Goal: Task Accomplishment & Management: Complete application form

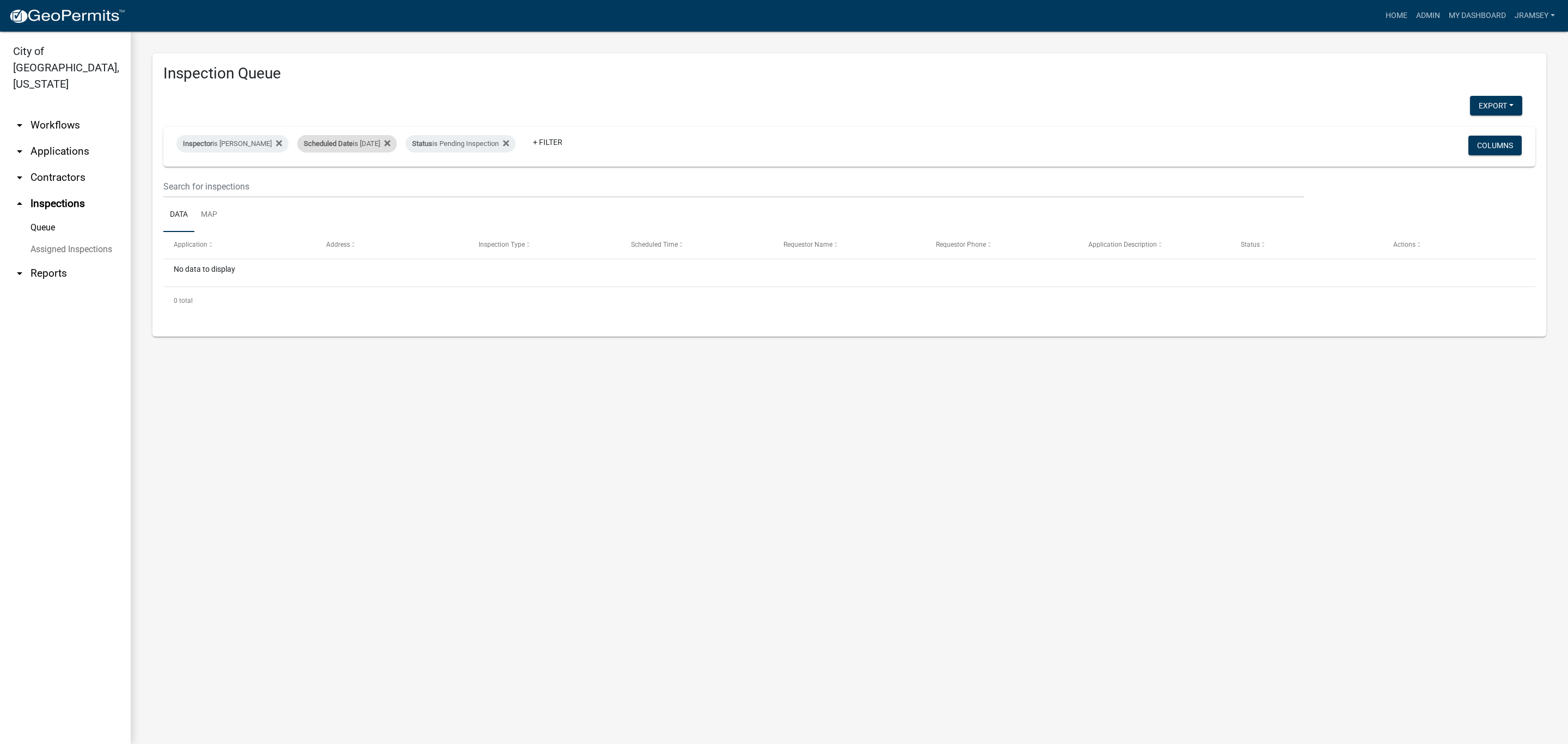
click at [374, 146] on div "Scheduled Date is [DATE]" at bounding box center [347, 144] width 100 height 18
click at [389, 180] on input "[DATE]" at bounding box center [356, 184] width 76 height 23
type input "[DATE]"
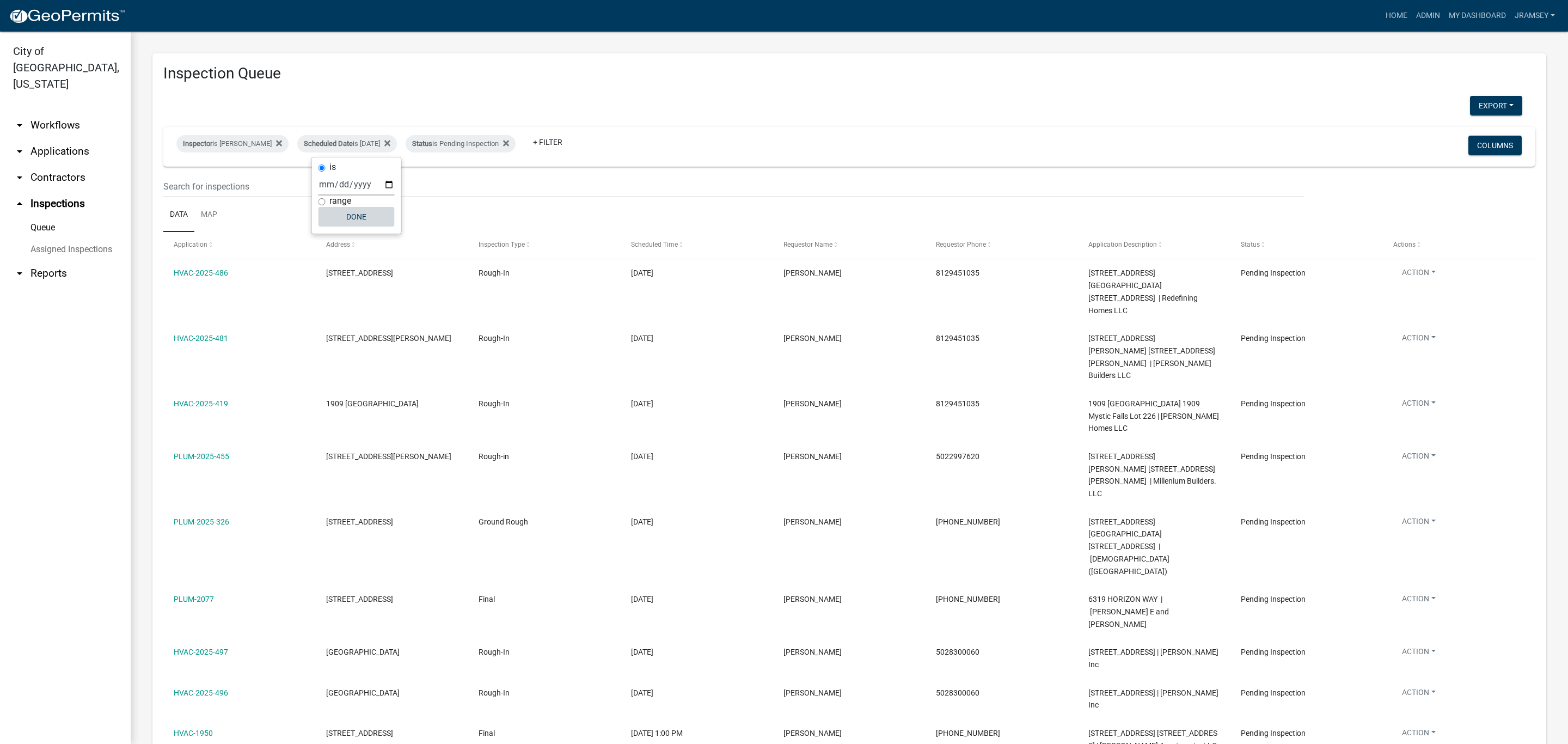
click at [374, 215] on button "Done" at bounding box center [356, 216] width 76 height 20
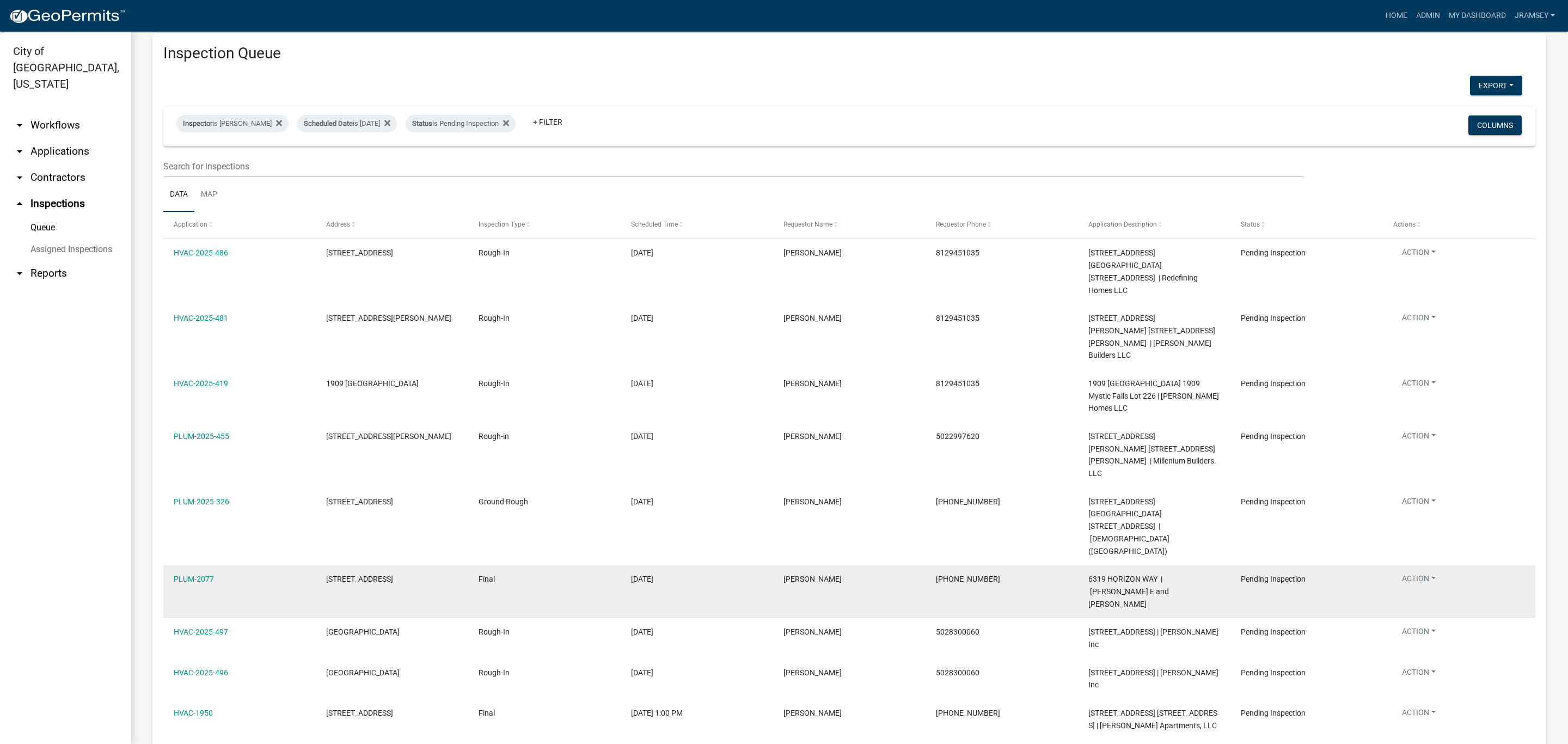
scroll to position [32, 0]
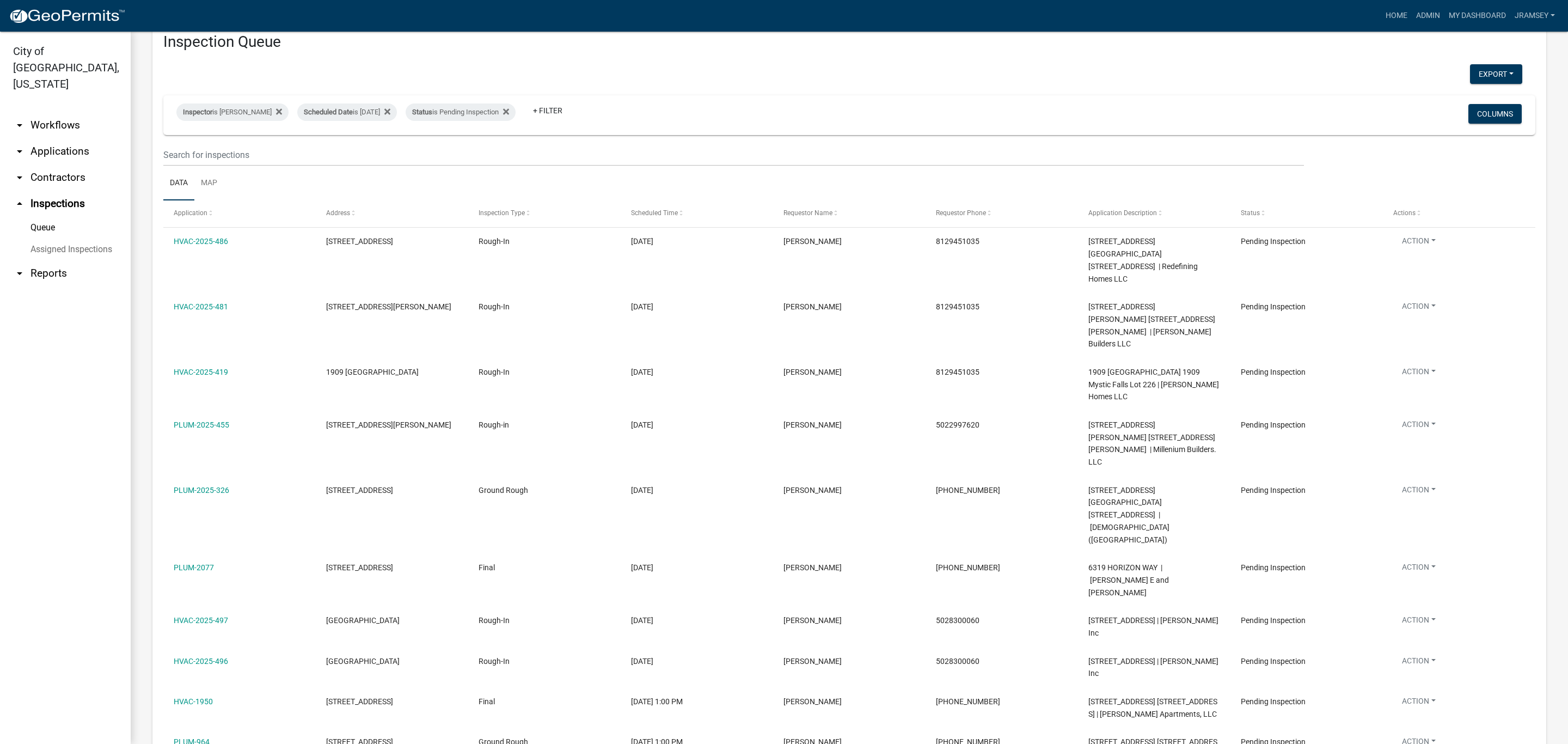
click at [68, 140] on link "arrow_drop_down Applications" at bounding box center [65, 151] width 131 height 26
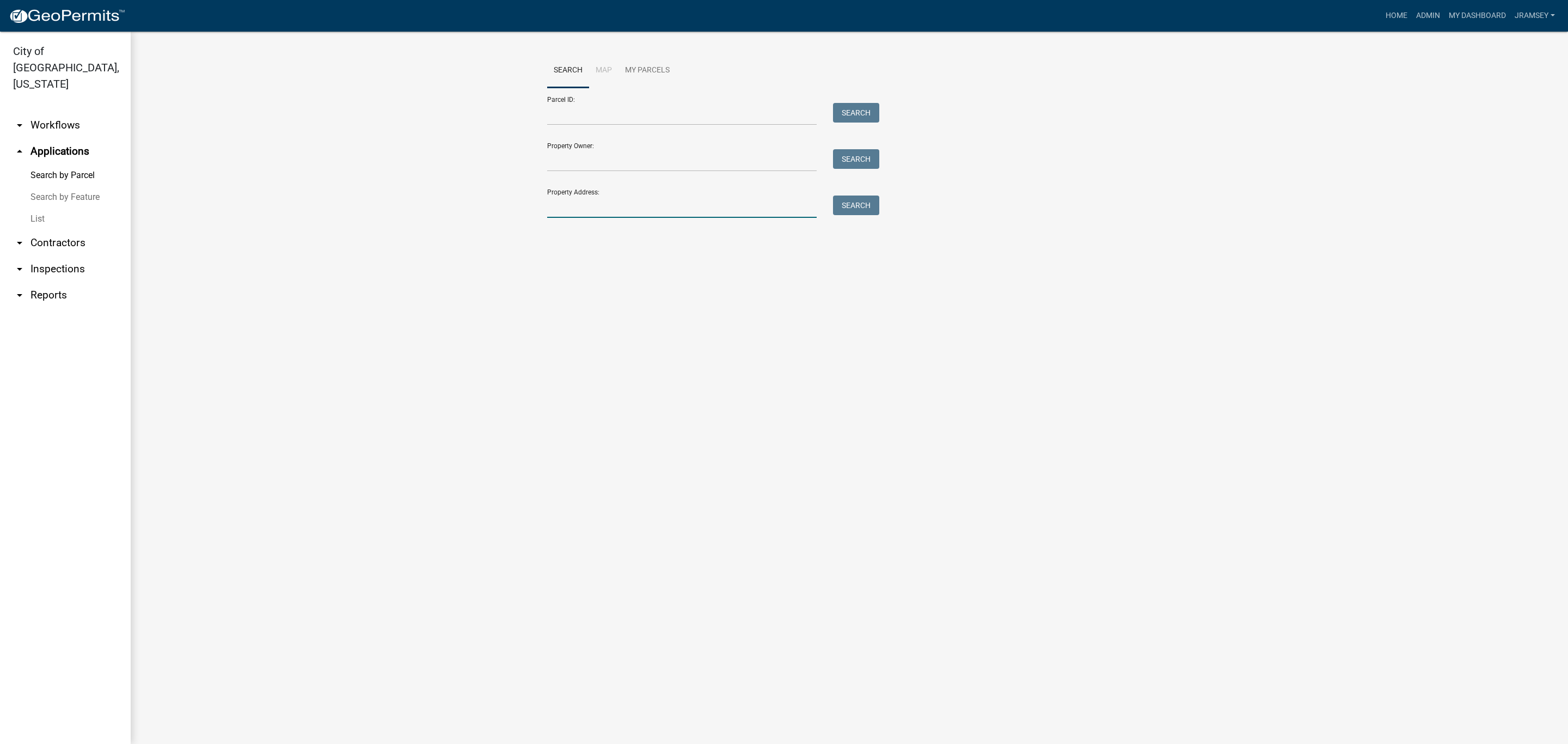
click at [618, 205] on input "Property Address:" at bounding box center [682, 207] width 270 height 23
type input "[PERSON_NAME][GEOGRAPHIC_DATA]"
click at [853, 214] on button "Search" at bounding box center [856, 205] width 46 height 20
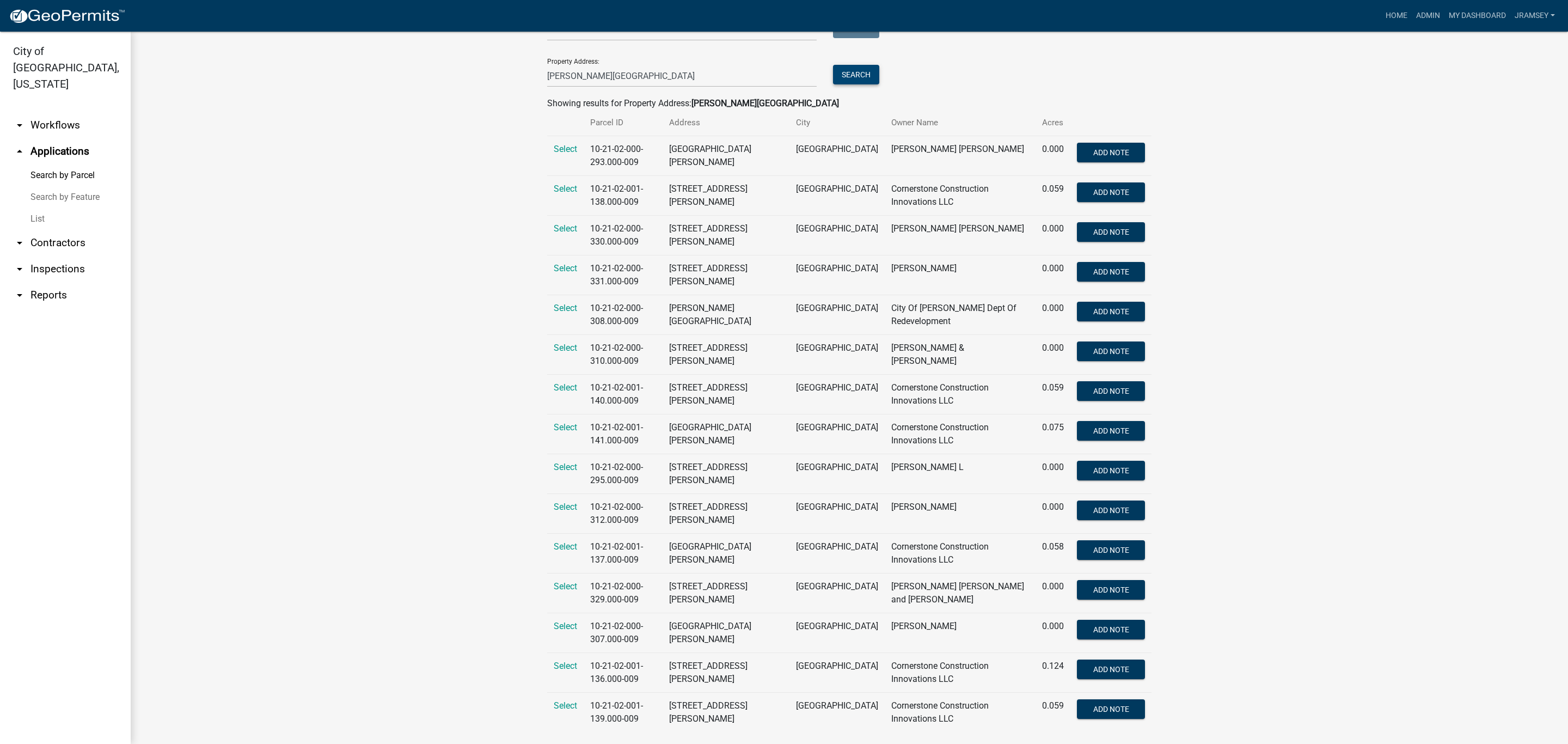
scroll to position [152, 0]
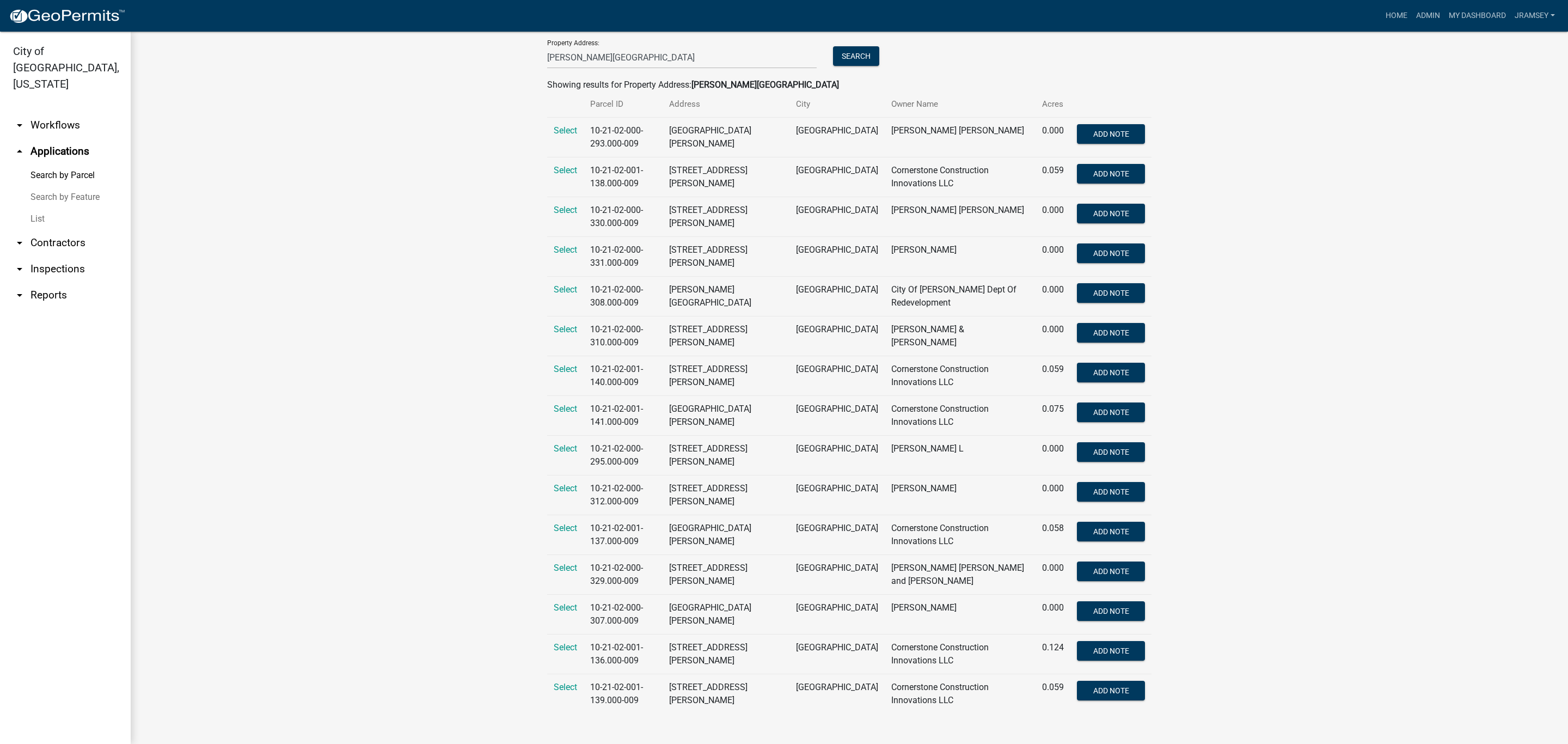
click at [64, 116] on link "arrow_drop_down Workflows" at bounding box center [65, 125] width 131 height 26
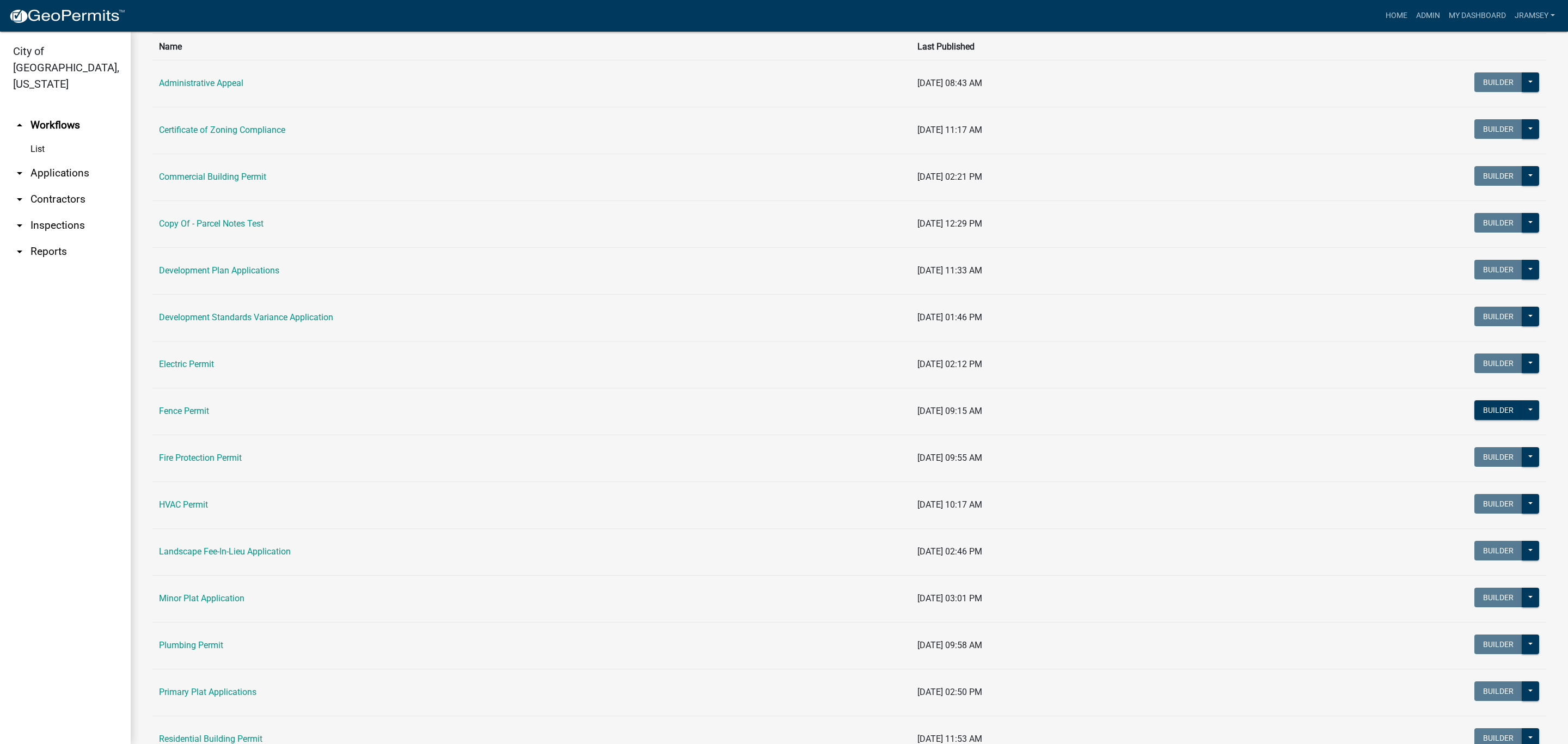
scroll to position [164, 0]
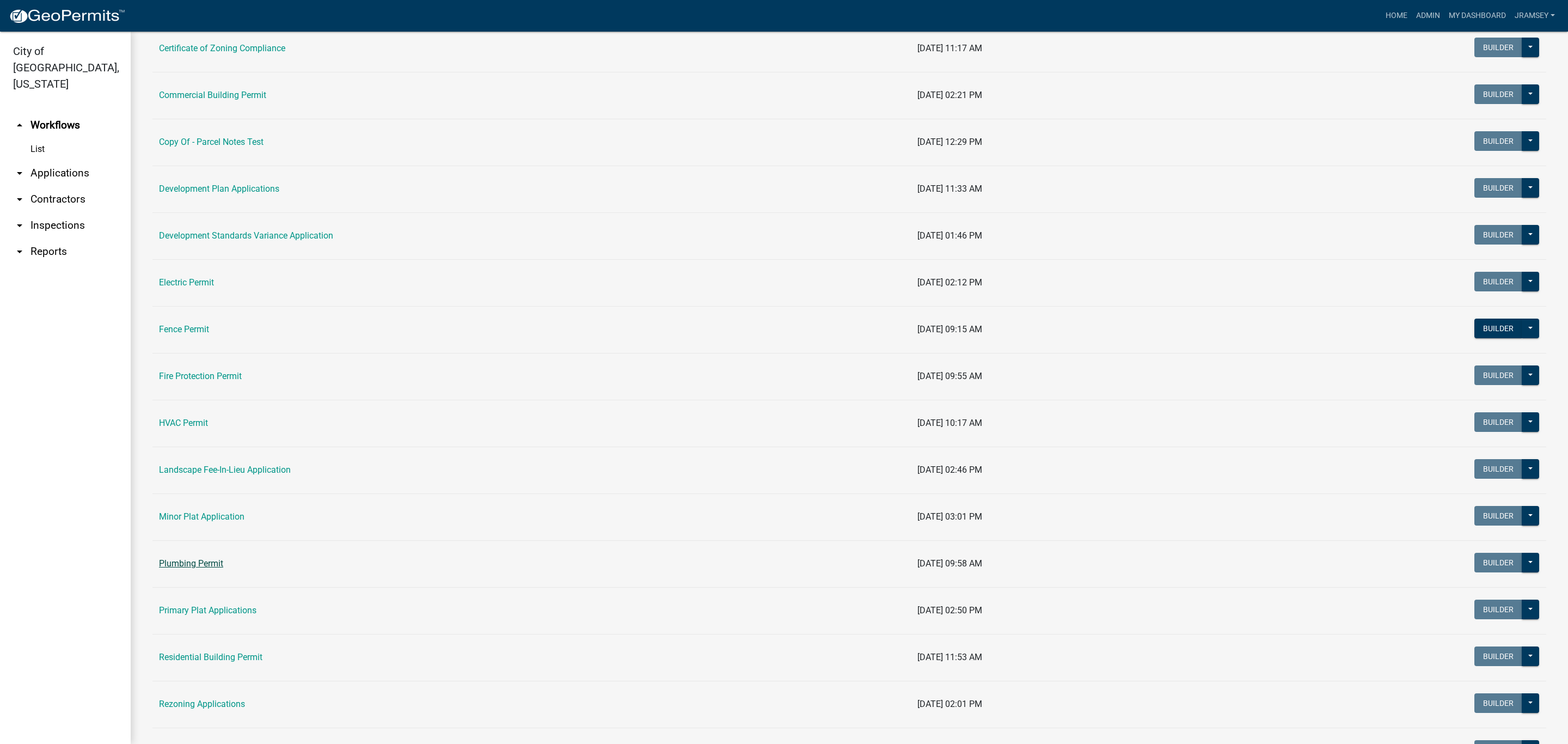
click at [213, 562] on link "Plumbing Permit" at bounding box center [191, 562] width 64 height 10
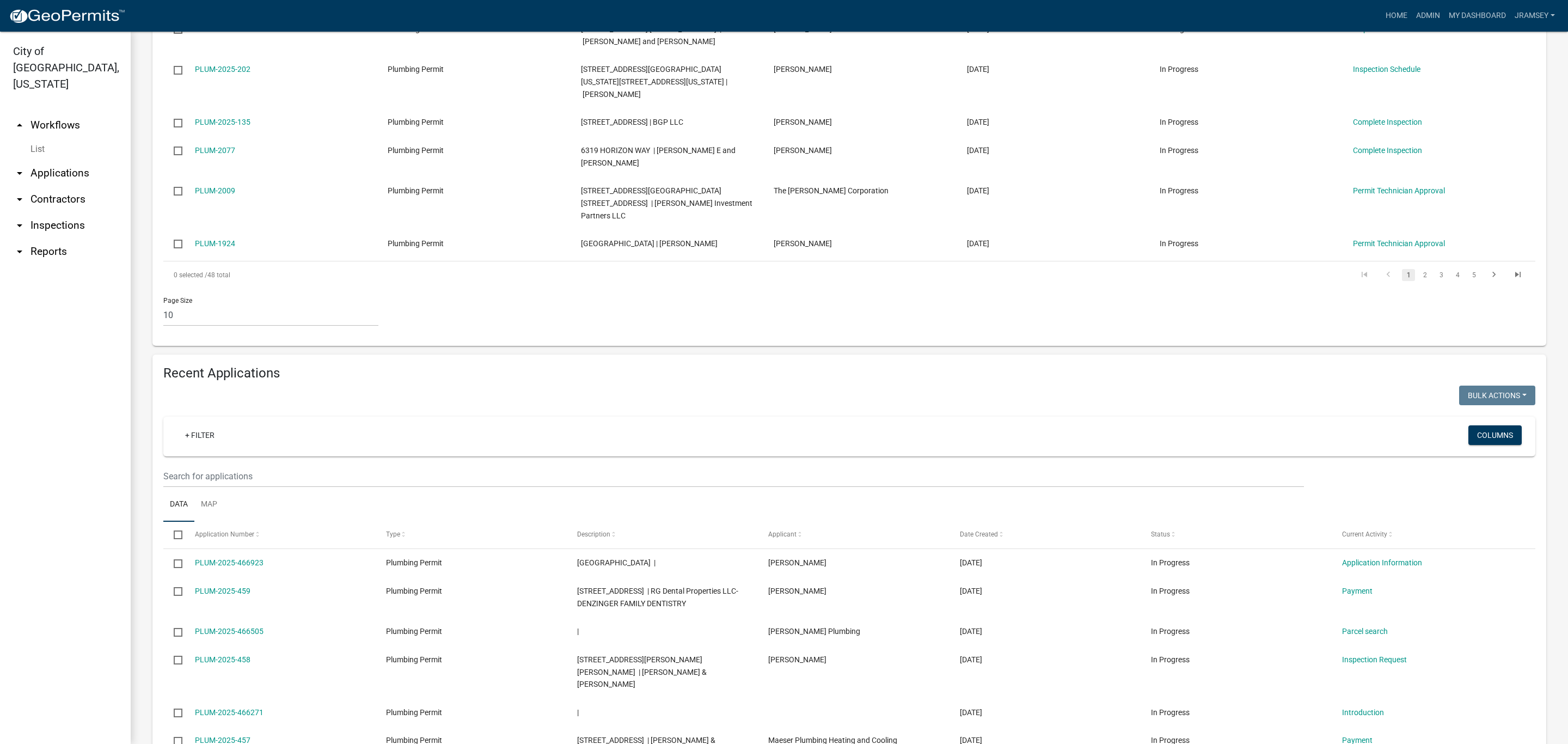
scroll to position [572, 0]
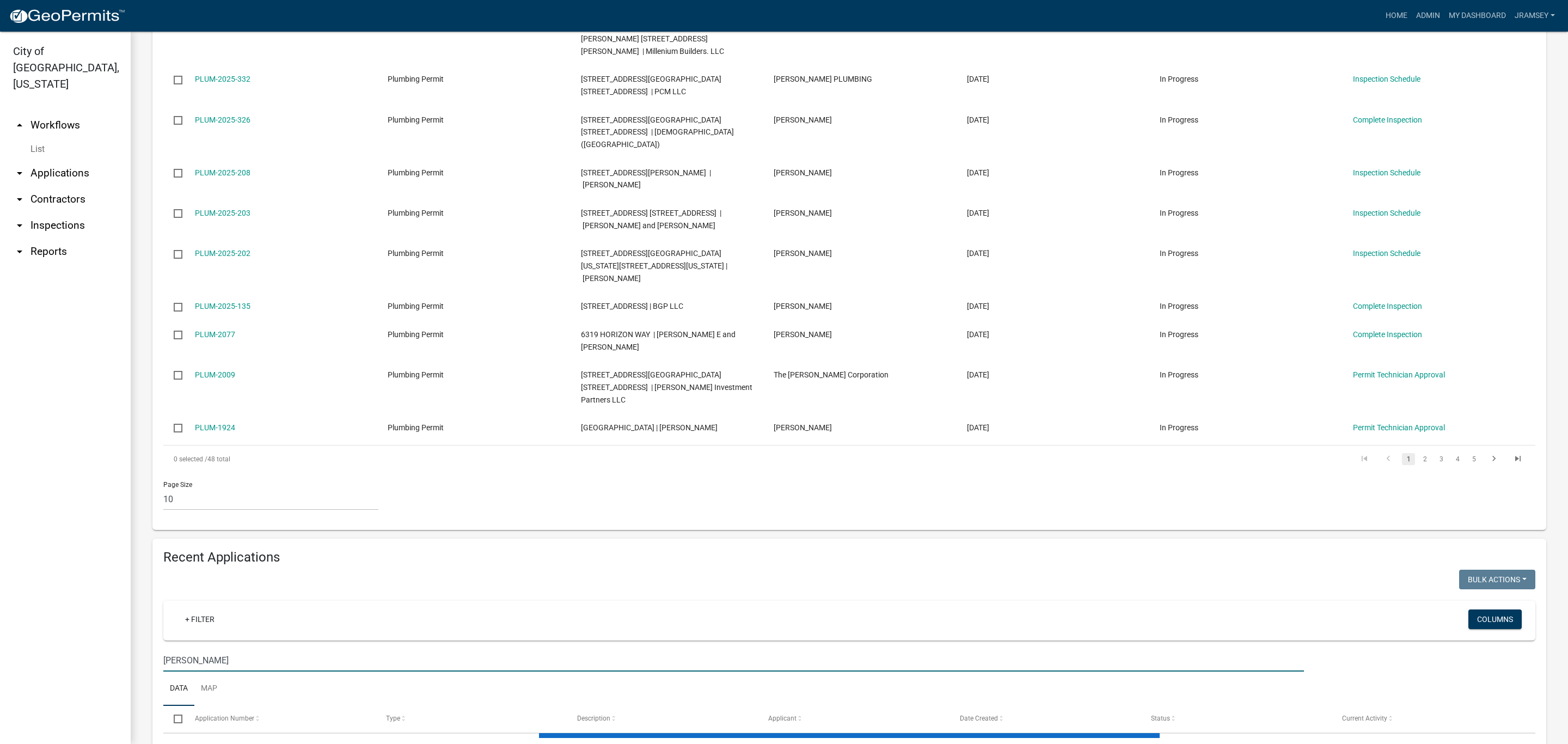
scroll to position [333, 0]
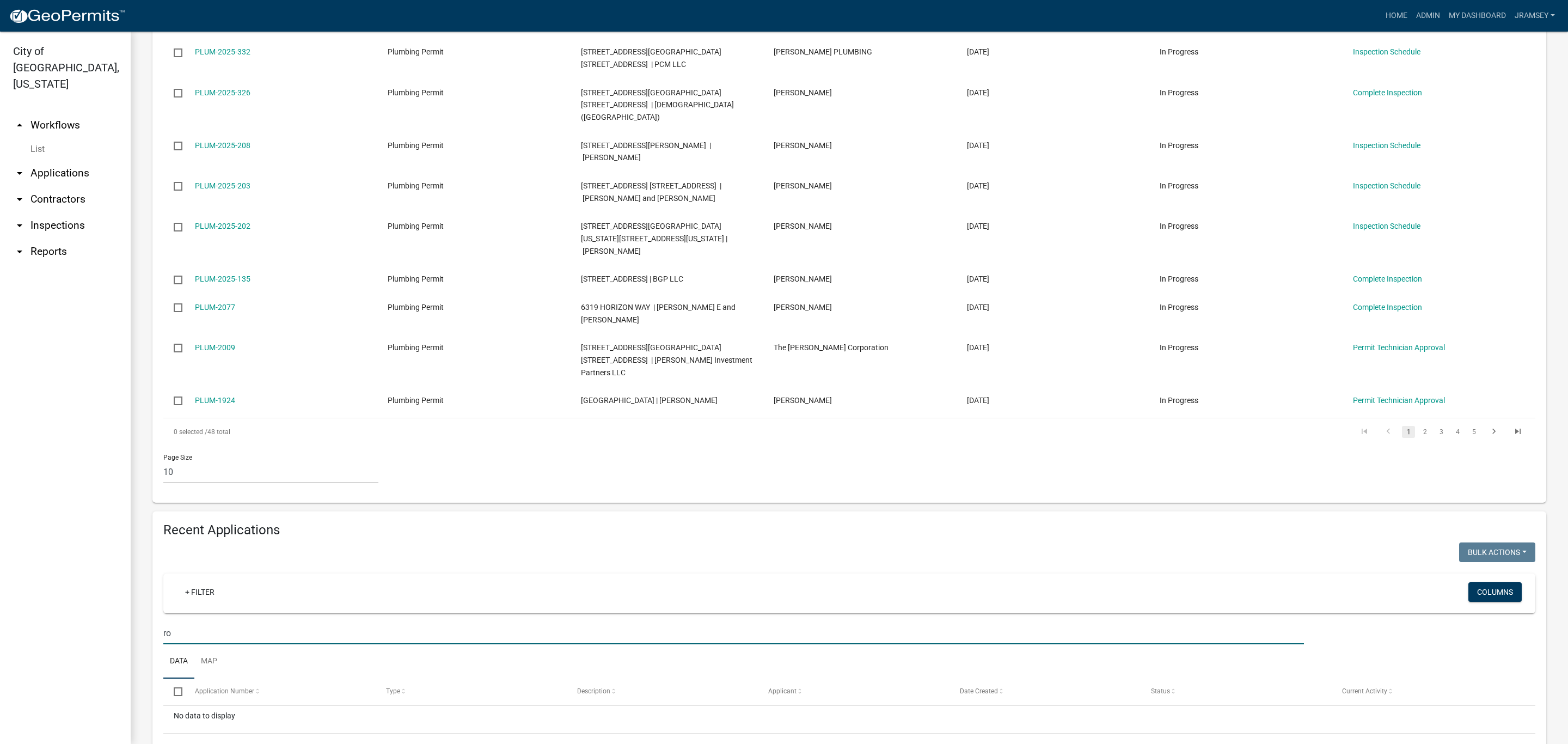
type input "r"
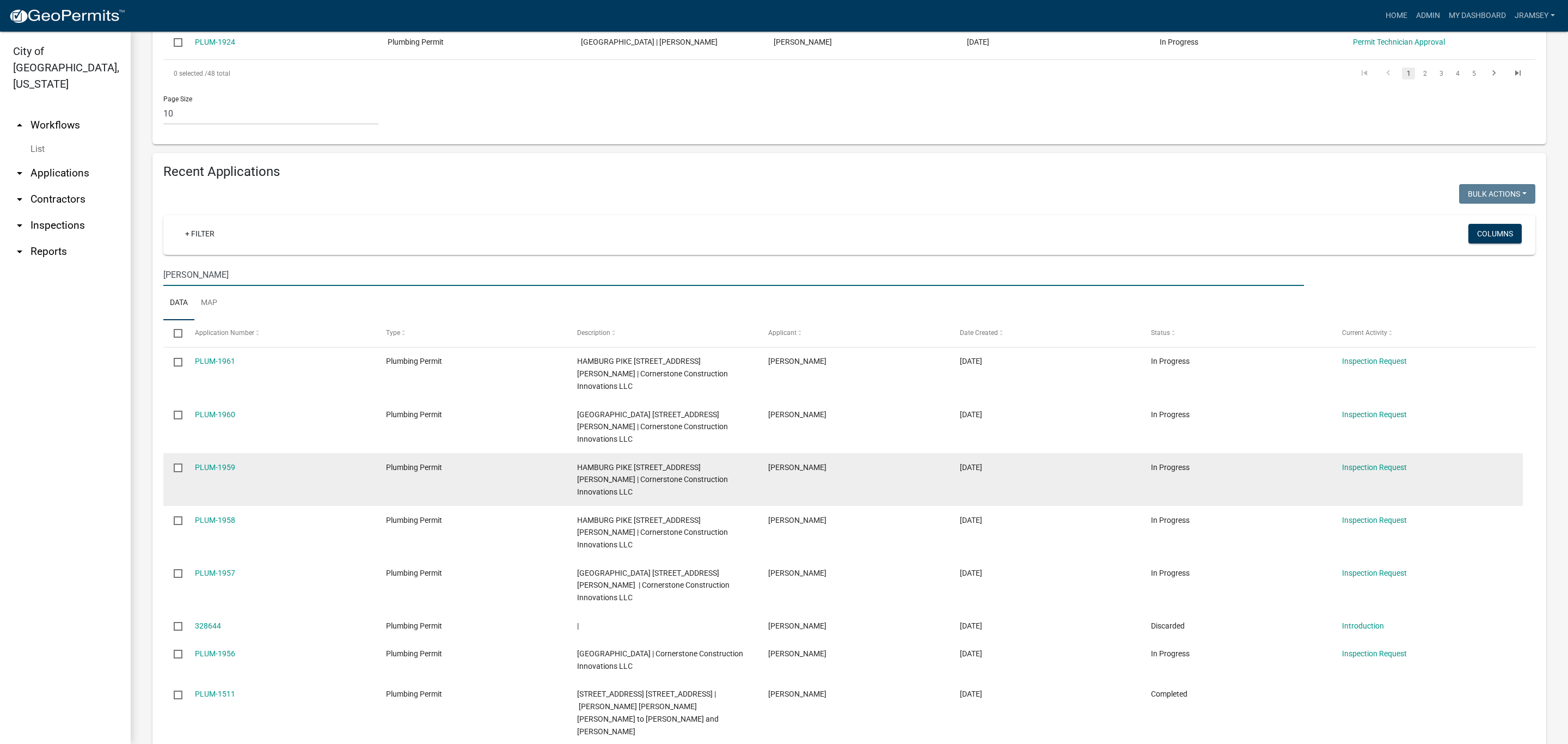
scroll to position [713, 0]
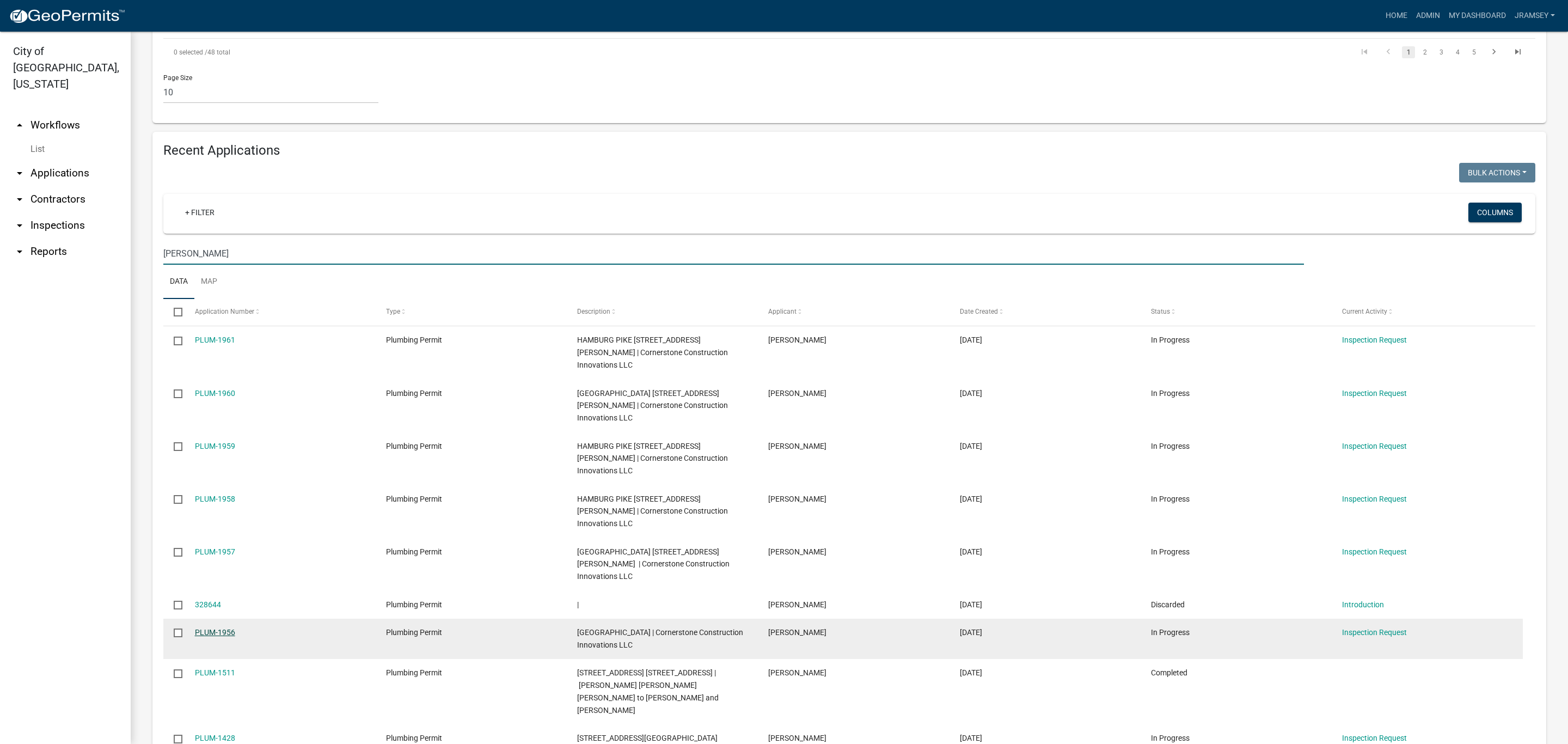
type input "[PERSON_NAME]"
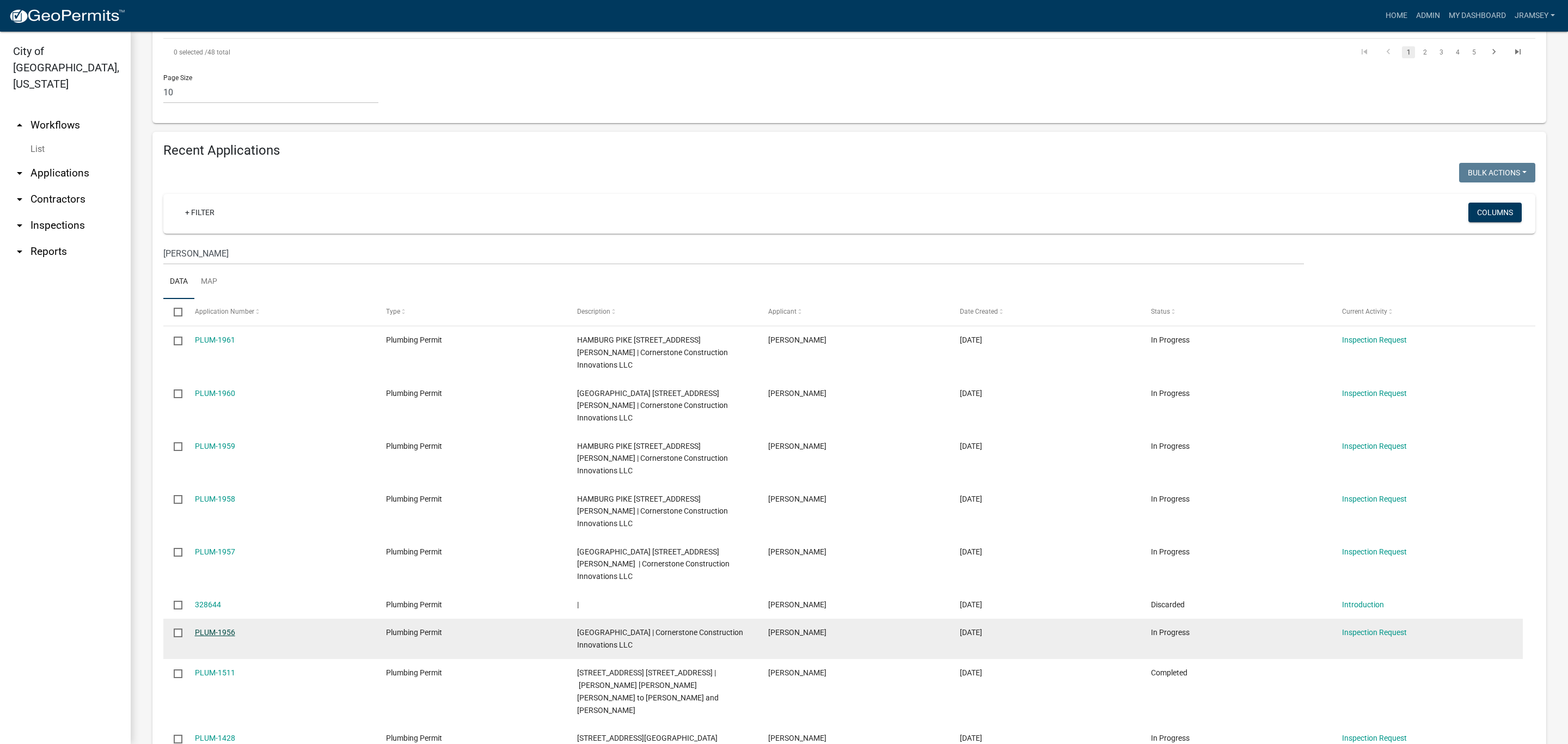
click at [216, 628] on link "PLUM-1956" at bounding box center [214, 632] width 40 height 8
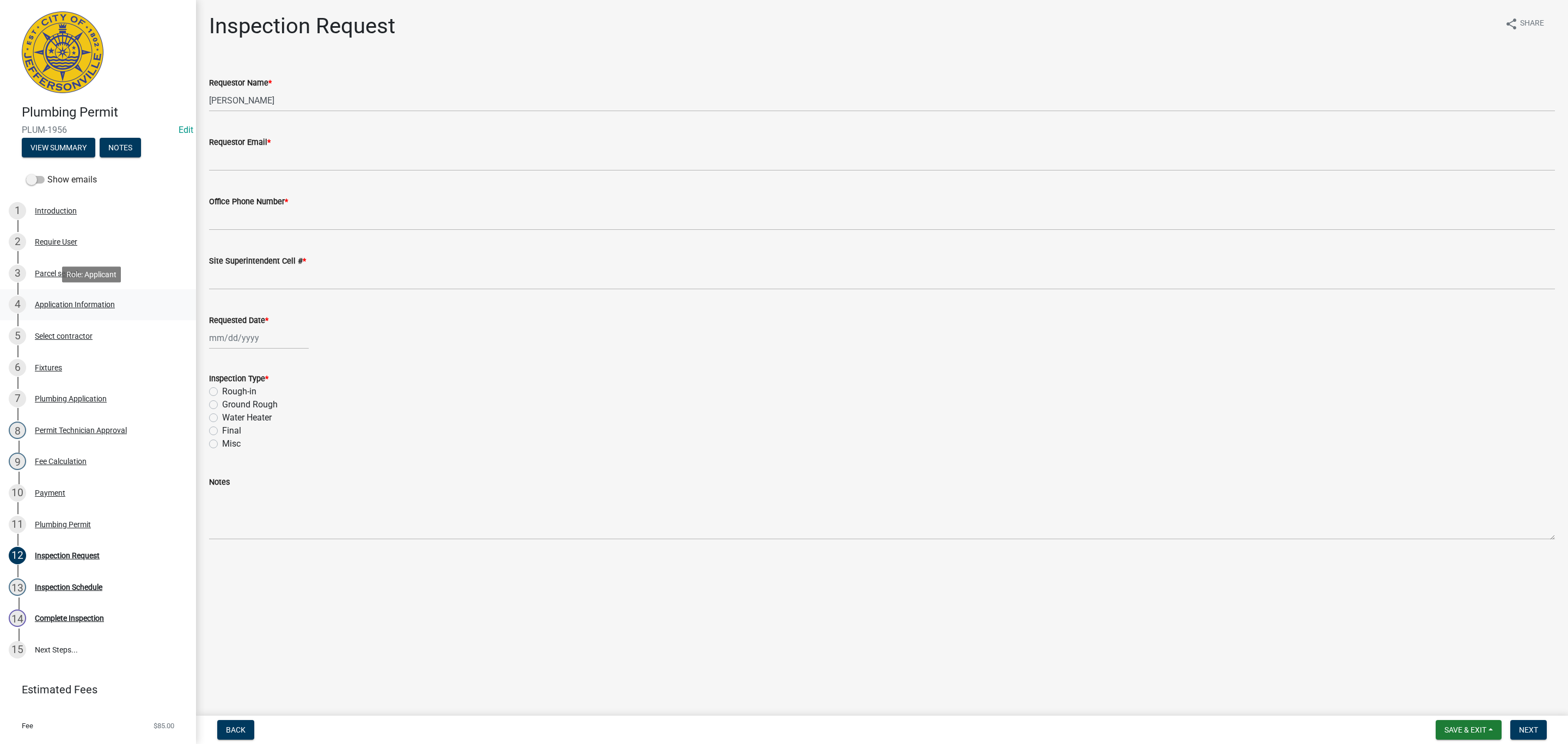
click at [84, 308] on div "Application Information" at bounding box center [74, 305] width 80 height 8
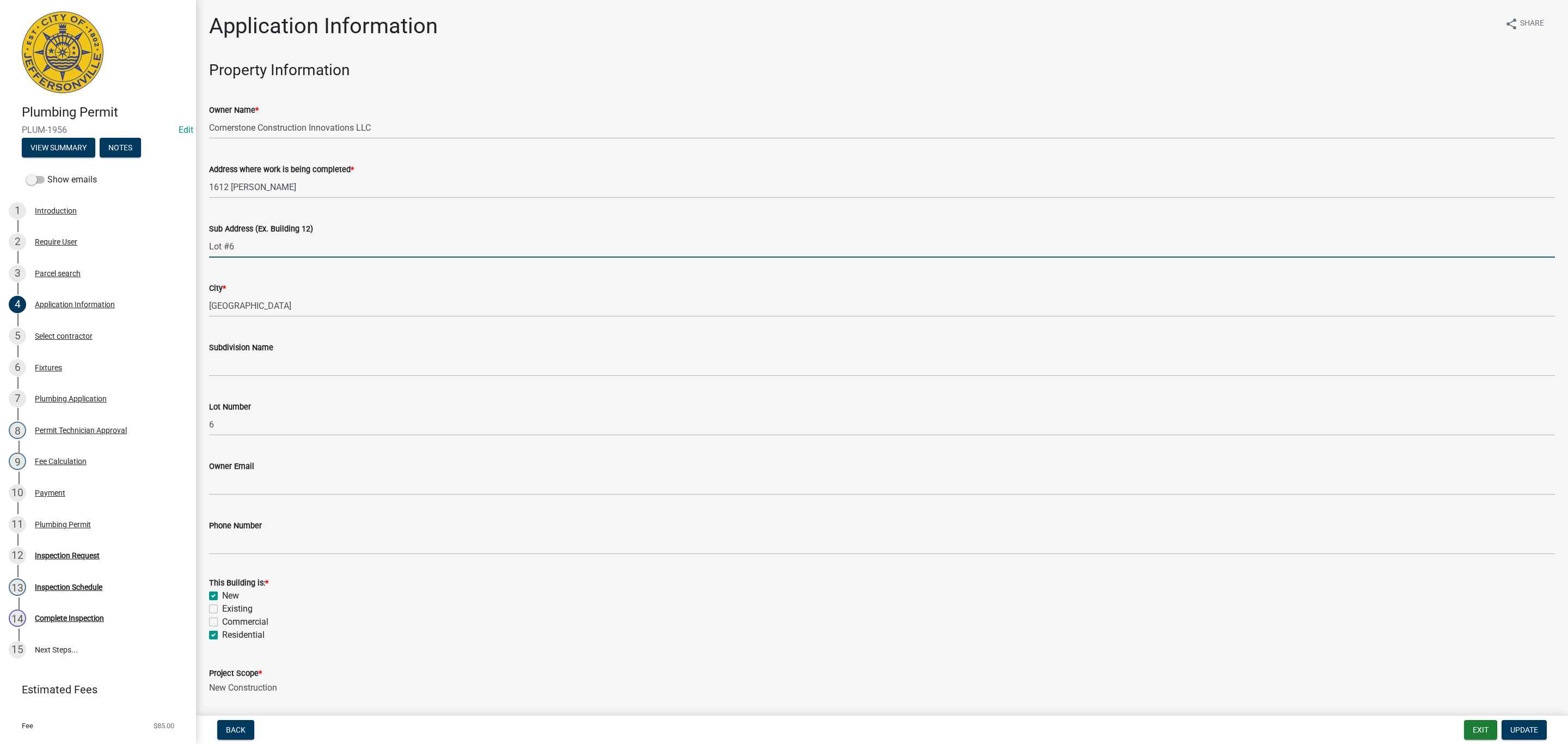
click at [208, 245] on div "Sub Address (Ex. Building 12) Lot #6" at bounding box center [882, 232] width 1363 height 51
type input "[STREET_ADDRESS][PERSON_NAME]"
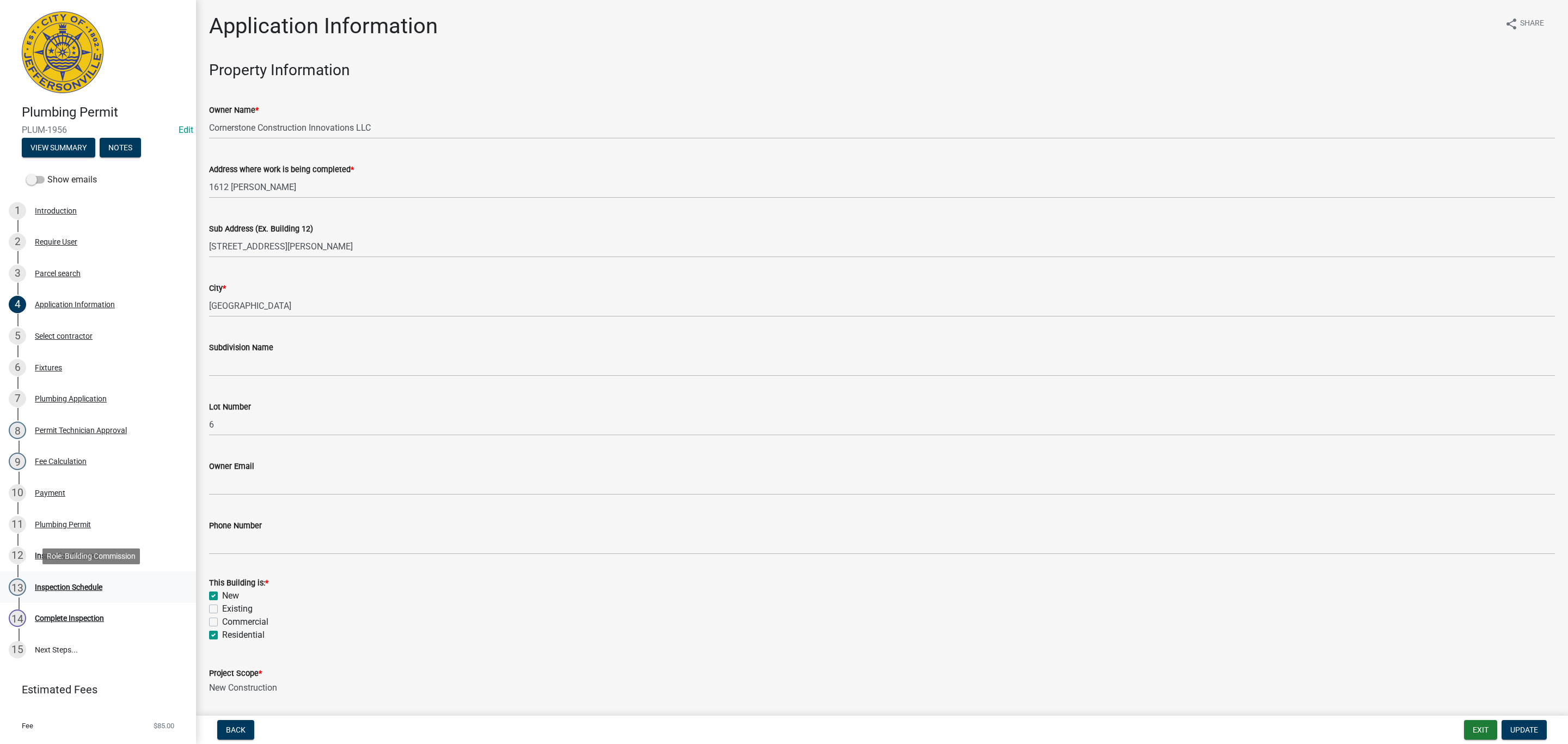
click at [74, 587] on div "Inspection Schedule" at bounding box center [69, 587] width 68 height 8
click at [74, 560] on div "12 Inspection Request" at bounding box center [93, 555] width 170 height 18
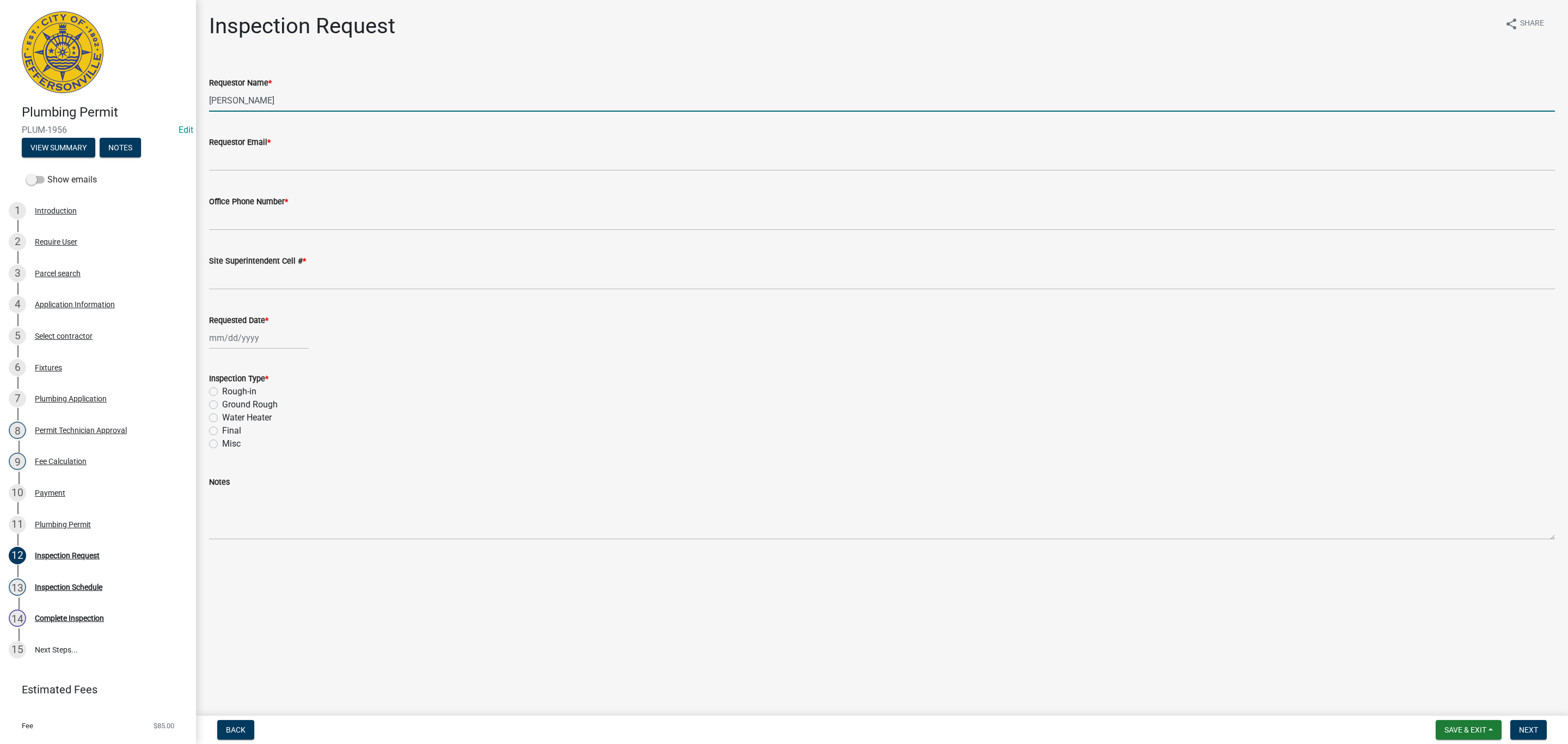
drag, startPoint x: 285, startPoint y: 102, endPoint x: 185, endPoint y: 106, distance: 100.1
click at [185, 106] on div "Plumbing Permit PLUM-1956 Edit View Summary Notes Show emails 1 Introduction 2 …" at bounding box center [784, 372] width 1568 height 744
type input "[PERSON_NAME]"
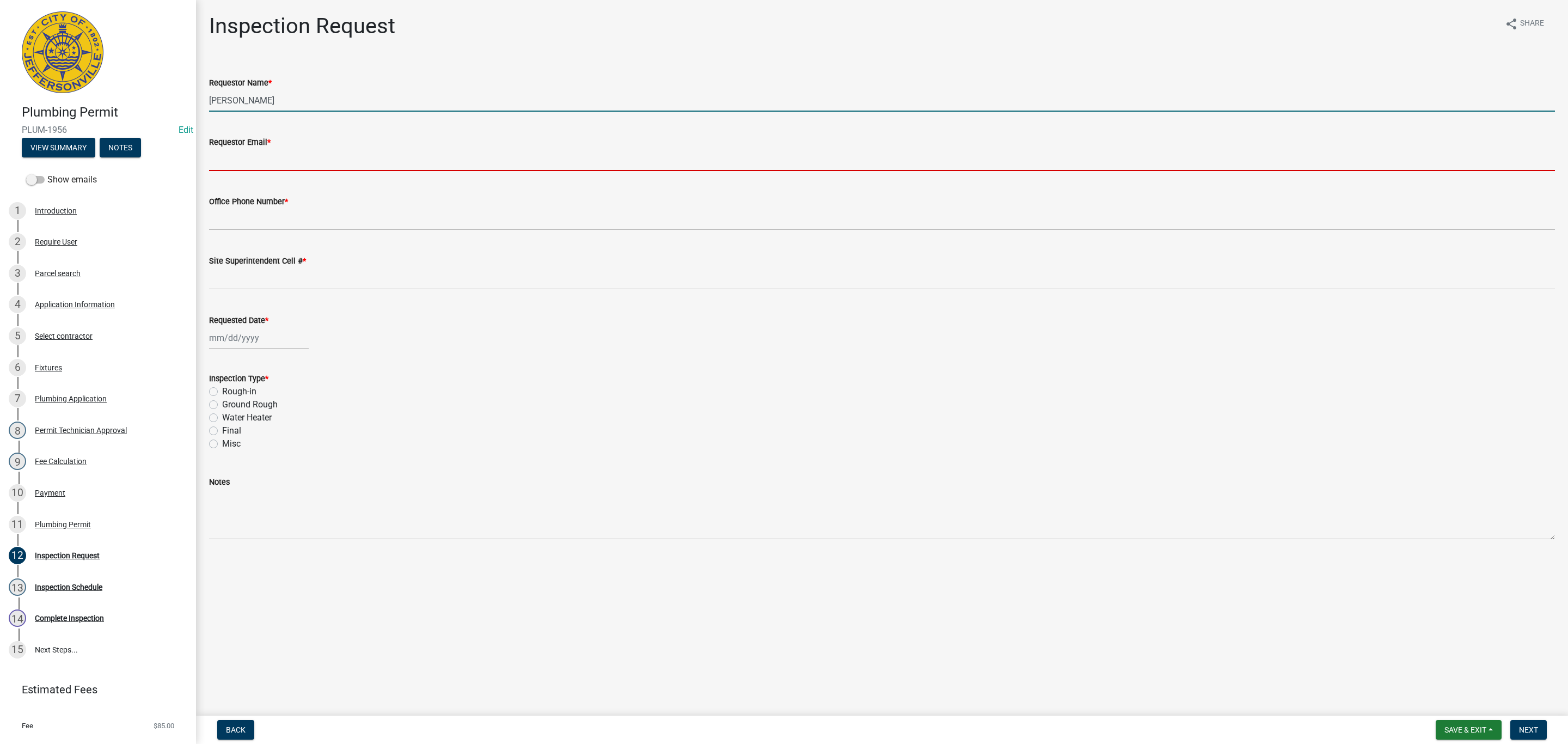
click at [270, 156] on input "Requestor Email *" at bounding box center [881, 160] width 1346 height 23
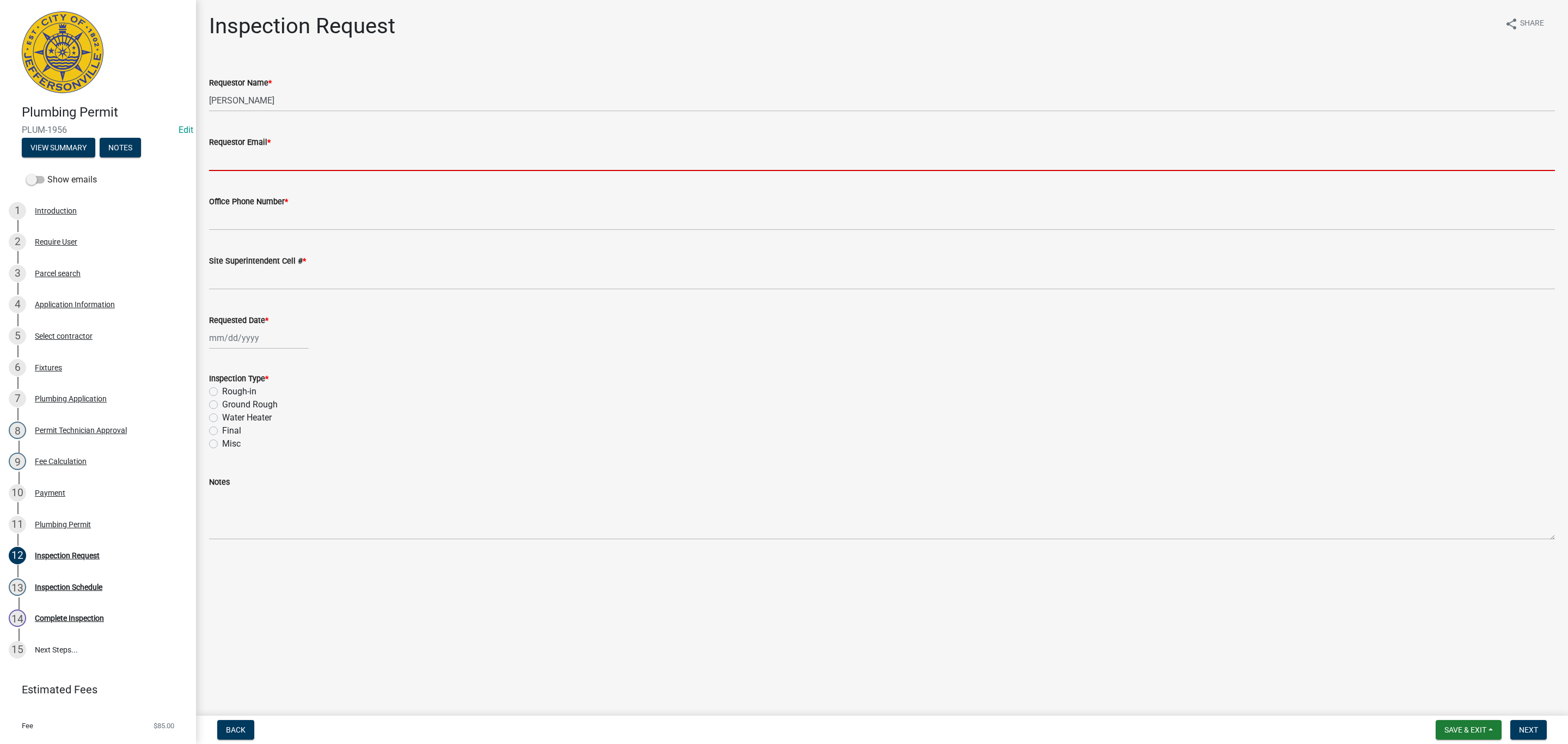
type input "[EMAIL_ADDRESS][DOMAIN_NAME]"
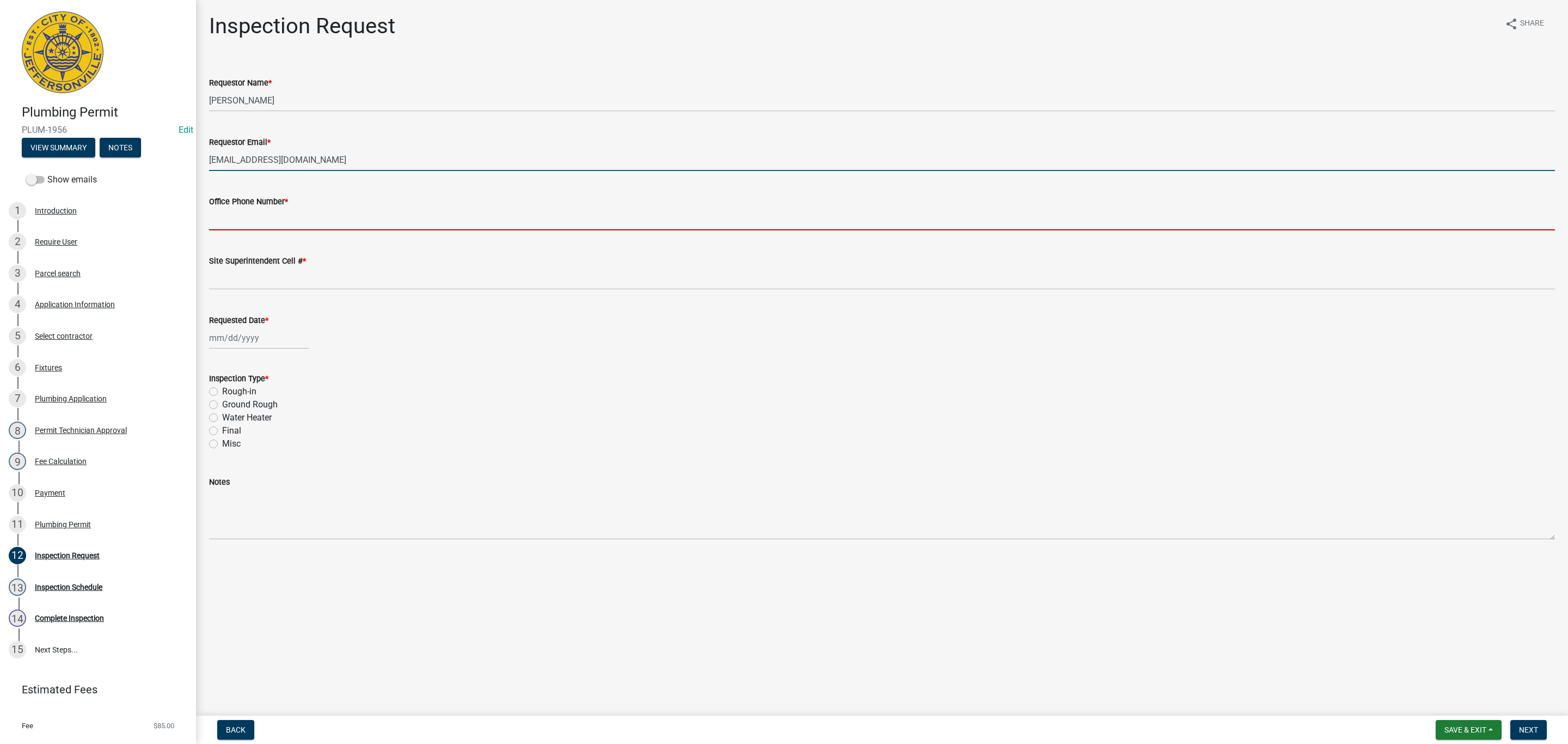
click at [277, 221] on input "Office Phone Number *" at bounding box center [881, 219] width 1346 height 23
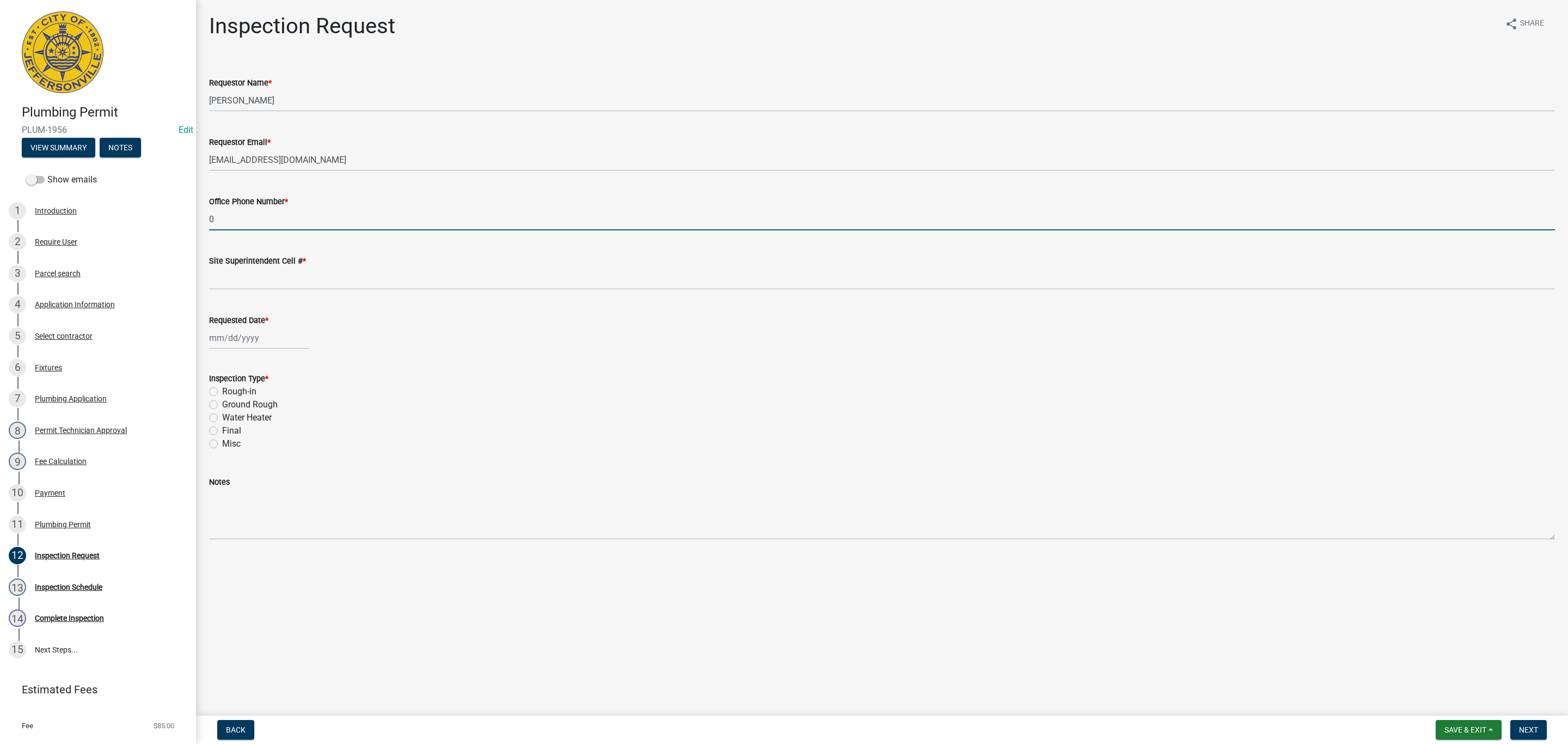
type input "0000000000"
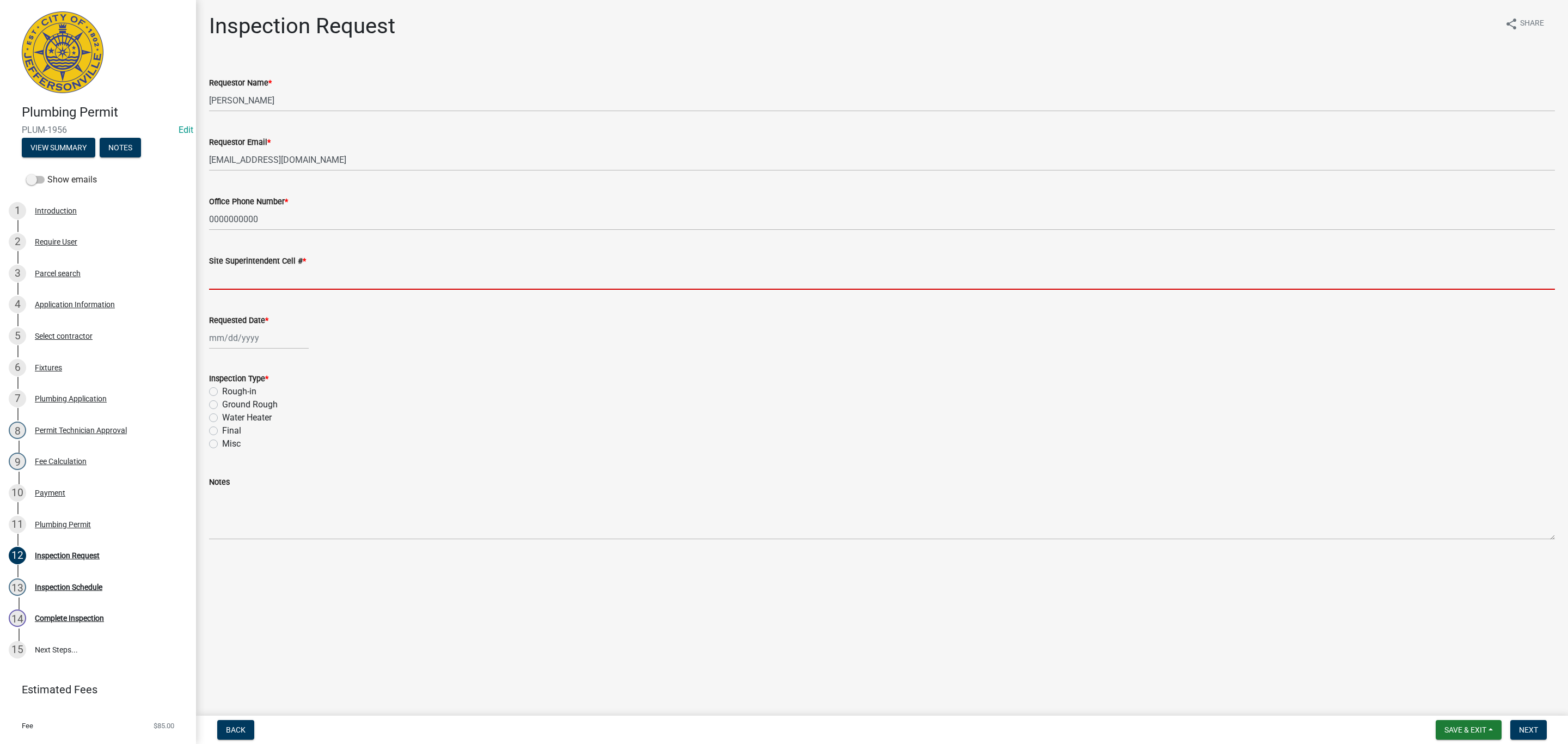
click at [280, 272] on input "Site Superintendent Cell # *" at bounding box center [881, 278] width 1346 height 23
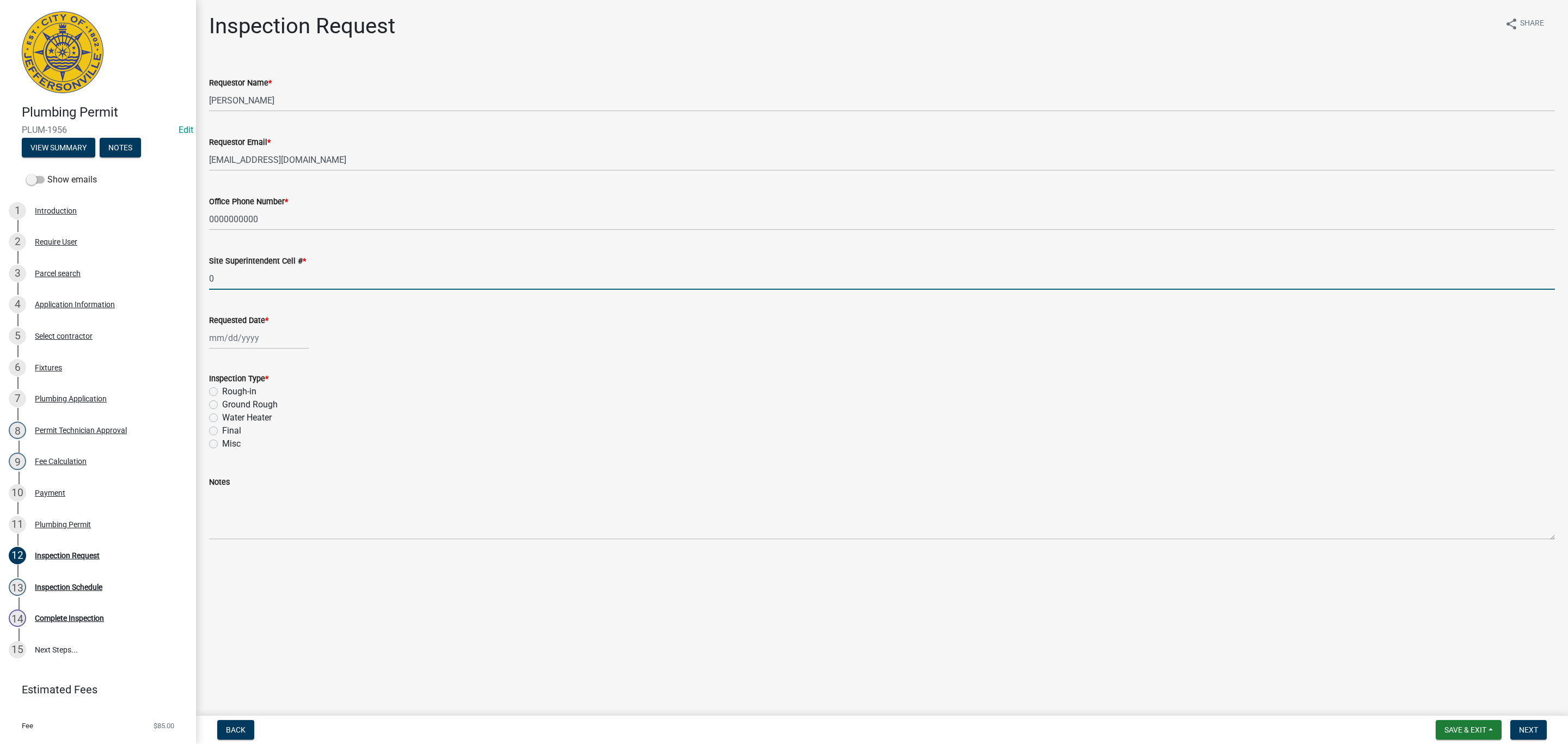
type input "0000000000"
click at [261, 337] on div at bounding box center [259, 338] width 100 height 23
select select "8"
select select "2025"
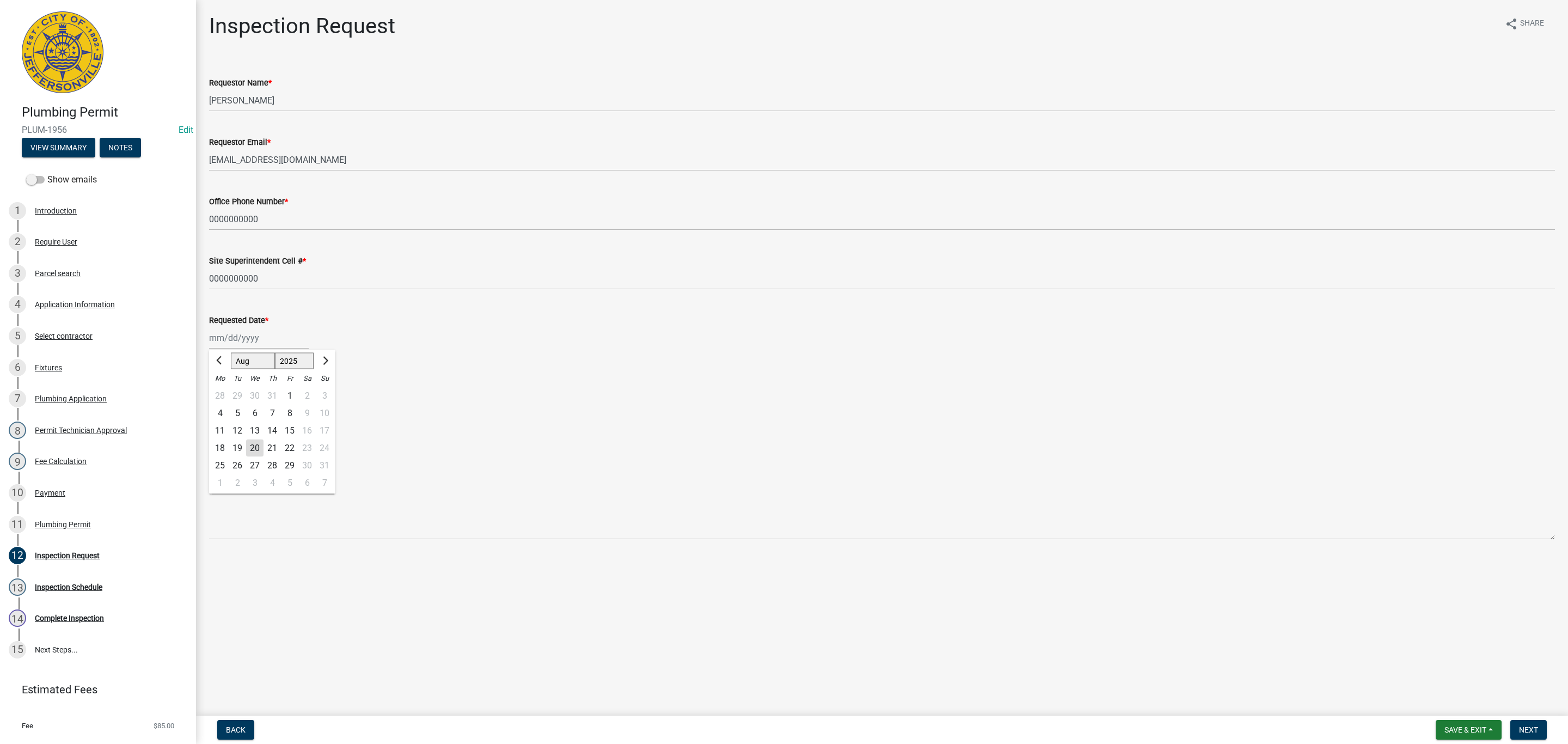
click at [277, 450] on div "21" at bounding box center [272, 448] width 18 height 18
type input "[DATE]"
click at [222, 392] on label "Rough-in" at bounding box center [239, 391] width 34 height 13
click at [222, 392] on input "Rough-in" at bounding box center [226, 388] width 8 height 8
radio input "true"
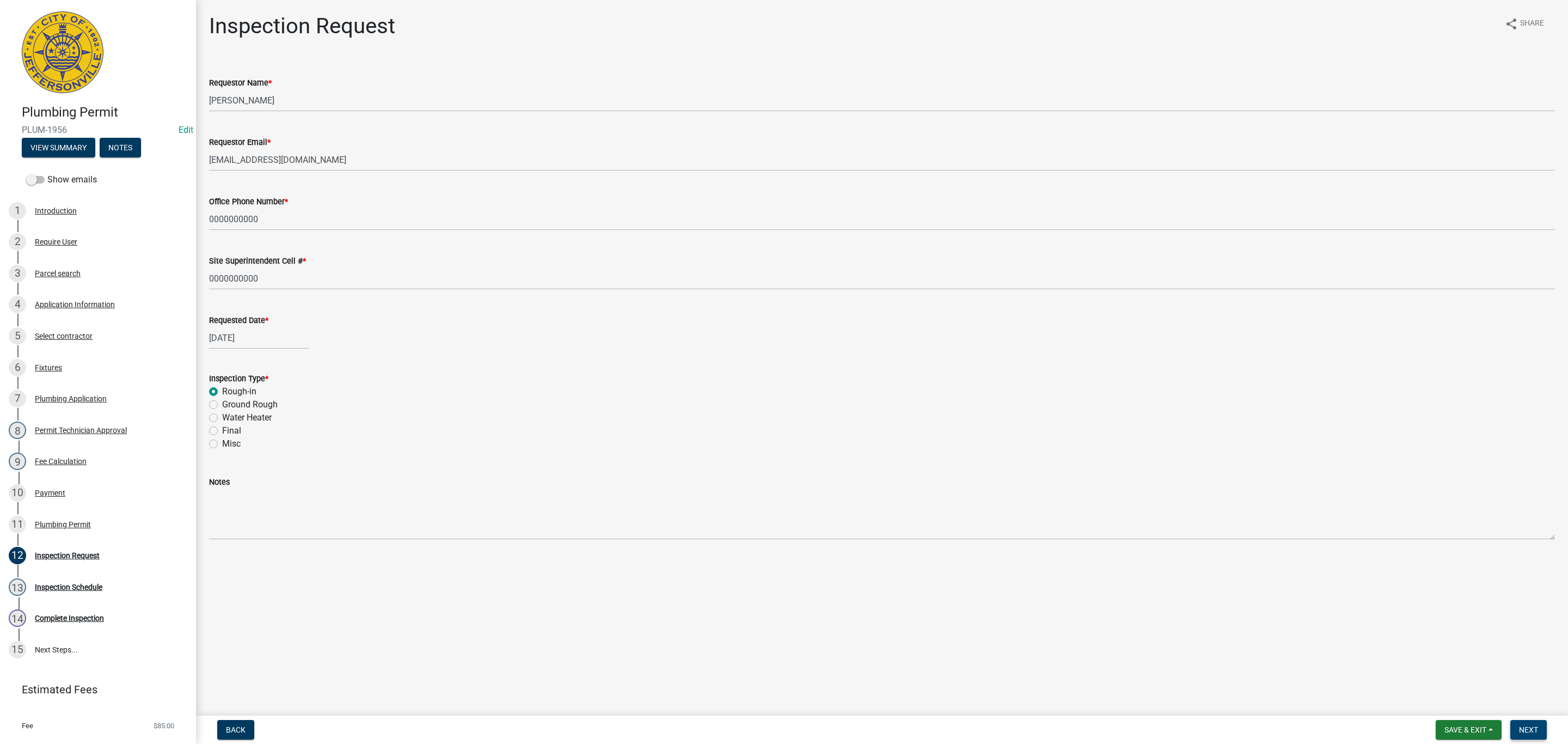
click at [1536, 729] on span "Next" at bounding box center [1528, 729] width 19 height 8
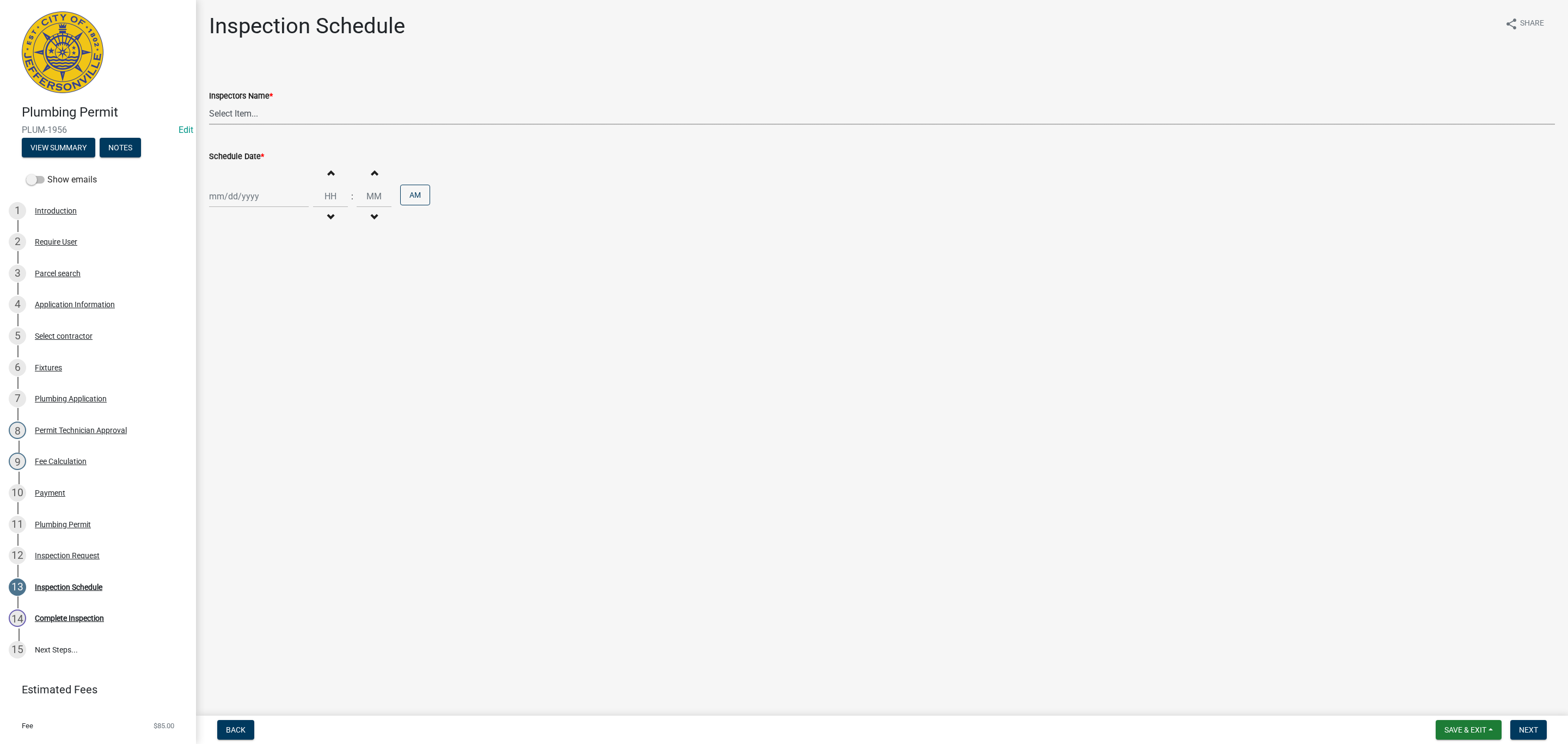
click at [233, 109] on select "Select Item... [PERSON_NAME] ([PERSON_NAME]) [PERSON_NAME] ([PERSON_NAME]) mkru…" at bounding box center [881, 114] width 1346 height 23
select select "13c97fbc-c819-4cee-844a-0db3d3c4db95"
click at [209, 103] on select "Select Item... [PERSON_NAME] ([PERSON_NAME]) [PERSON_NAME] ([PERSON_NAME]) mkru…" at bounding box center [881, 114] width 1346 height 23
select select "8"
select select "2025"
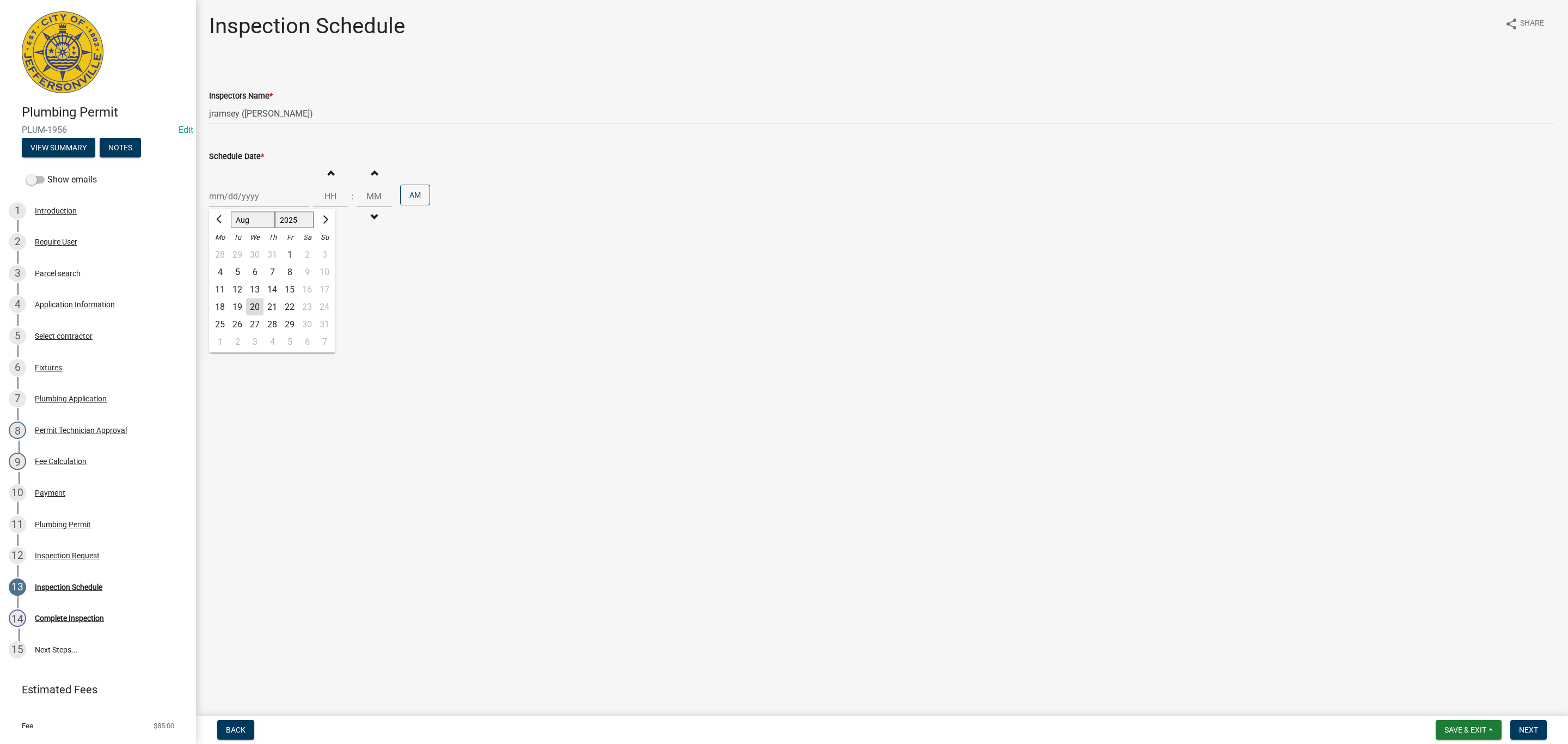
click at [241, 202] on div "[PERSON_NAME] Feb Mar Apr [PERSON_NAME][DATE] Oct Nov [DATE] 1526 1527 1528 152…" at bounding box center [259, 197] width 100 height 23
click at [273, 302] on div "21" at bounding box center [272, 307] width 18 height 18
type input "[DATE]"
click at [1528, 722] on button "Next" at bounding box center [1528, 729] width 37 height 20
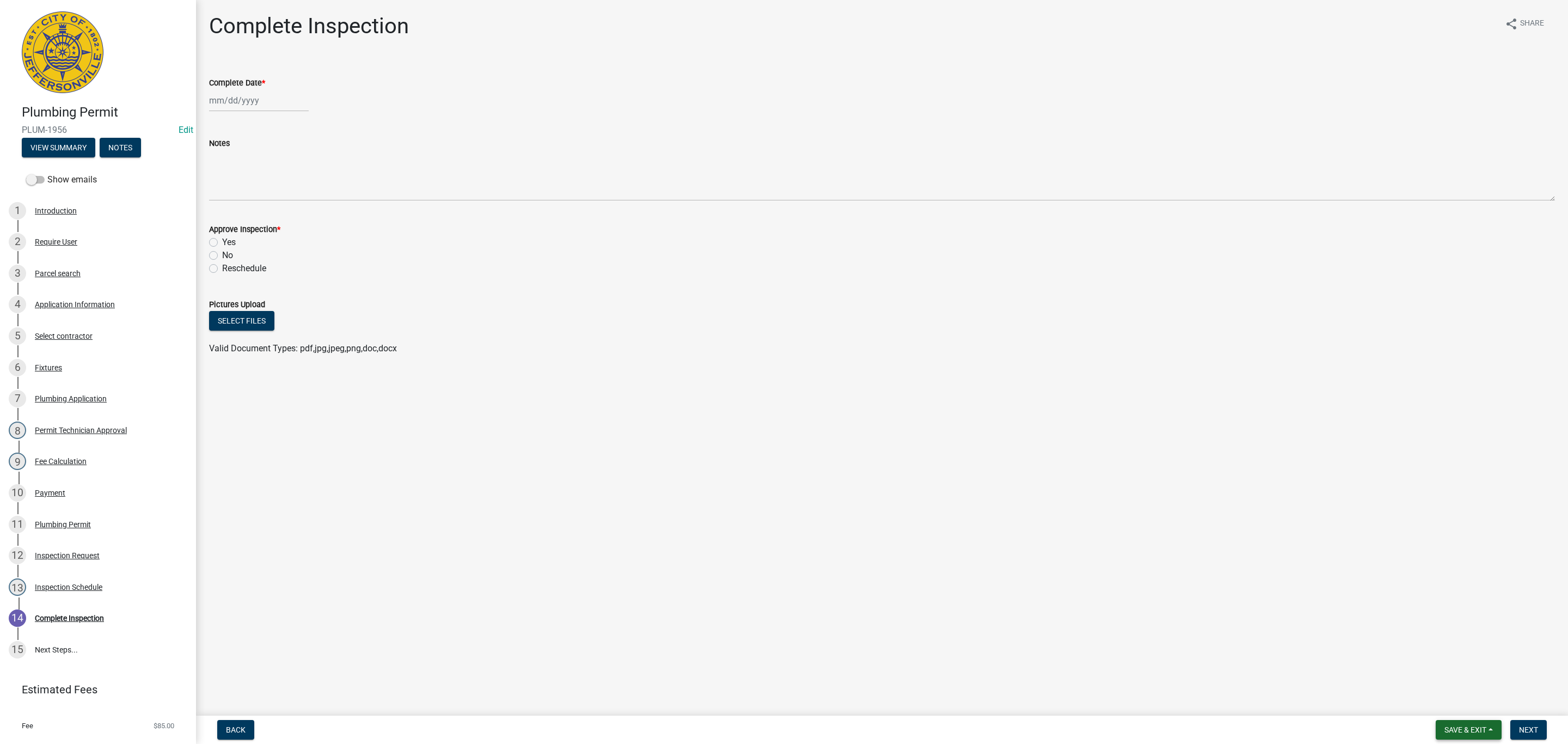
click at [1467, 730] on span "Save & Exit" at bounding box center [1465, 729] width 42 height 8
click at [1453, 711] on button "Save & Exit" at bounding box center [1458, 702] width 87 height 26
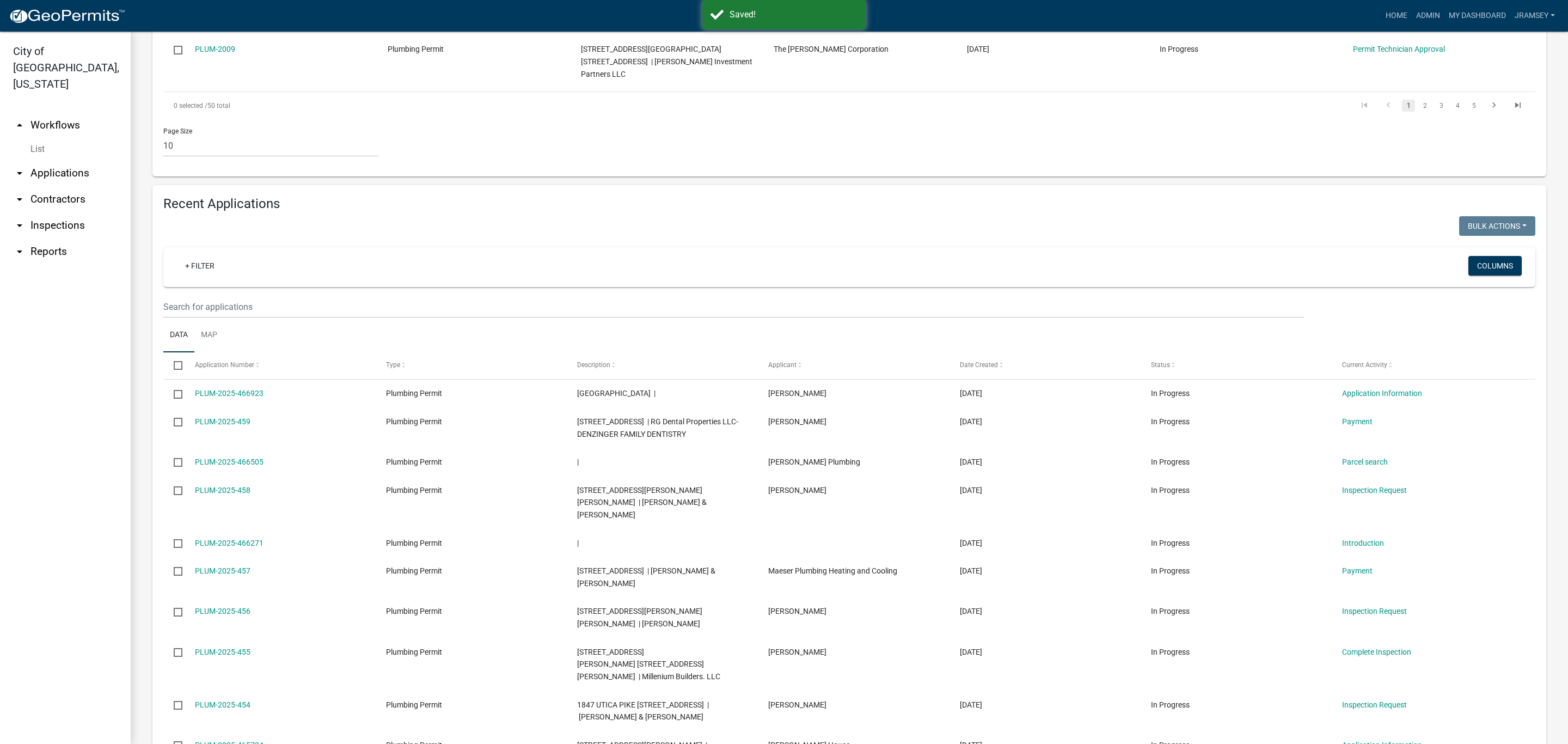
scroll to position [685, 0]
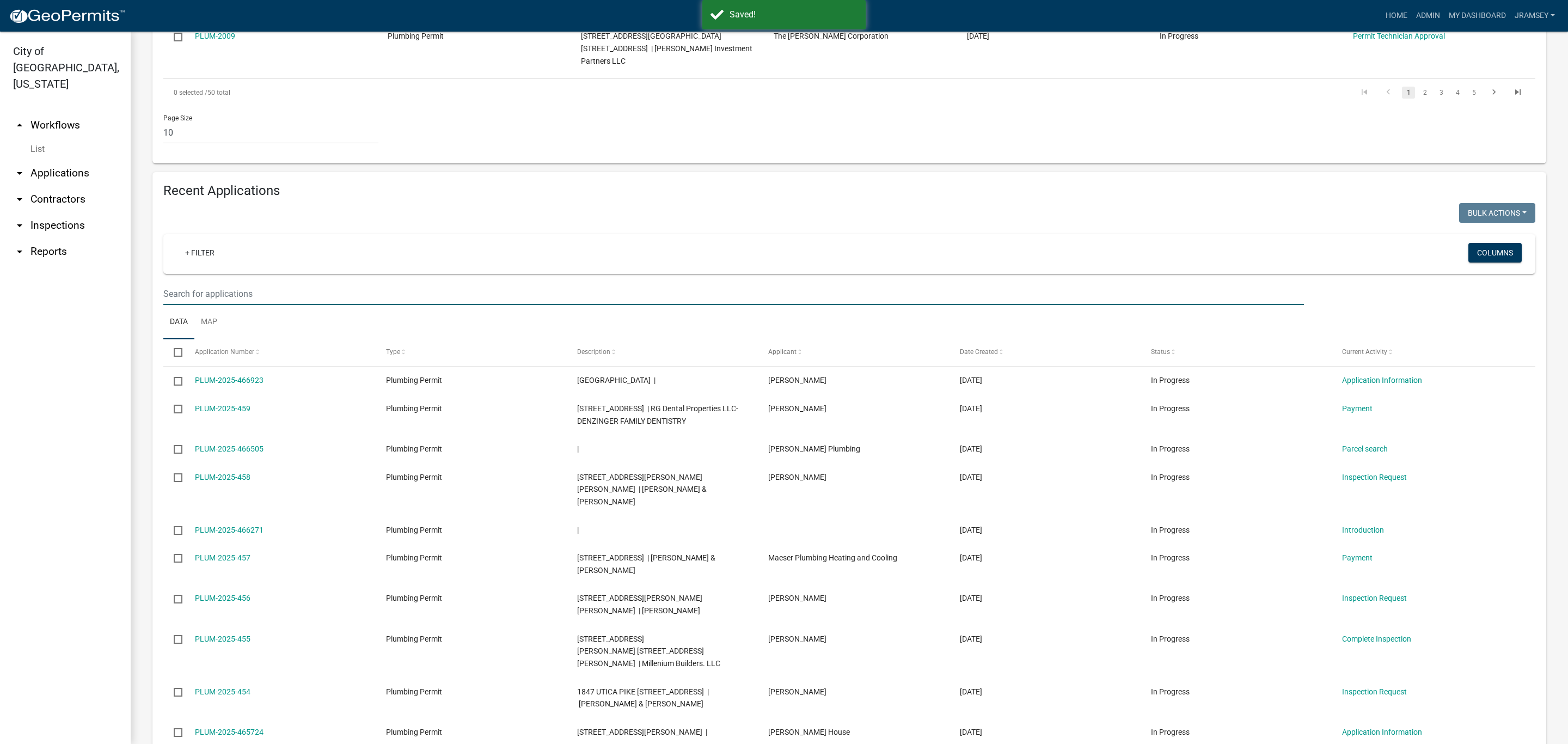
click at [182, 282] on input "e" at bounding box center [734, 293] width 1141 height 23
type input "[PERSON_NAME]"
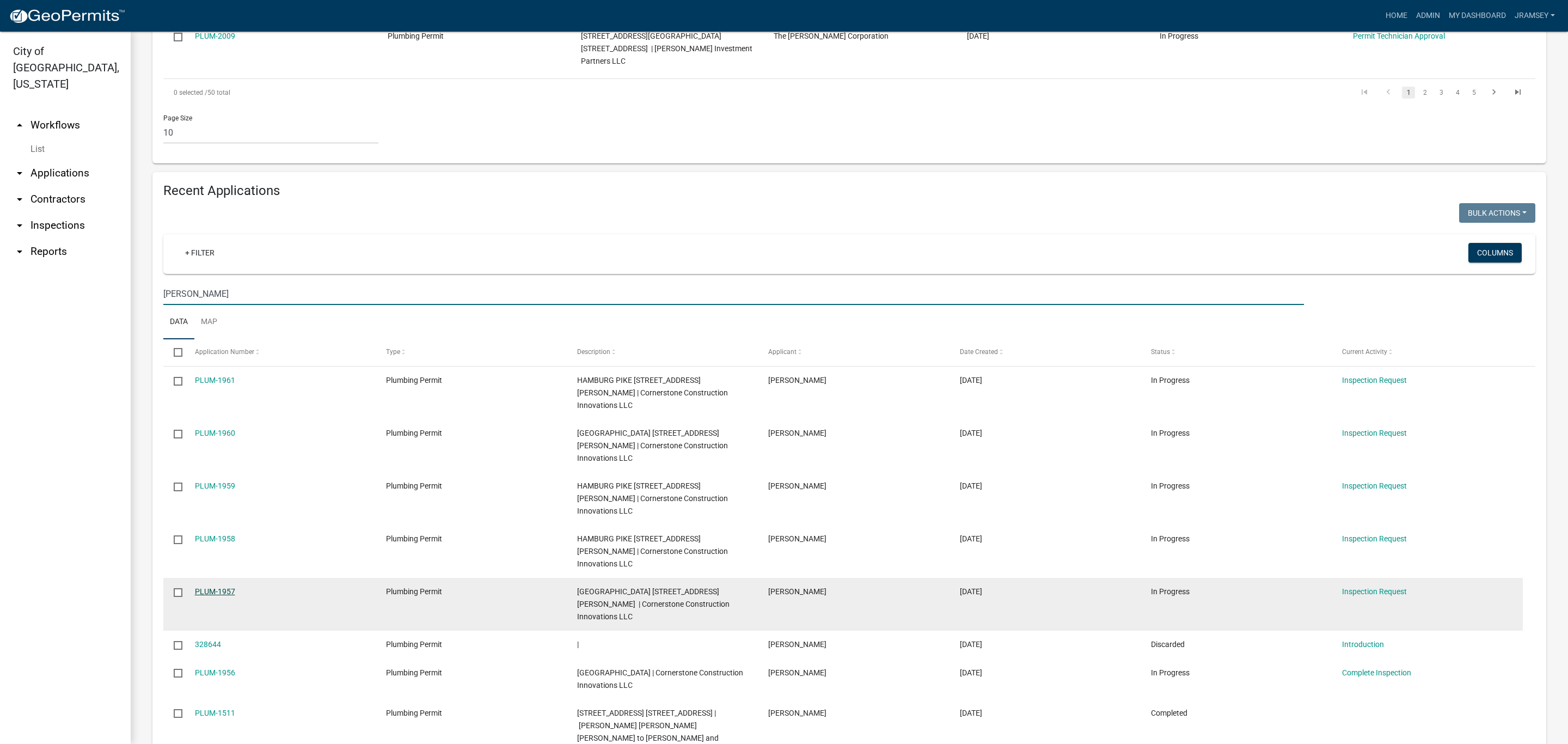
click at [215, 587] on link "PLUM-1957" at bounding box center [214, 591] width 40 height 8
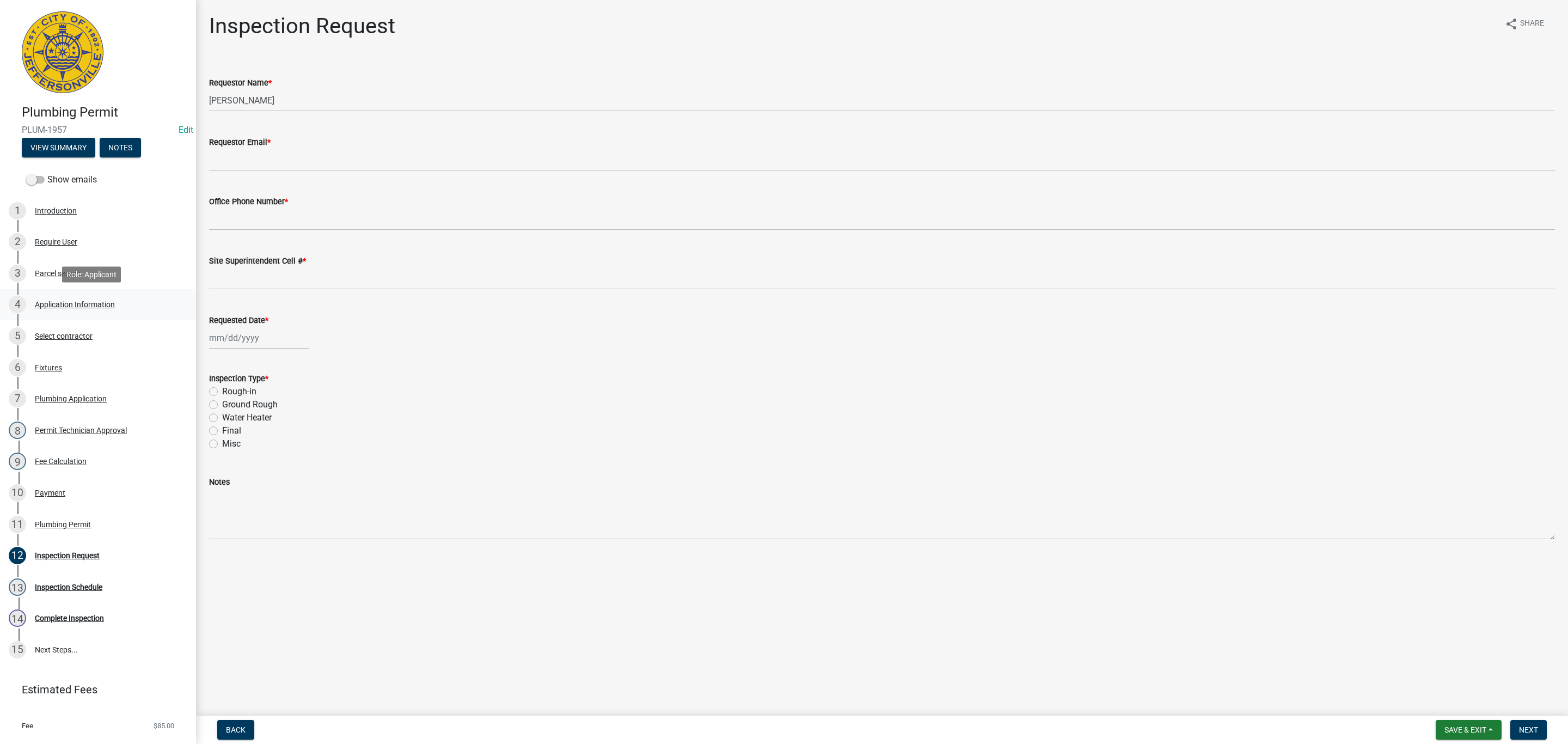
click at [64, 301] on div "Application Information" at bounding box center [74, 305] width 80 height 8
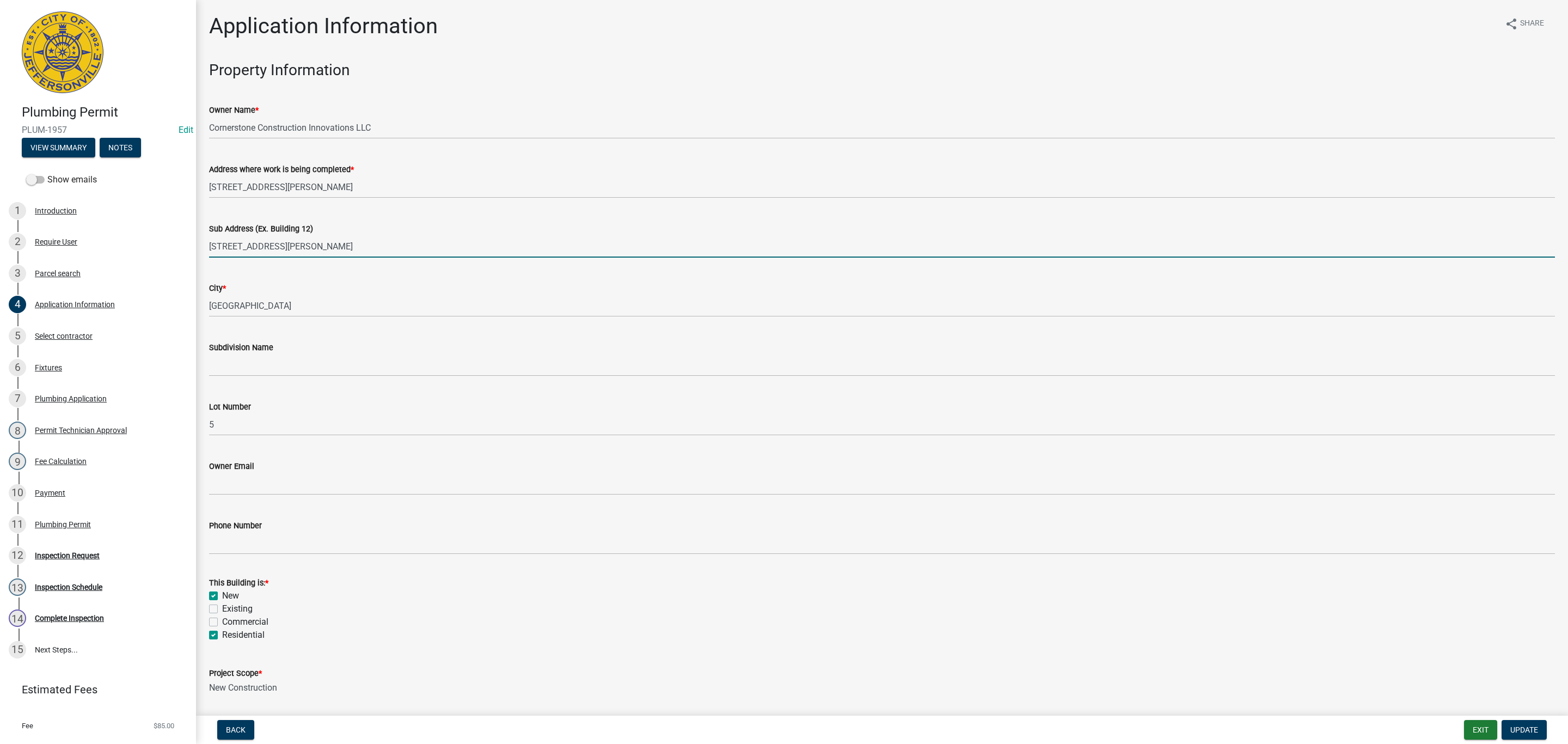
click at [281, 250] on input "[STREET_ADDRESS][PERSON_NAME]" at bounding box center [881, 246] width 1346 height 23
type input "[STREET_ADDRESS][PERSON_NAME]"
click at [1528, 731] on span "Update" at bounding box center [1525, 729] width 28 height 8
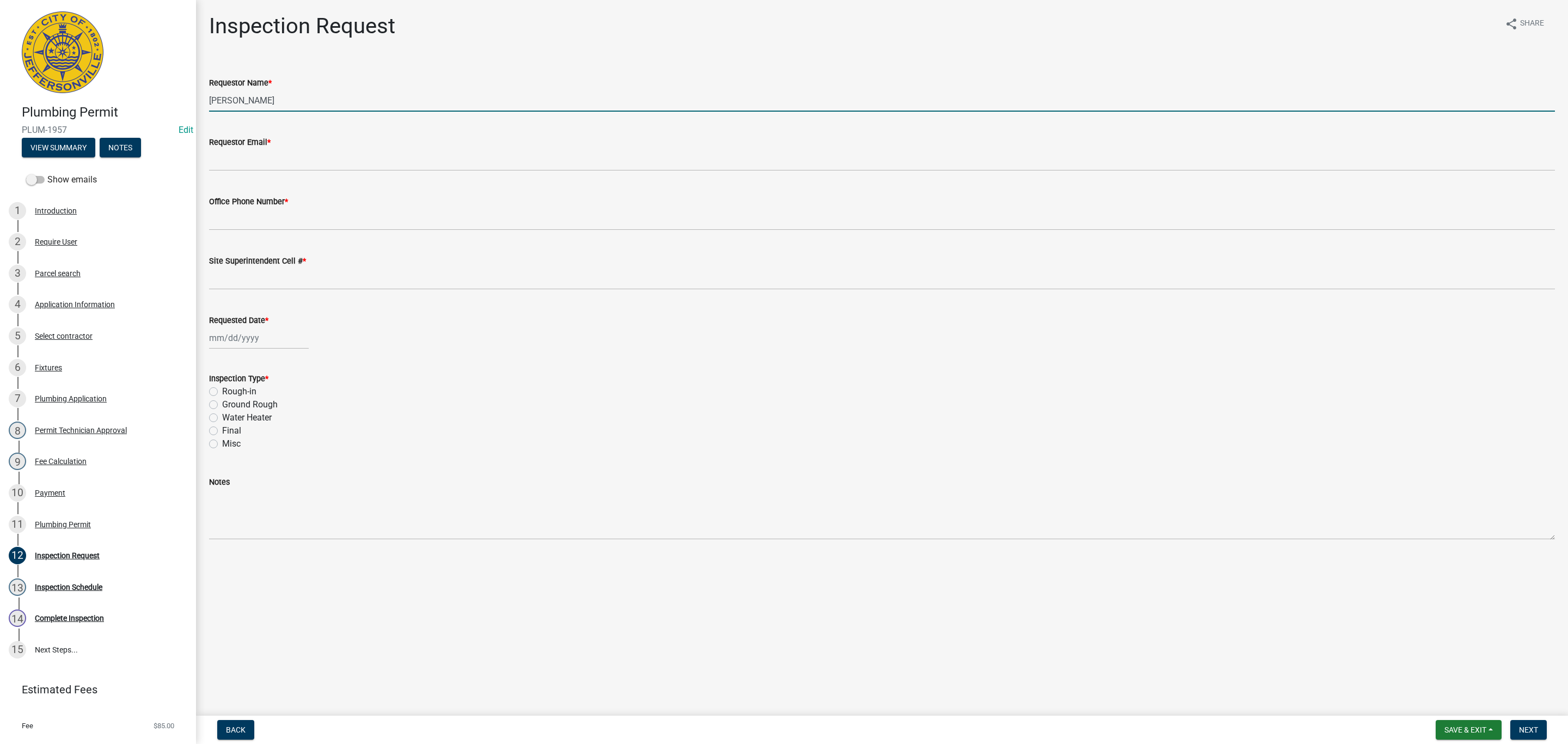
click at [270, 101] on input "[PERSON_NAME]" at bounding box center [881, 101] width 1346 height 23
click at [280, 97] on input "[PERSON_NAME]" at bounding box center [881, 101] width 1346 height 23
type input "[PERSON_NAME]"
click at [210, 100] on input "[PERSON_NAME]" at bounding box center [881, 101] width 1346 height 23
drag, startPoint x: 214, startPoint y: 100, endPoint x: 263, endPoint y: 105, distance: 49.3
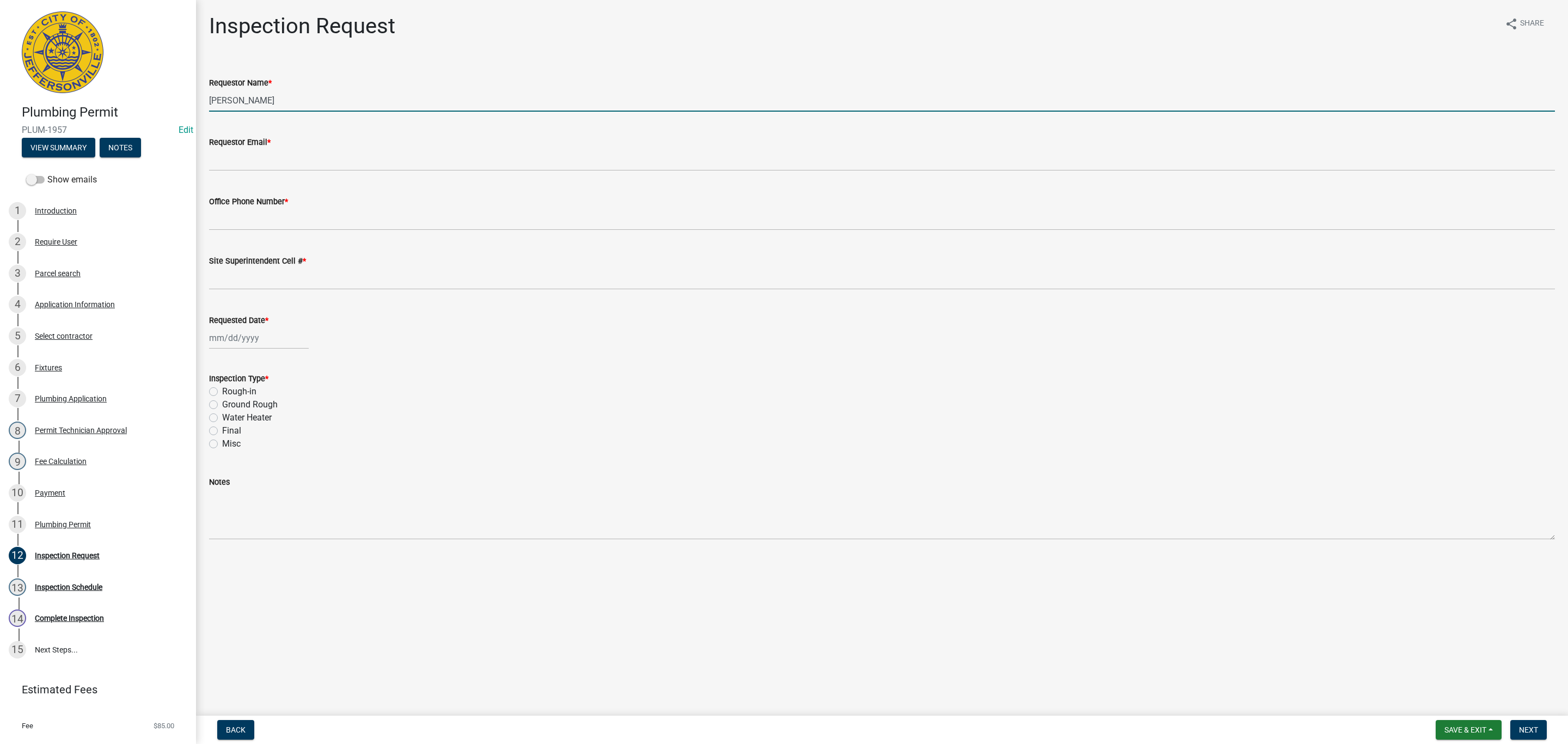
click at [263, 105] on input "[PERSON_NAME]" at bounding box center [881, 101] width 1346 height 23
type input "[PERSON_NAME]"
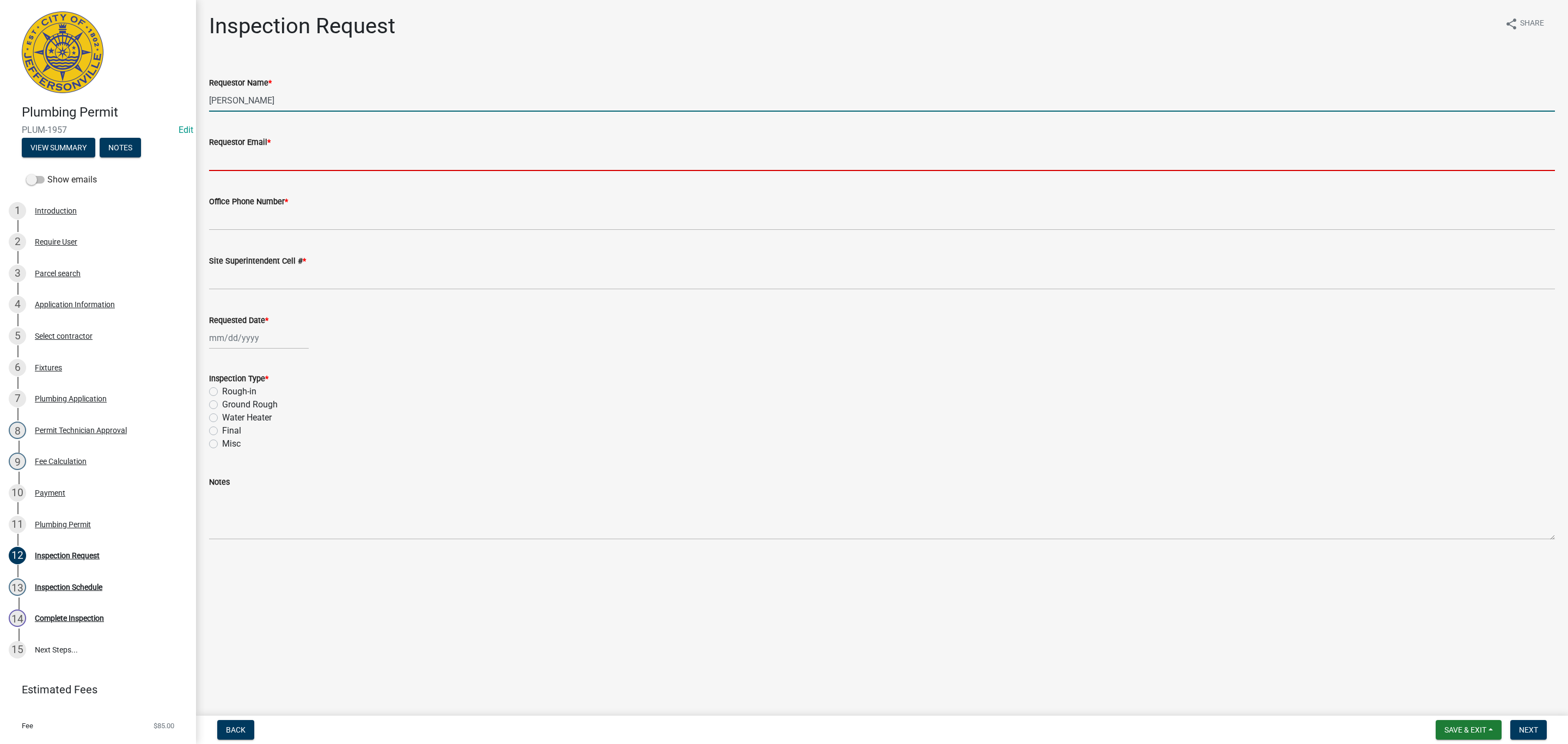
click at [293, 166] on input "Requestor Email *" at bounding box center [881, 160] width 1346 height 23
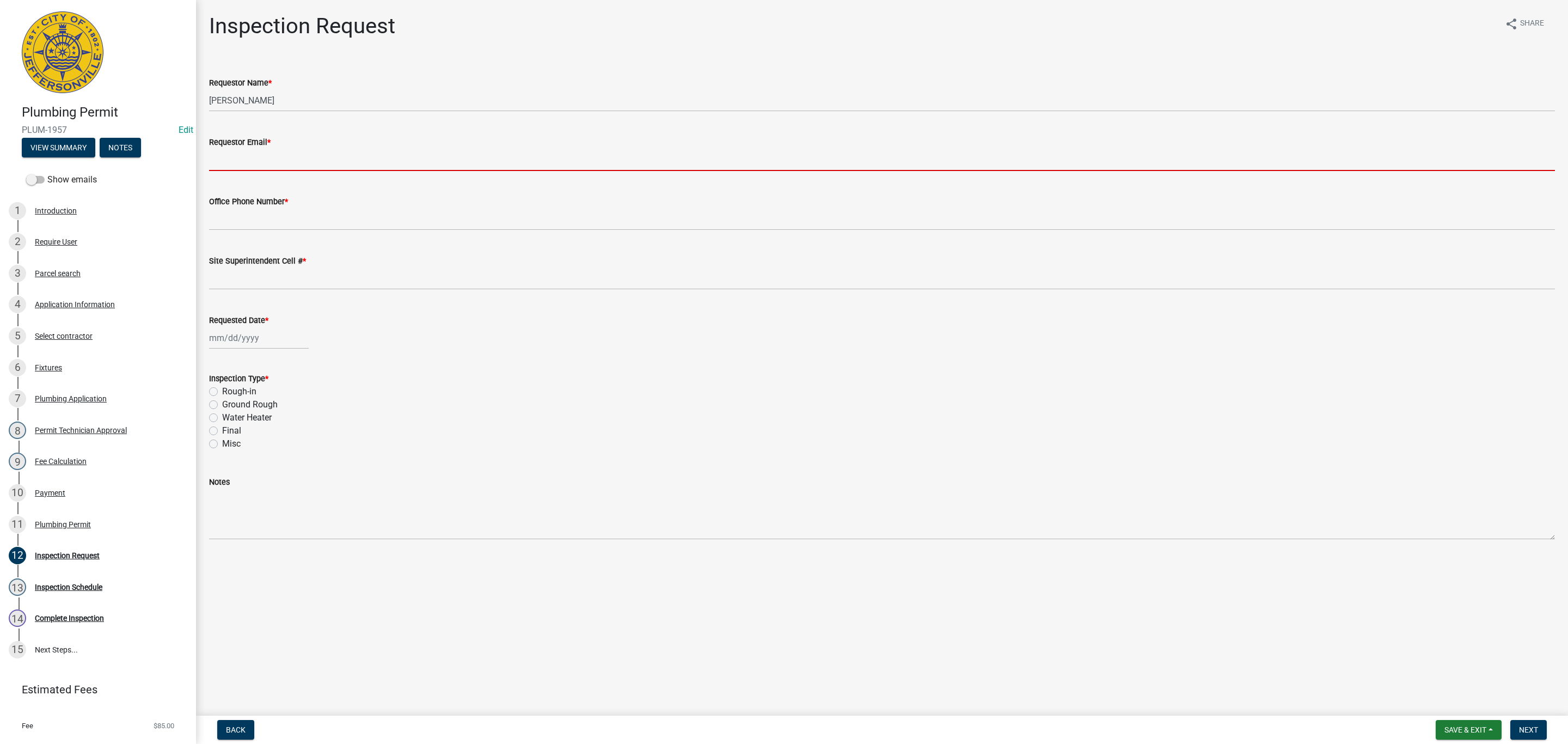
type input "[EMAIL_ADDRESS][DOMAIN_NAME]"
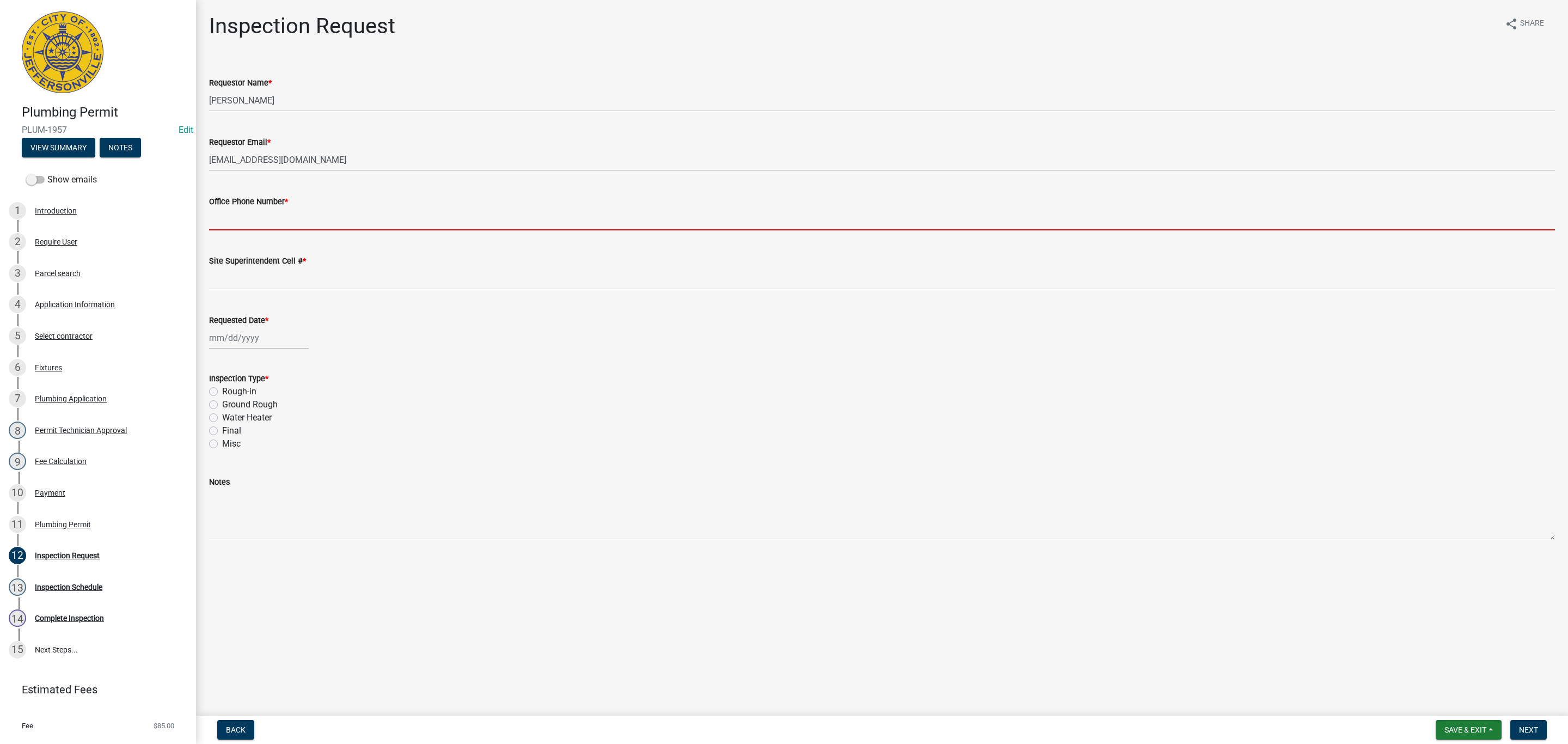
click at [279, 215] on input "Office Phone Number *" at bounding box center [881, 219] width 1346 height 23
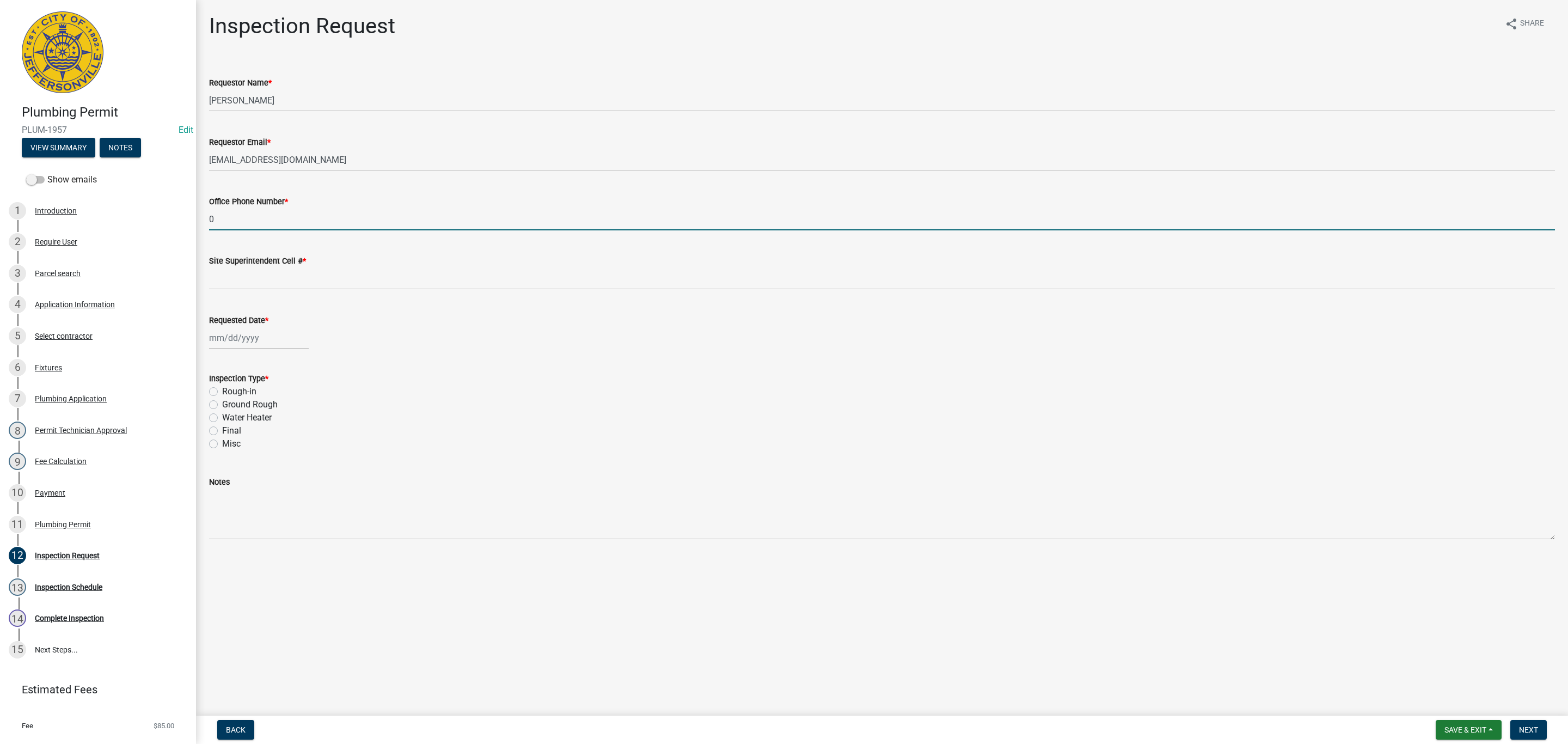
type input "0000000000"
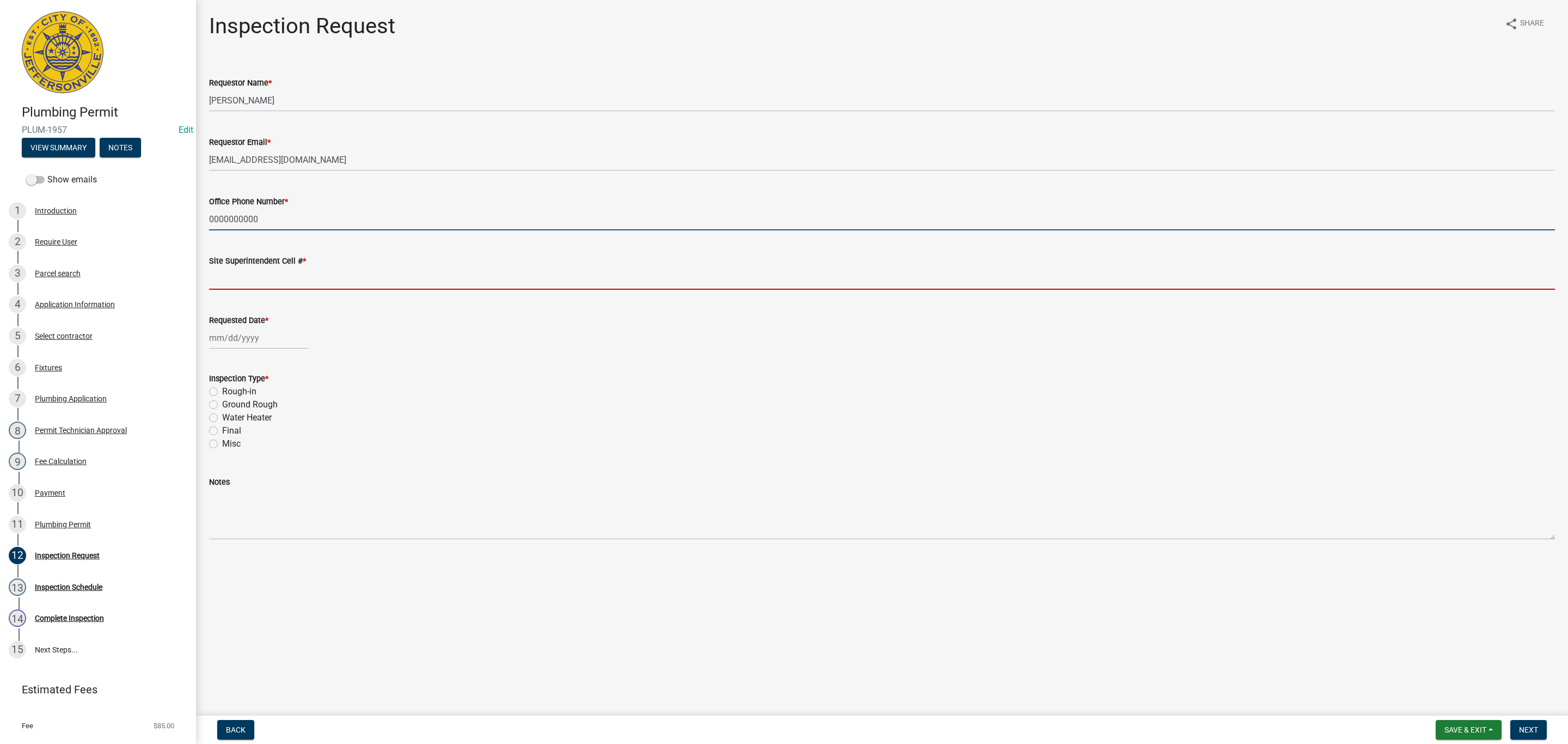
click at [288, 271] on input "Site Superintendent Cell # *" at bounding box center [881, 278] width 1346 height 23
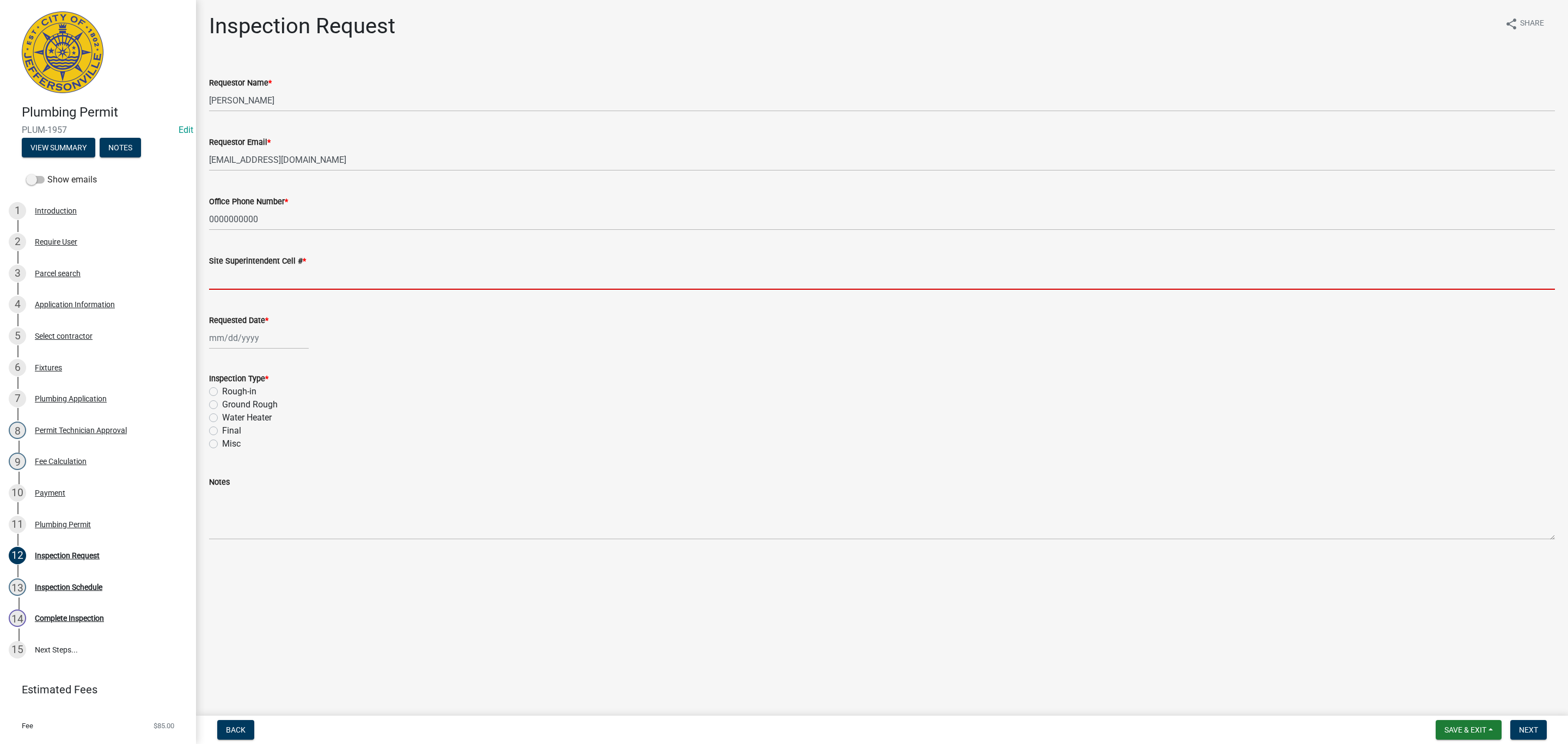
type input "0000000000"
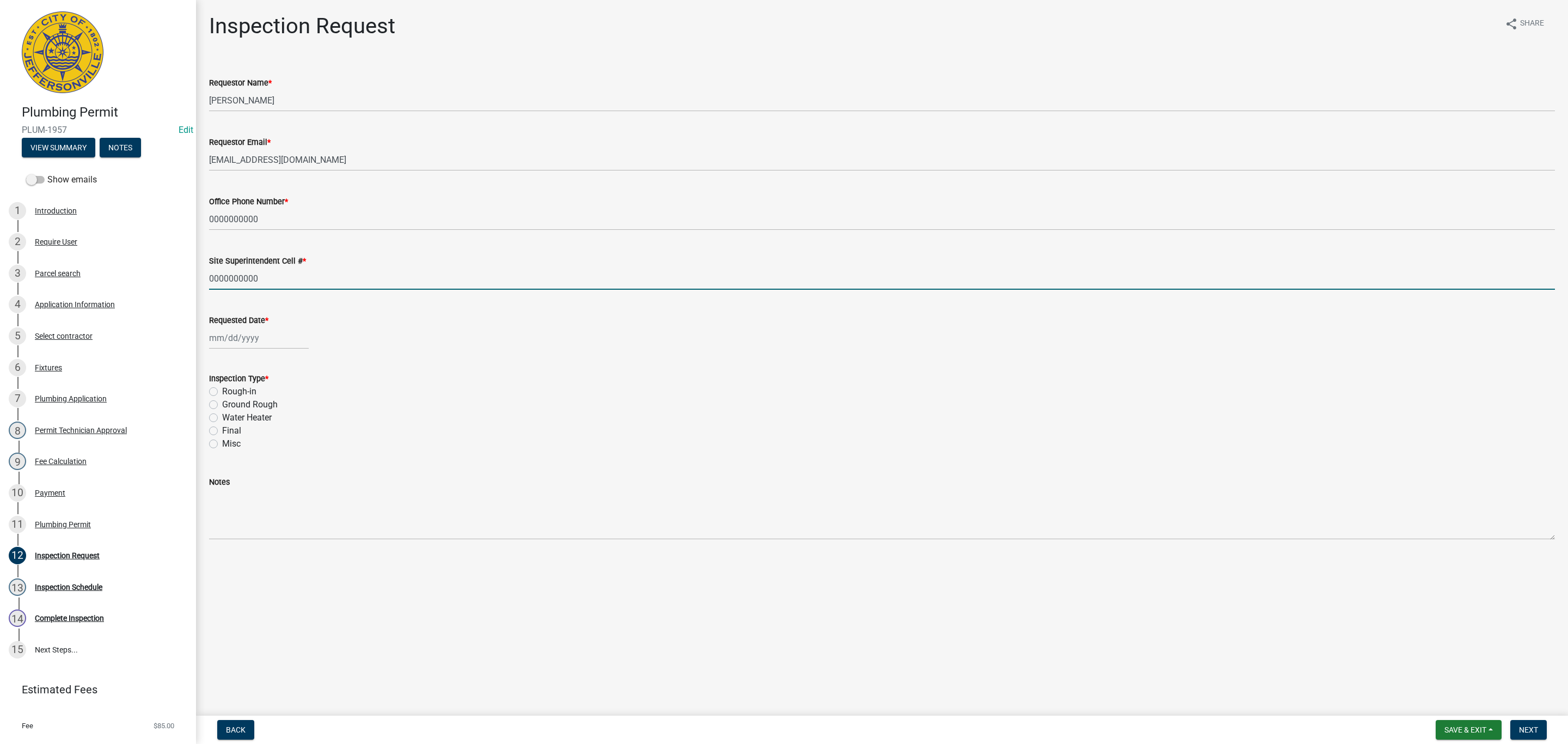
select select "8"
select select "2025"
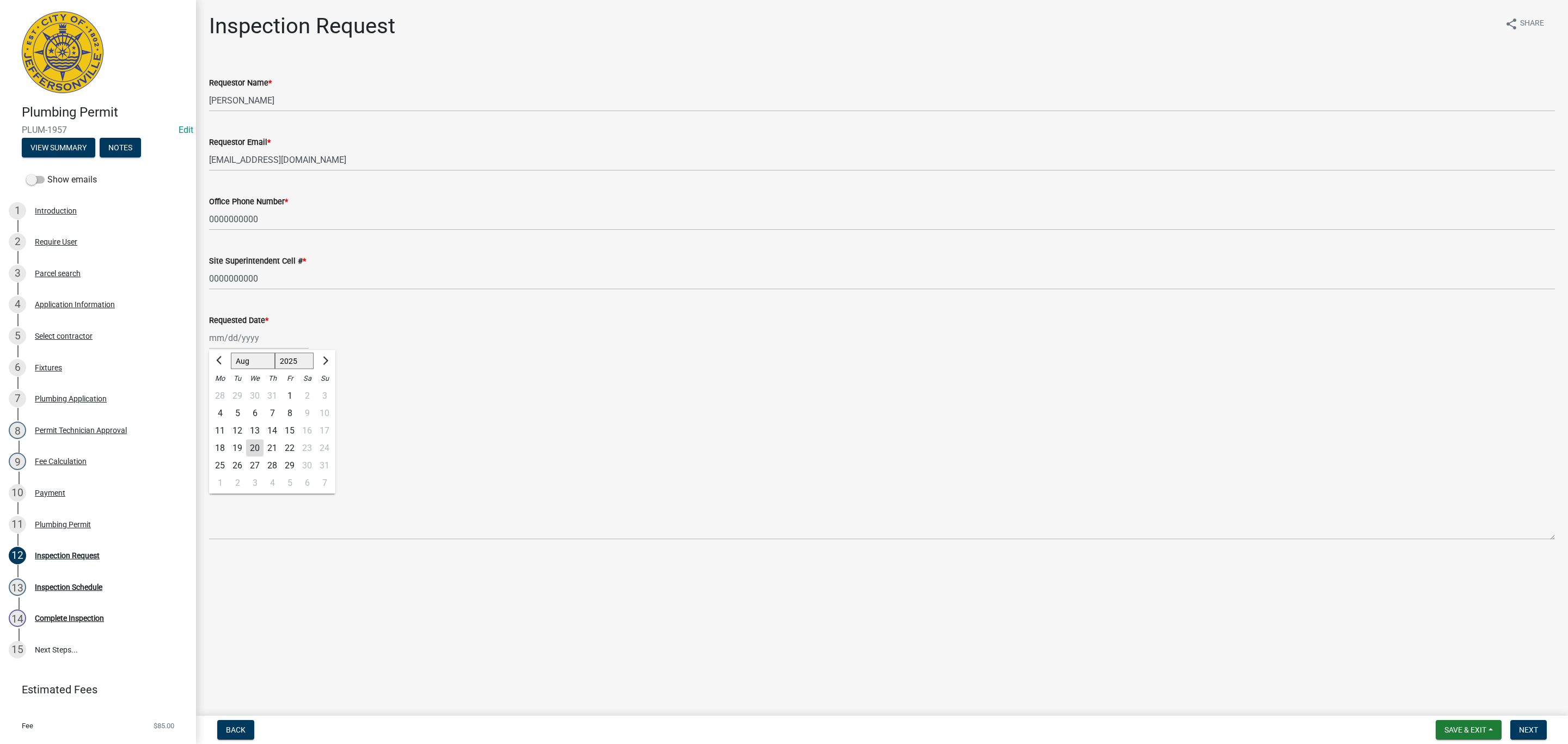
click at [248, 332] on div "[PERSON_NAME] Feb Mar Apr [PERSON_NAME][DATE] Oct Nov [DATE] 1526 1527 1528 152…" at bounding box center [259, 338] width 100 height 23
click at [271, 442] on div "21" at bounding box center [272, 448] width 18 height 18
type input "[DATE]"
click at [222, 392] on label "Rough-in" at bounding box center [239, 391] width 34 height 13
click at [222, 392] on input "Rough-in" at bounding box center [226, 388] width 8 height 8
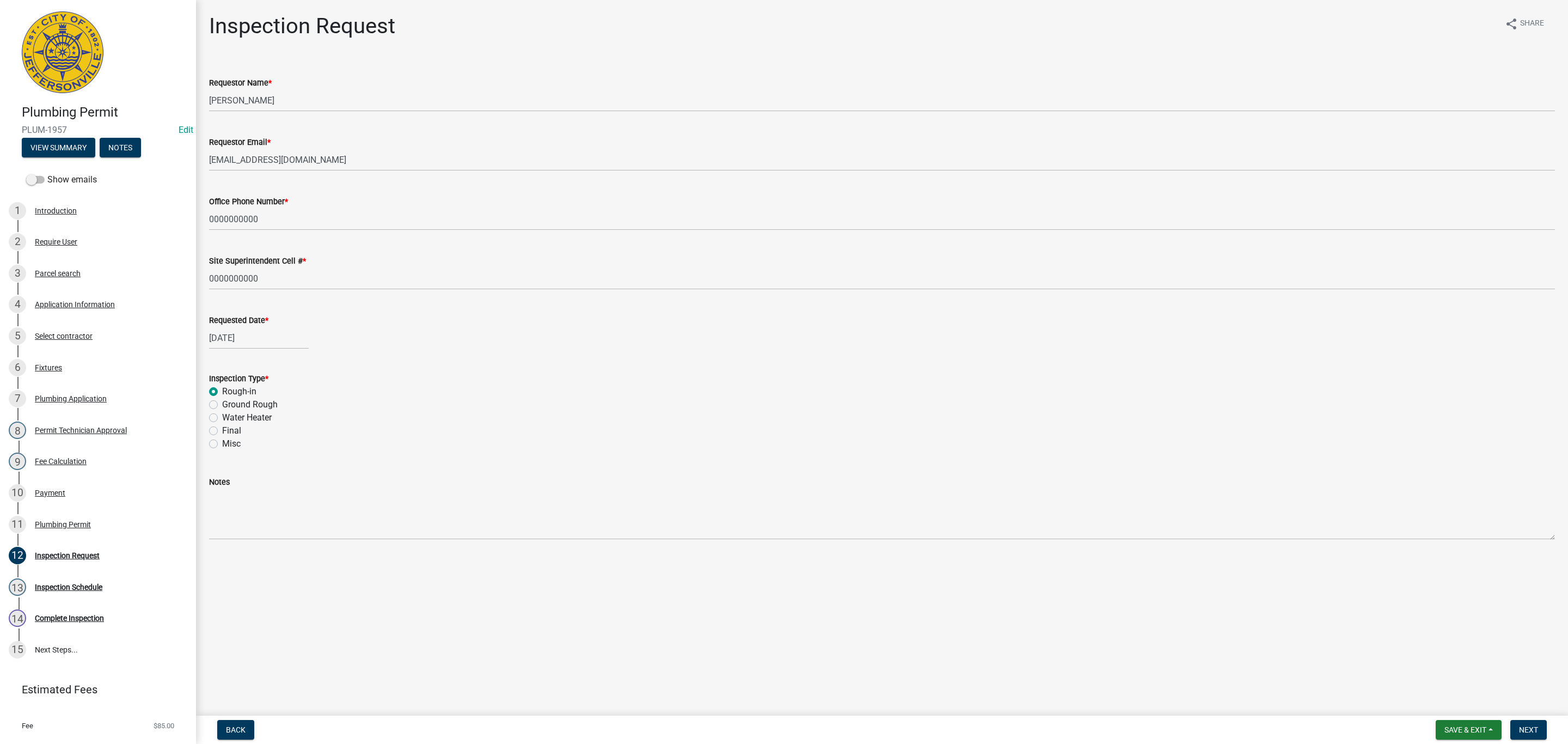
radio input "true"
click at [1529, 726] on span "Next" at bounding box center [1528, 729] width 19 height 8
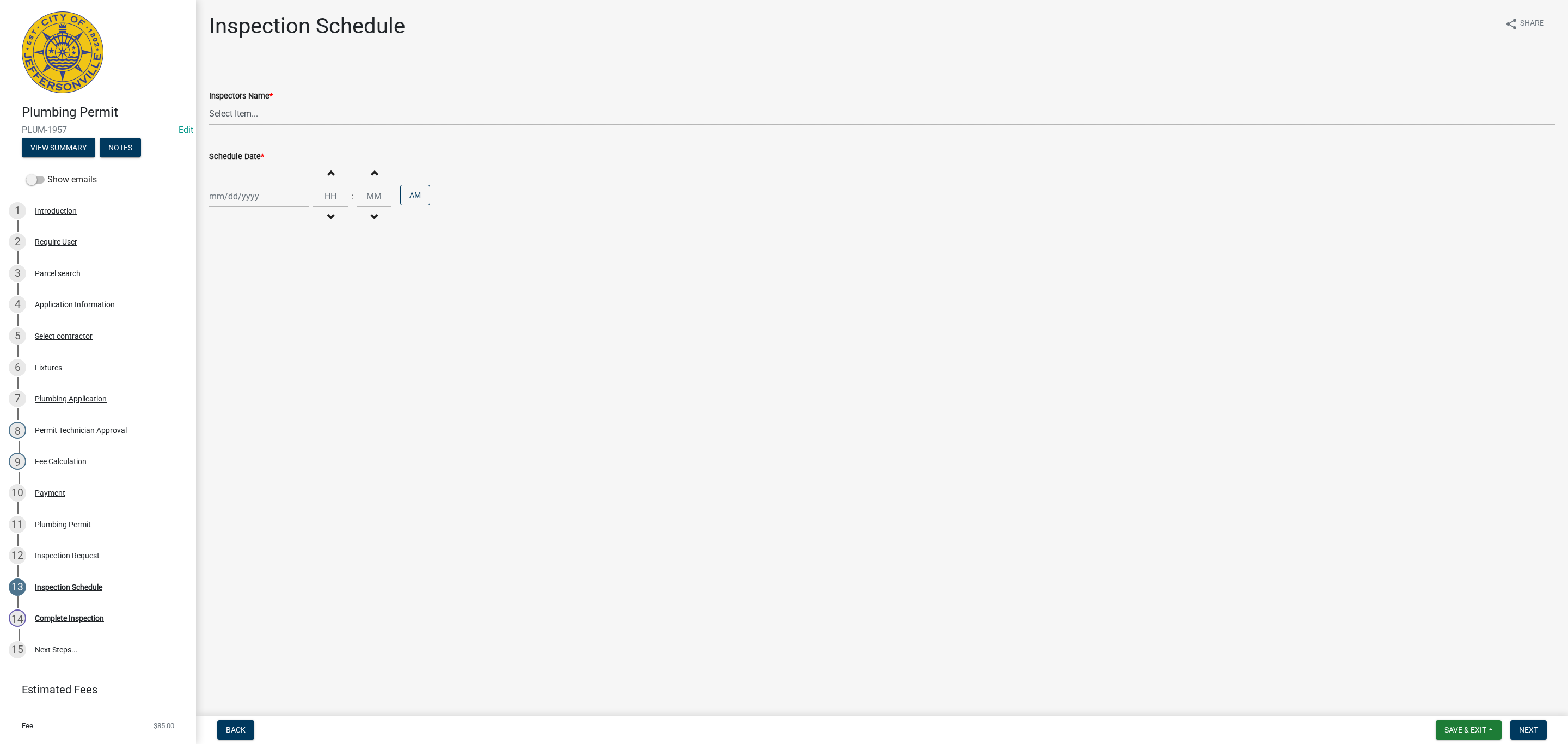
click at [235, 110] on select "Select Item... [PERSON_NAME] ([PERSON_NAME]) [PERSON_NAME] ([PERSON_NAME]) mkru…" at bounding box center [881, 114] width 1346 height 23
select select "13c97fbc-c819-4cee-844a-0db3d3c4db95"
click at [209, 103] on select "Select Item... [PERSON_NAME] ([PERSON_NAME]) [PERSON_NAME] ([PERSON_NAME]) mkru…" at bounding box center [881, 114] width 1346 height 23
click at [235, 197] on div at bounding box center [259, 197] width 100 height 23
select select "8"
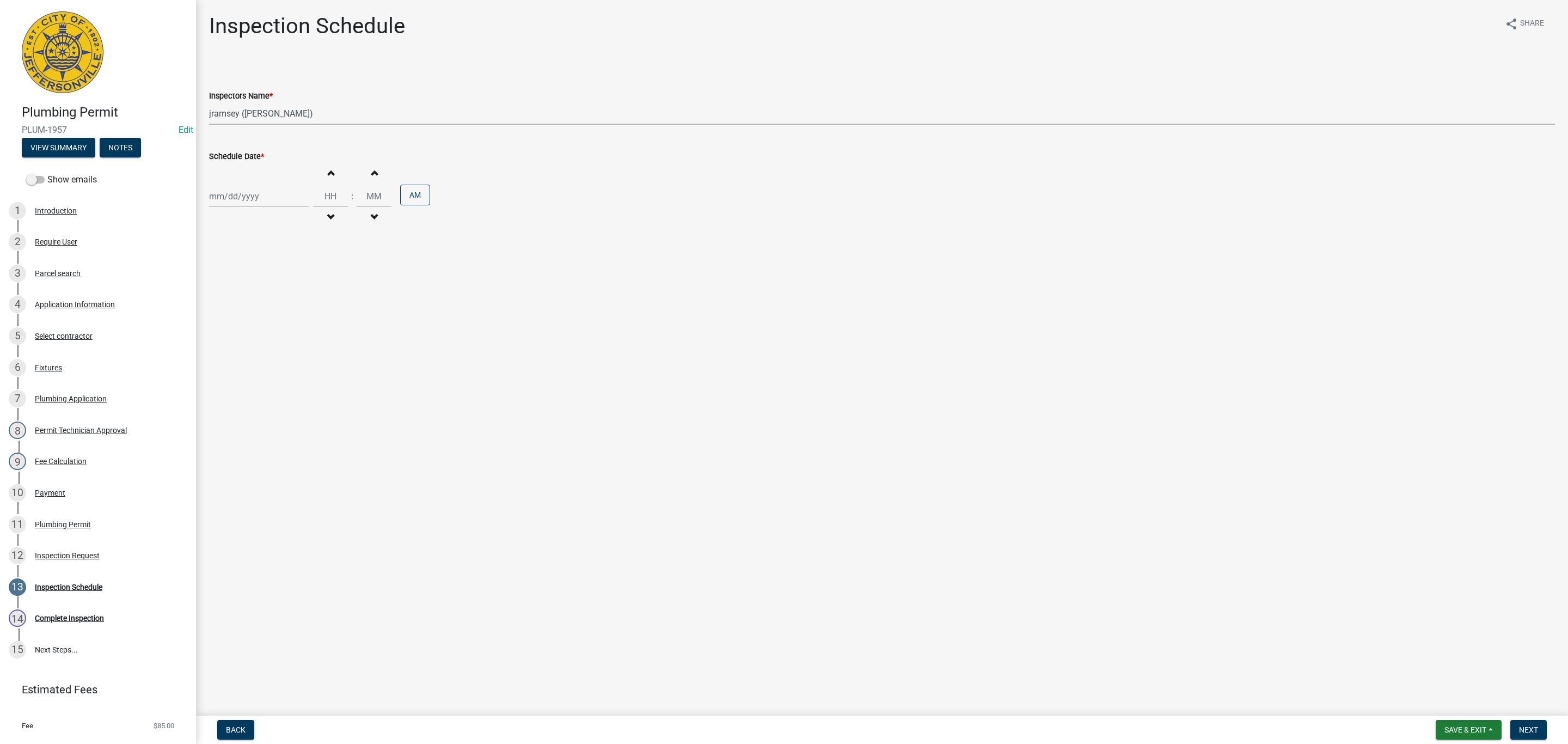
select select "2025"
click at [273, 299] on div "21" at bounding box center [272, 307] width 18 height 18
type input "[DATE]"
click at [1530, 729] on span "Next" at bounding box center [1528, 729] width 19 height 8
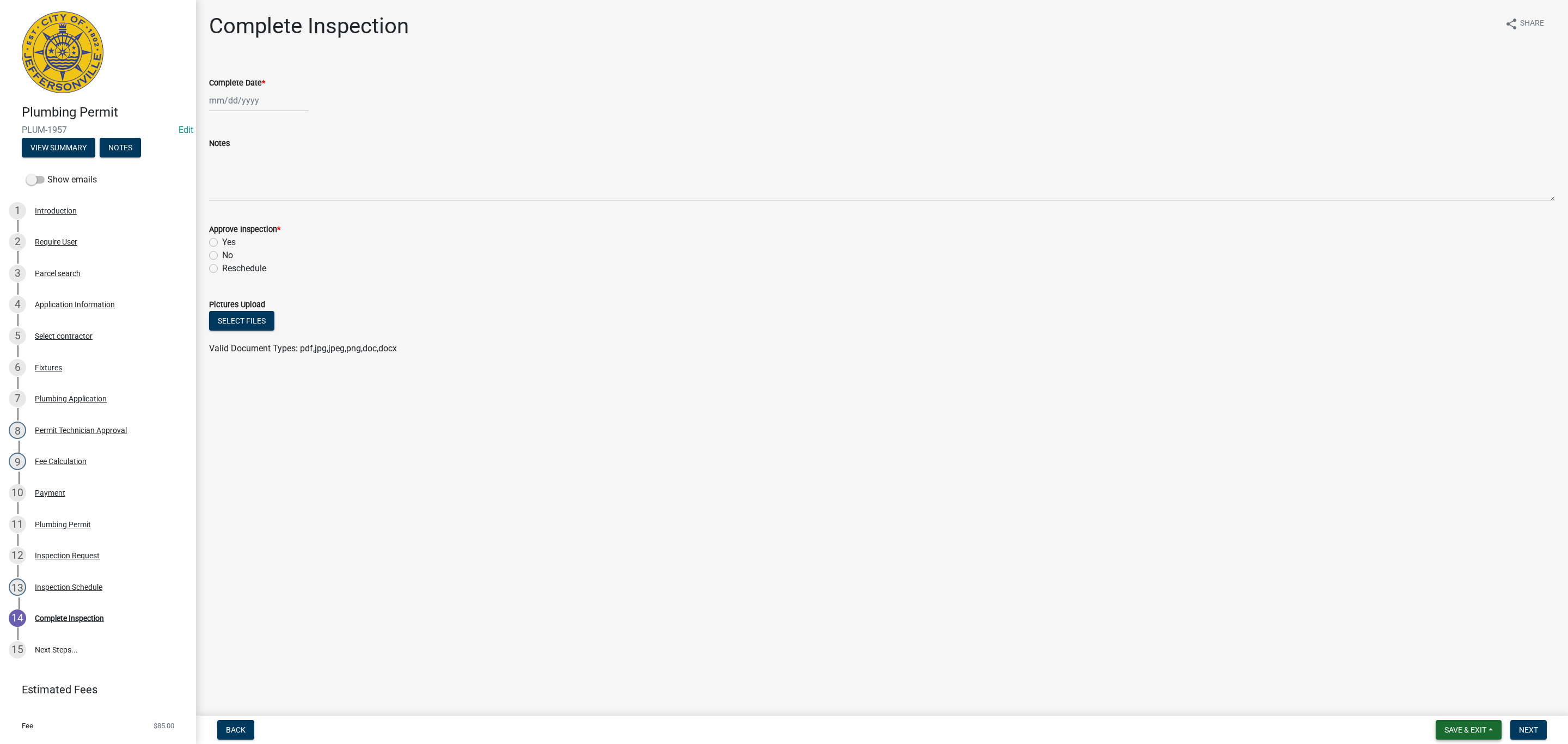
click at [1481, 732] on span "Save & Exit" at bounding box center [1465, 729] width 42 height 8
click at [1459, 689] on button "Save & Exit" at bounding box center [1458, 702] width 87 height 26
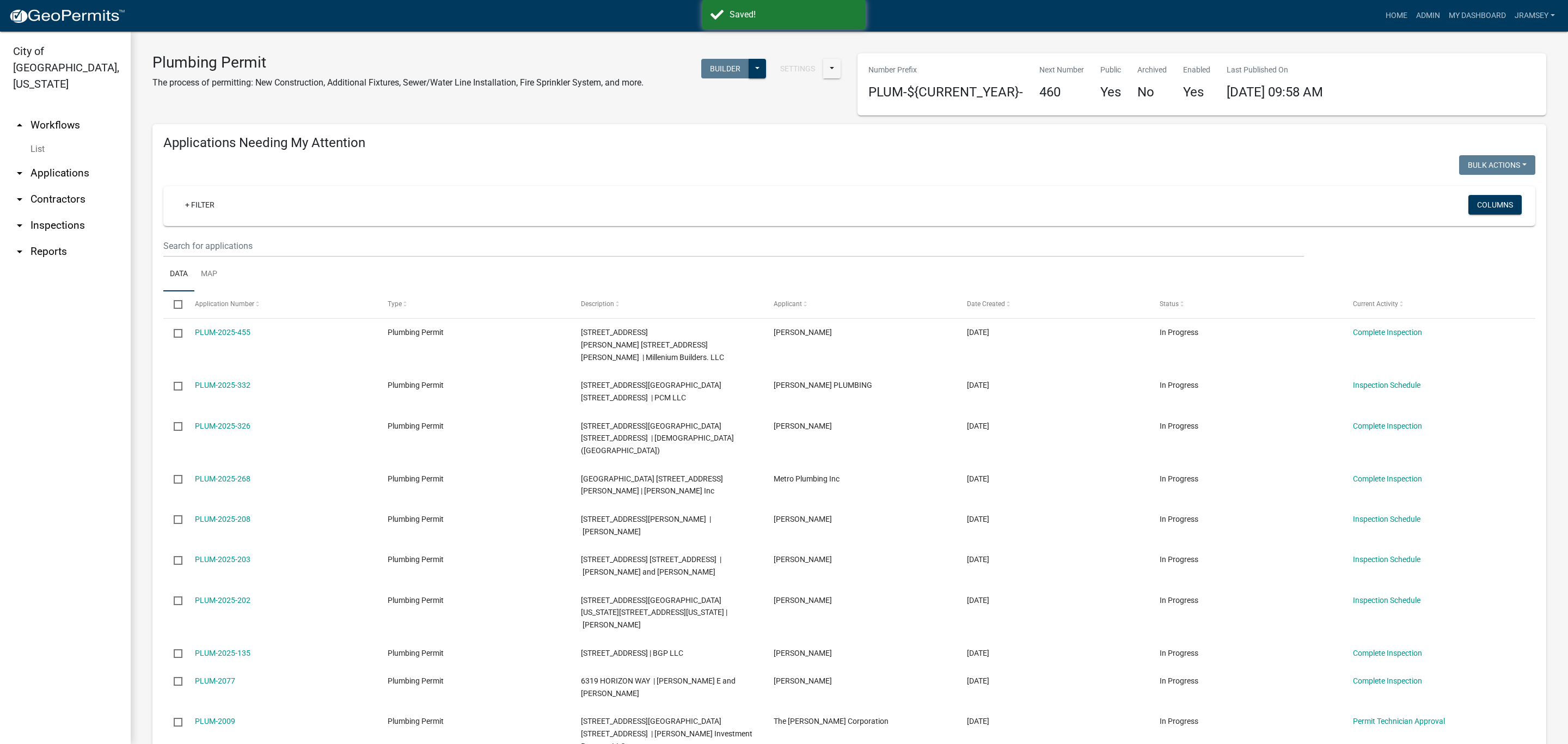
click at [81, 213] on link "arrow_drop_down Inspections" at bounding box center [65, 226] width 131 height 26
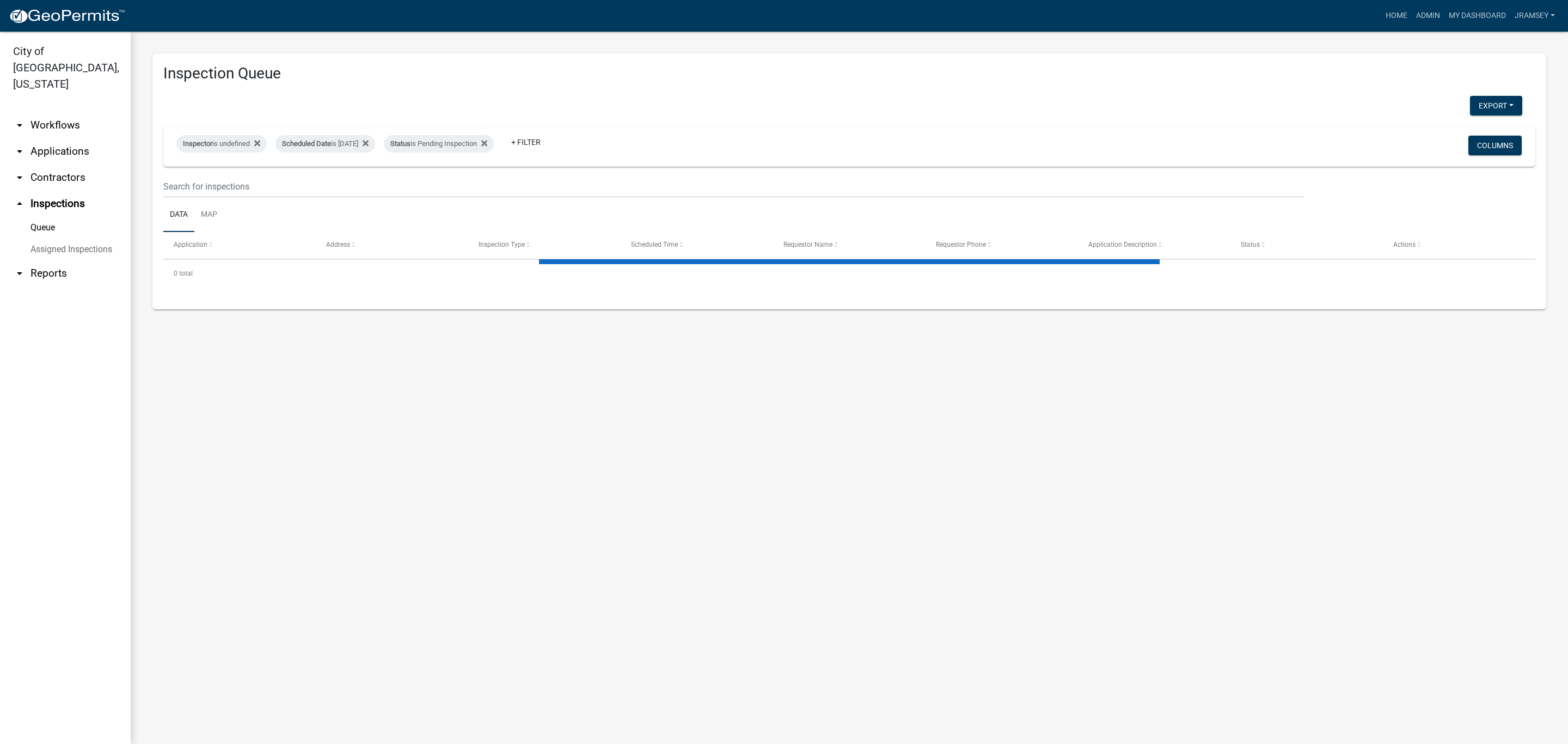
select select "2: 50"
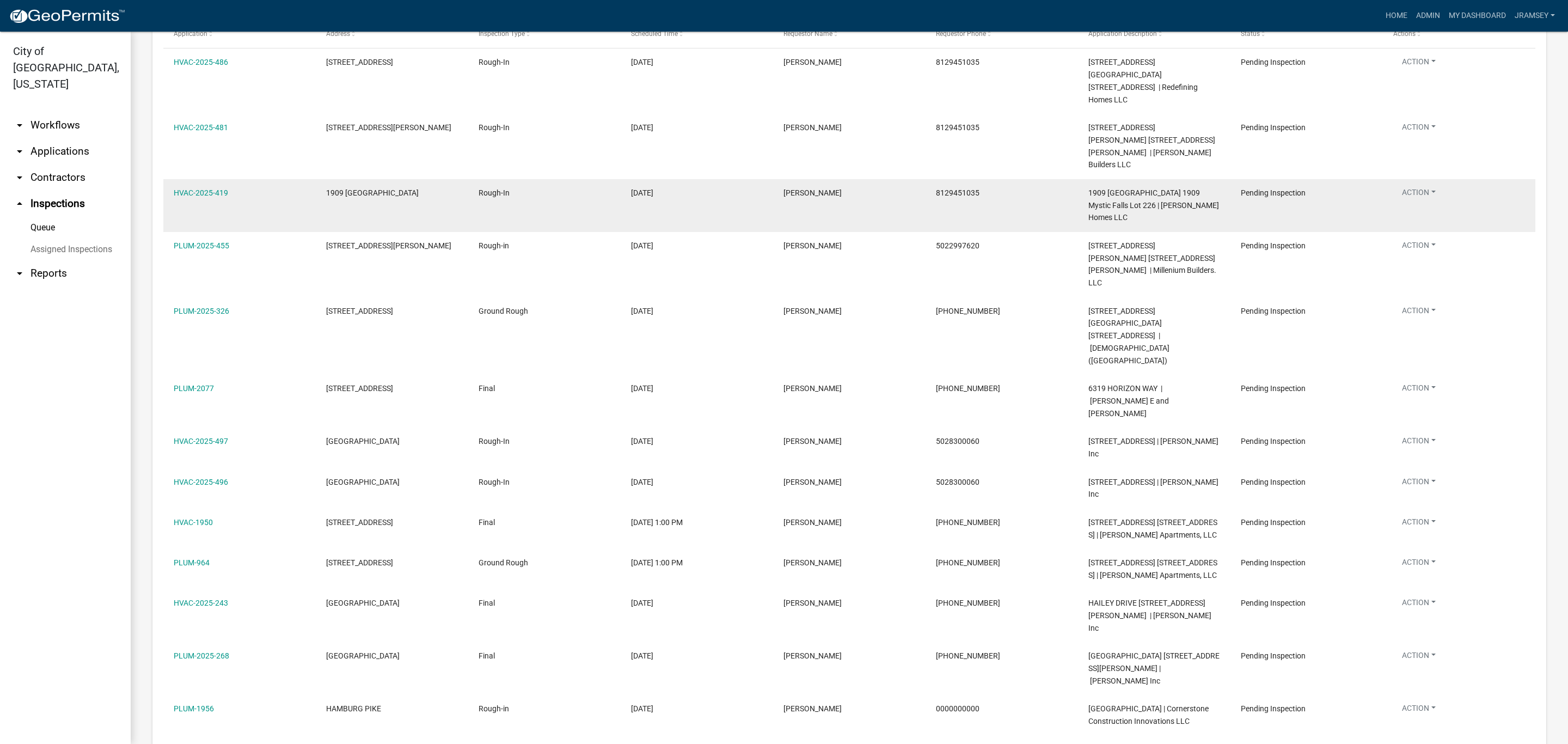
scroll to position [252, 0]
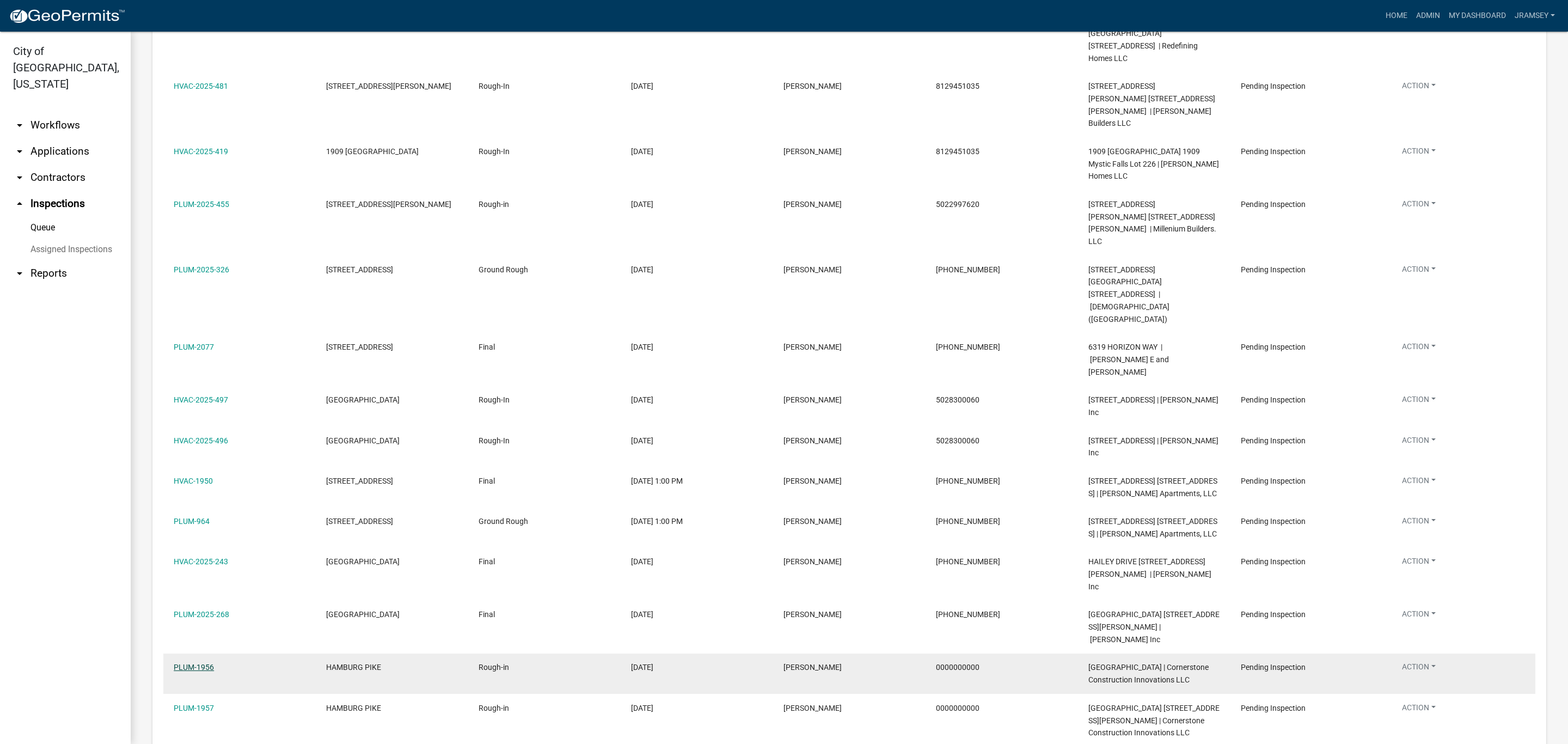
click at [195, 663] on link "PLUM-1956" at bounding box center [194, 667] width 40 height 8
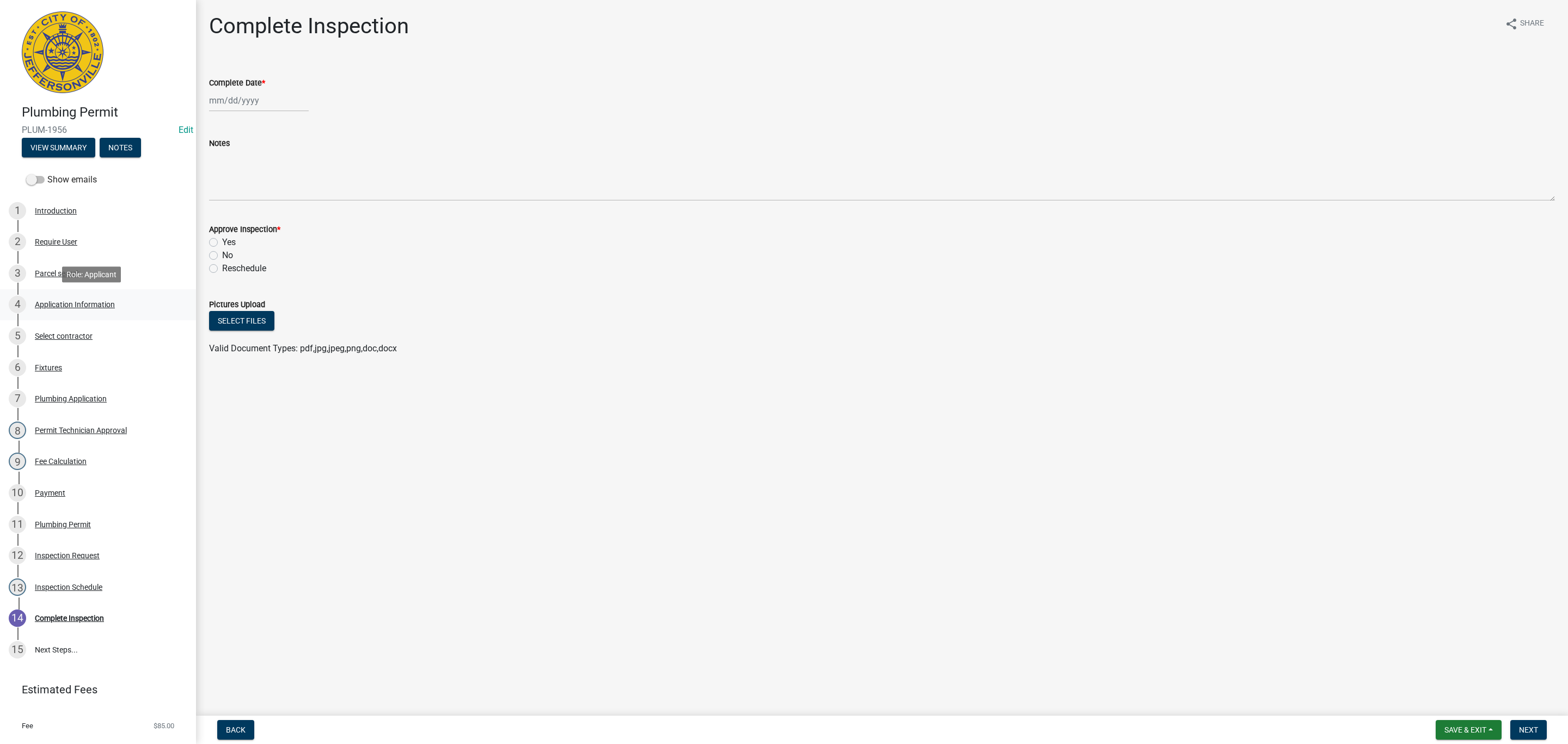
click at [69, 308] on div "Application Information" at bounding box center [74, 305] width 80 height 8
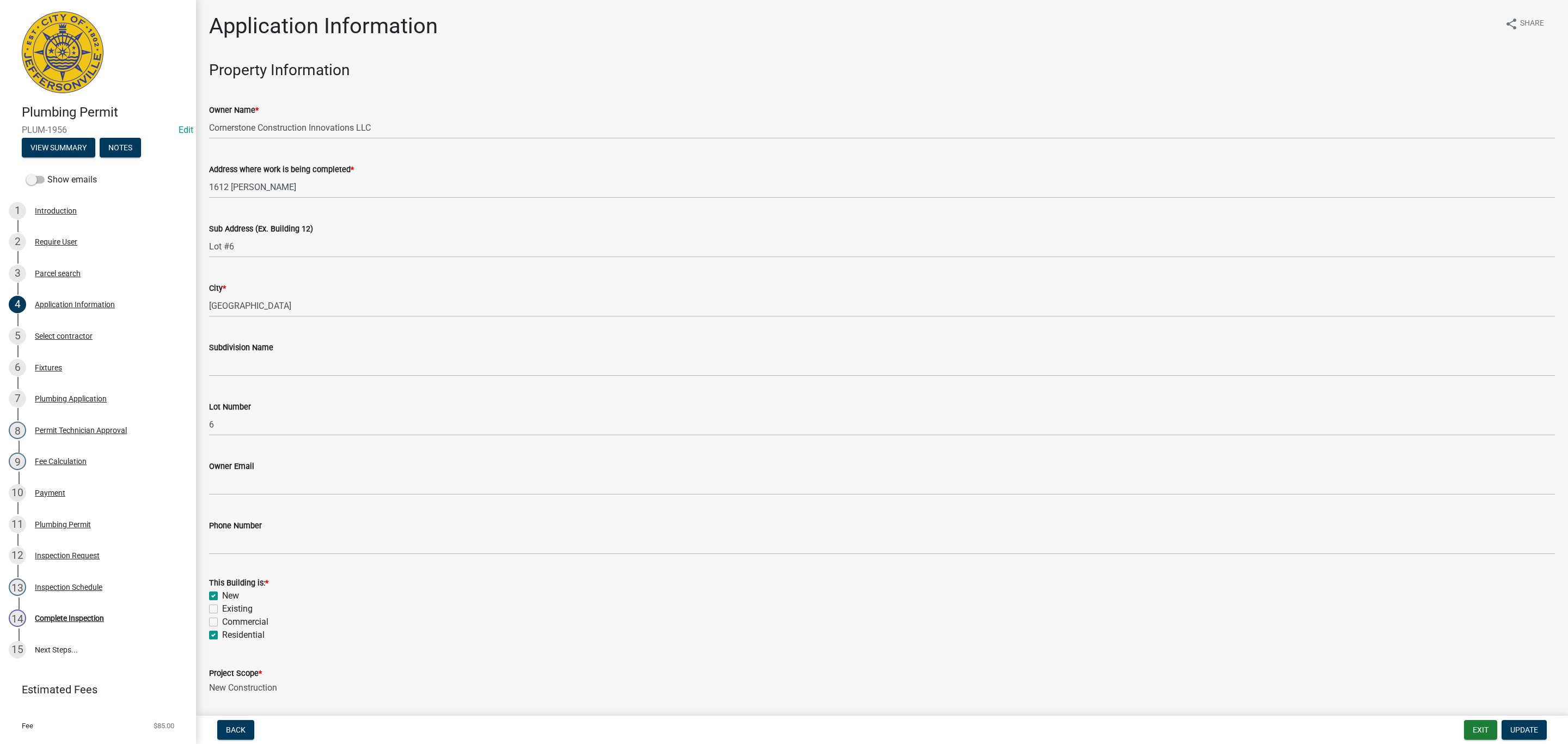
click at [208, 245] on div "Sub Address (Ex. Building 12) Lot #6" at bounding box center [882, 232] width 1363 height 51
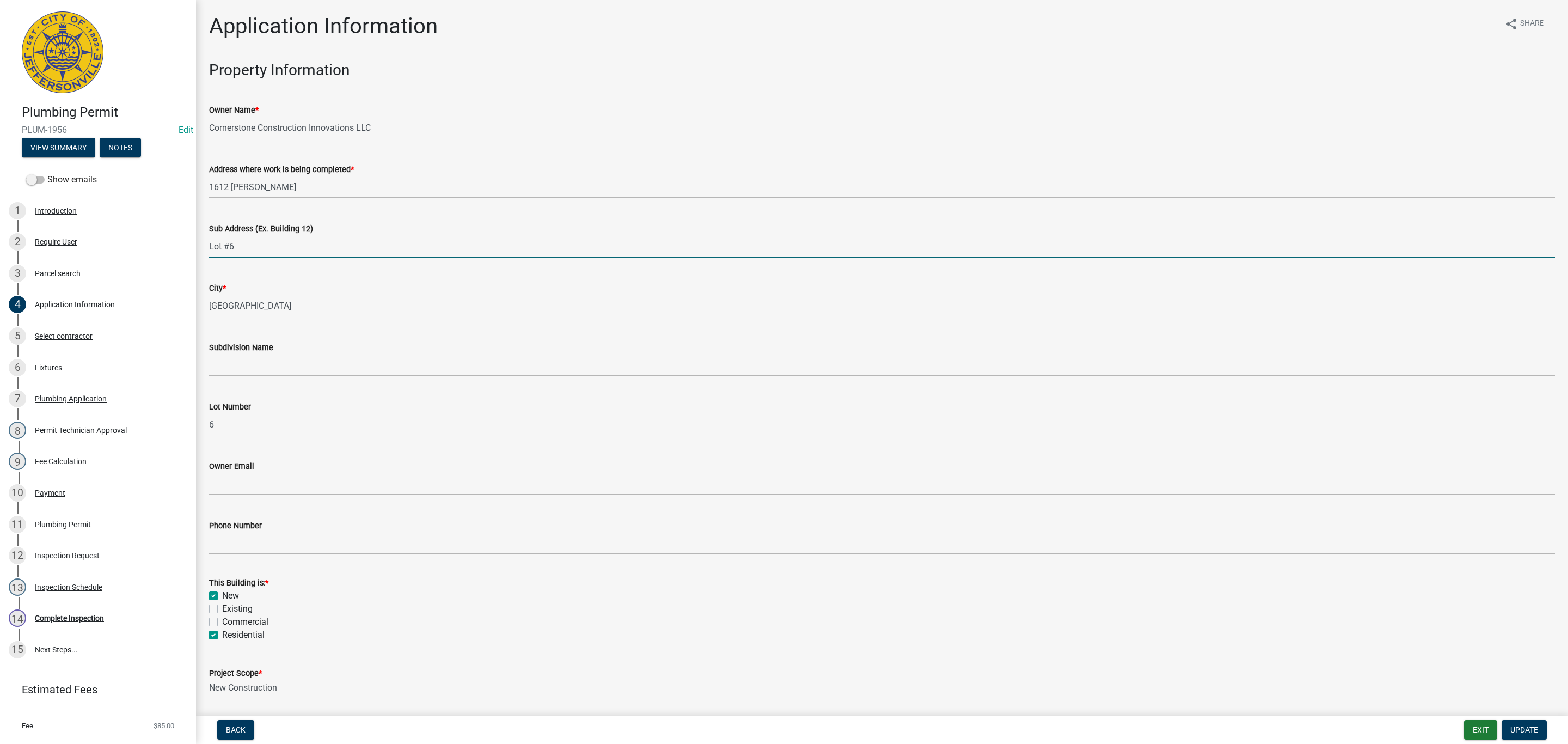
click at [209, 245] on input "Lot #6" at bounding box center [881, 246] width 1346 height 23
type input "[STREET_ADDRESS][PERSON_NAME]"
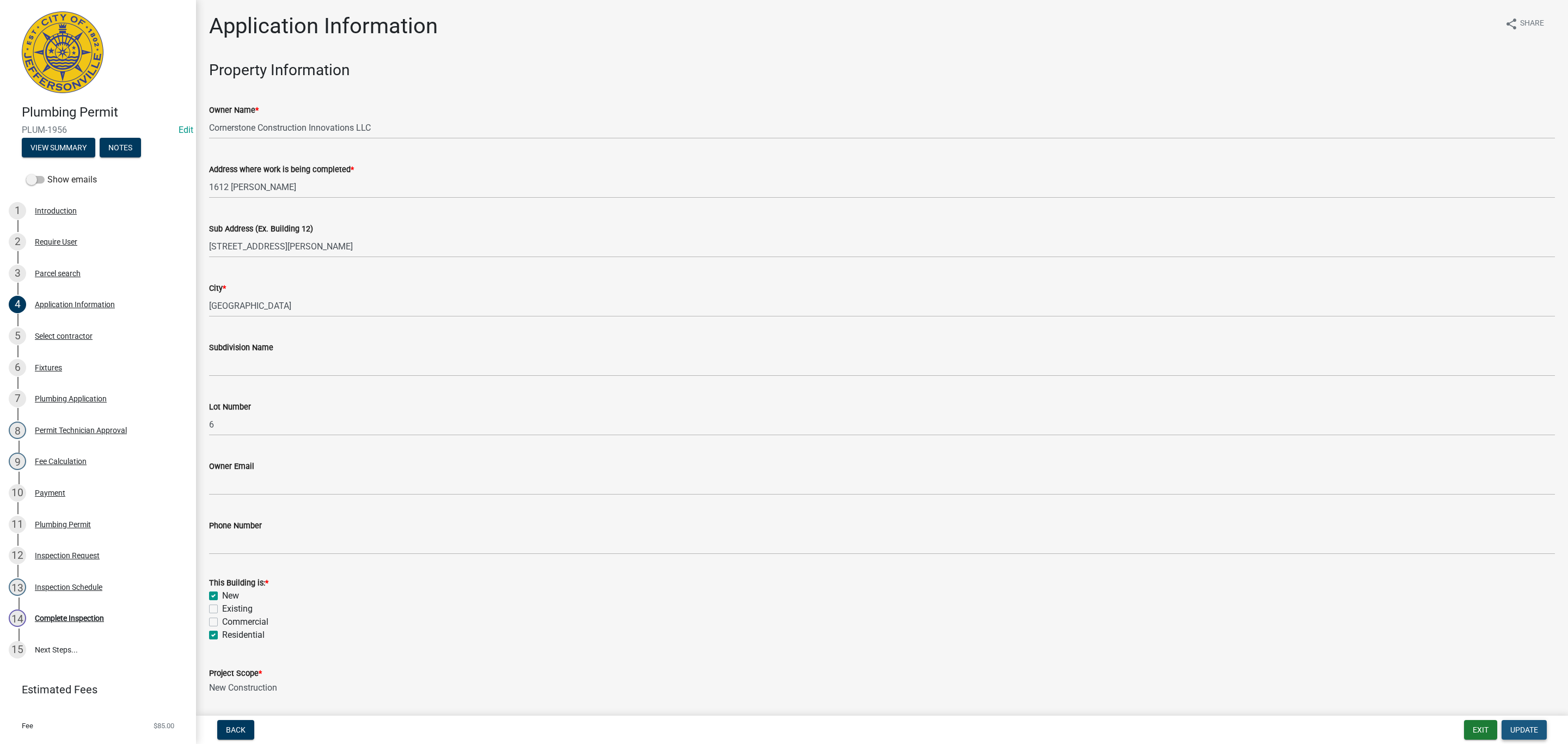
click at [1529, 734] on span "Update" at bounding box center [1525, 729] width 28 height 8
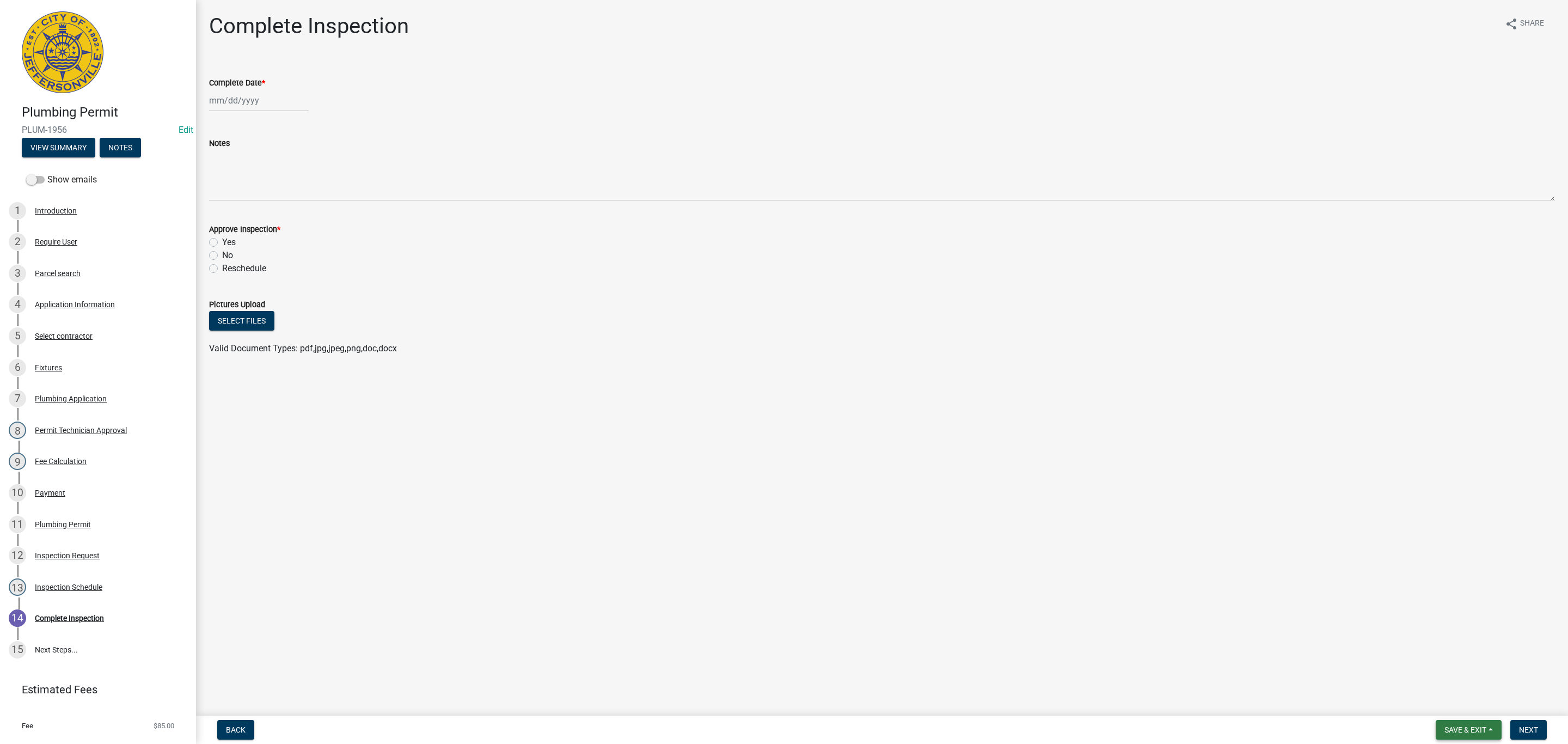
click at [1450, 730] on span "Save & Exit" at bounding box center [1465, 729] width 42 height 8
click at [1445, 709] on button "Save & Exit" at bounding box center [1458, 702] width 87 height 26
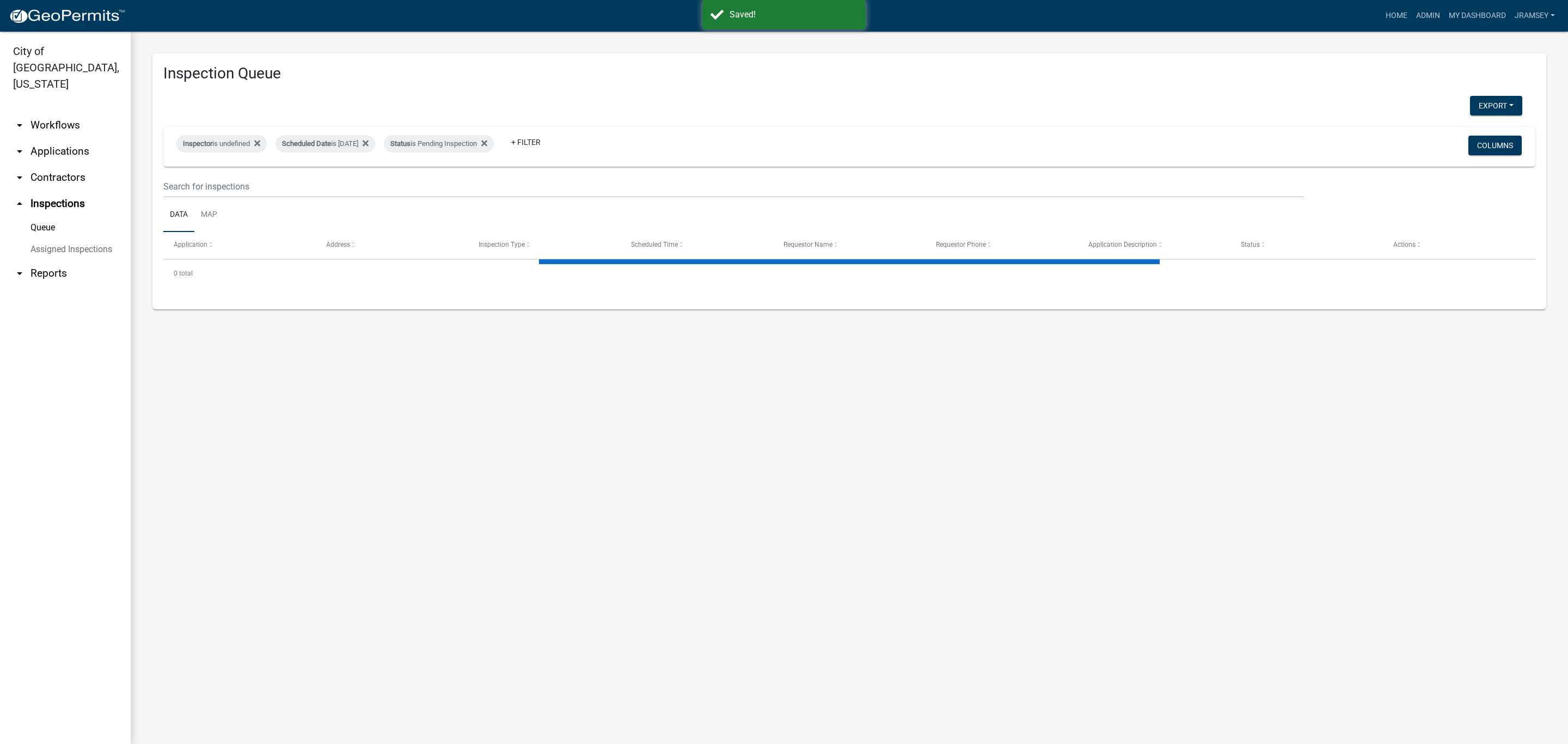
select select "2: 50"
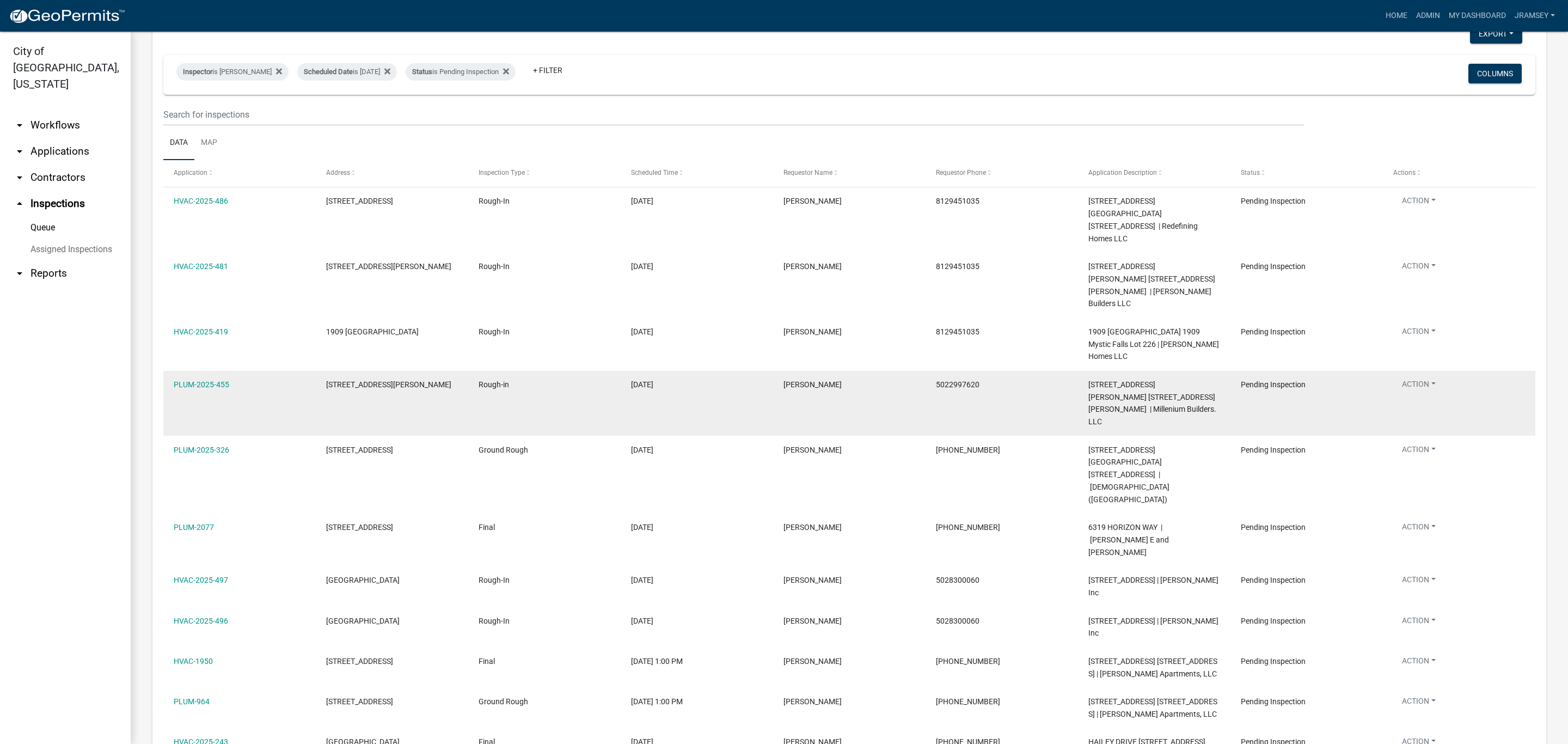
scroll to position [102, 0]
